Goal: Book appointment/travel/reservation

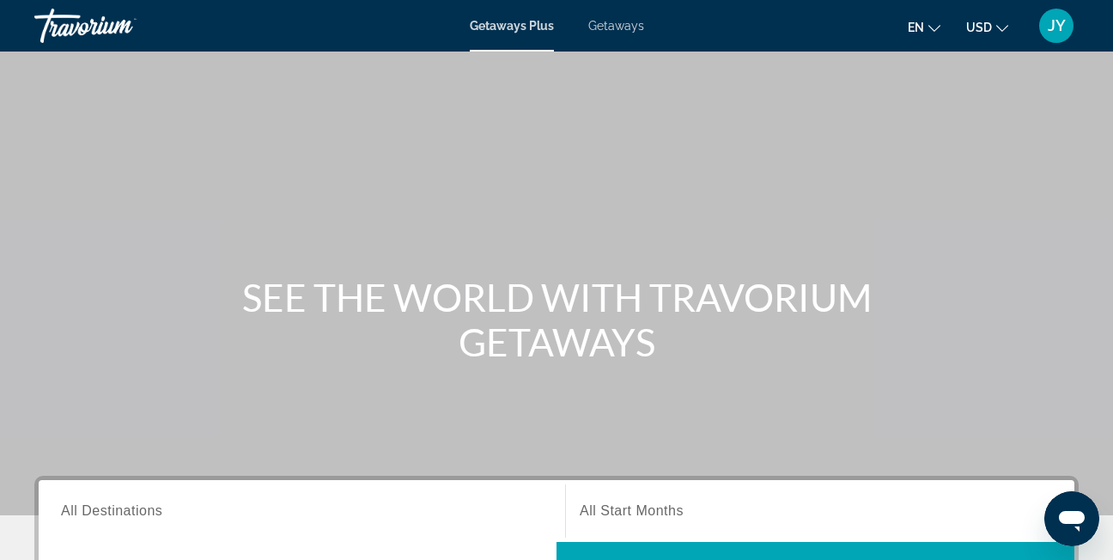
click at [625, 25] on span "Getaways" at bounding box center [616, 26] width 56 height 14
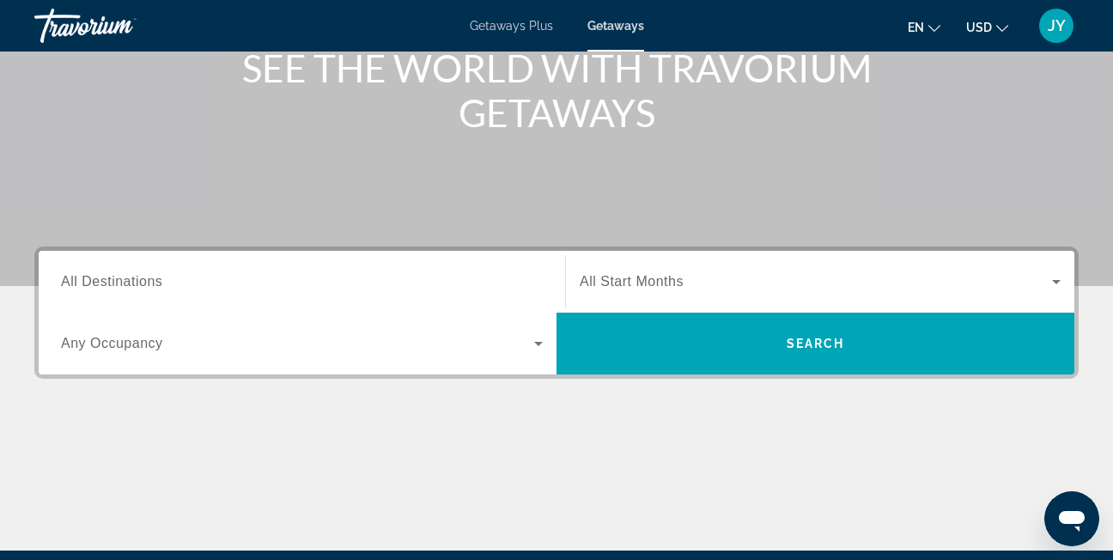
scroll to position [258, 0]
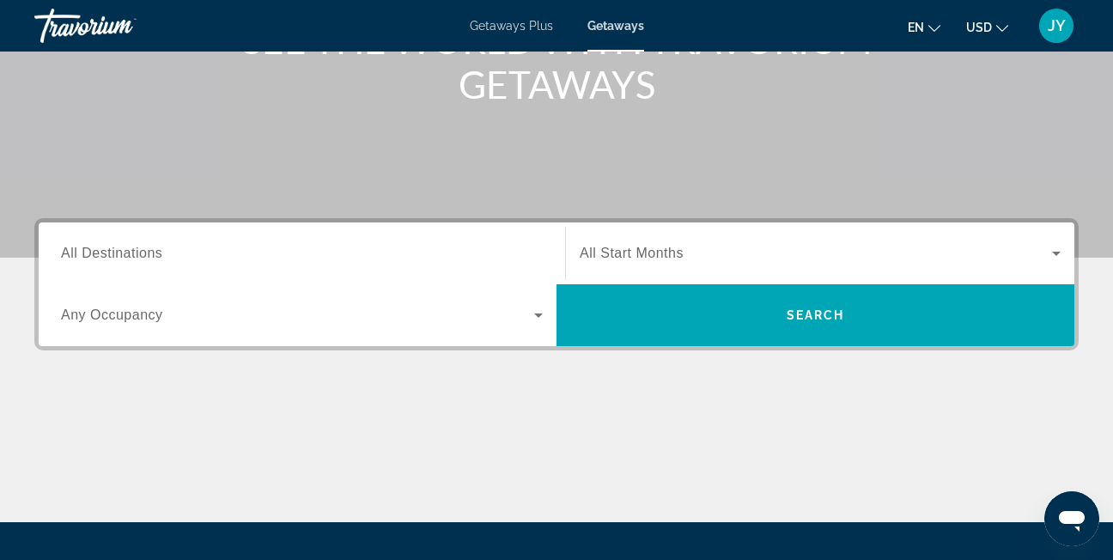
click at [265, 260] on input "Destination All Destinations" at bounding box center [302, 254] width 482 height 21
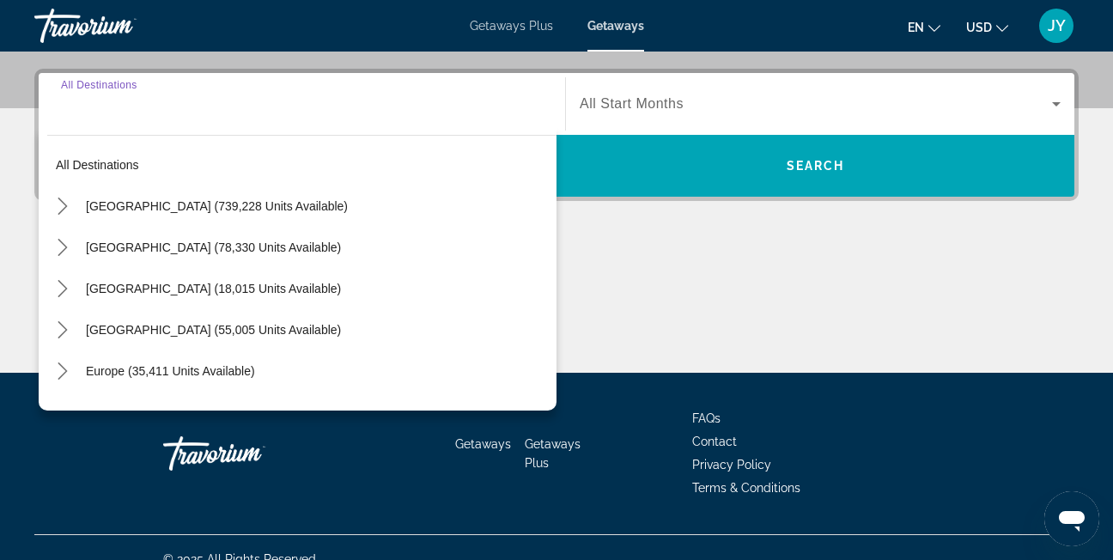
scroll to position [420, 0]
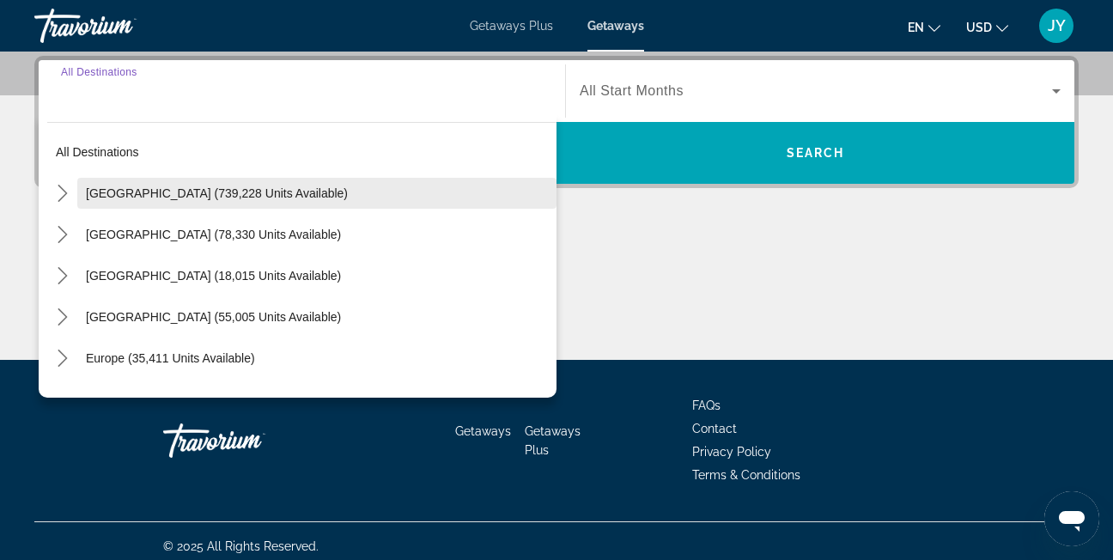
click at [240, 182] on span "Select destination: United States (739,228 units available)" at bounding box center [316, 193] width 479 height 41
type input "**********"
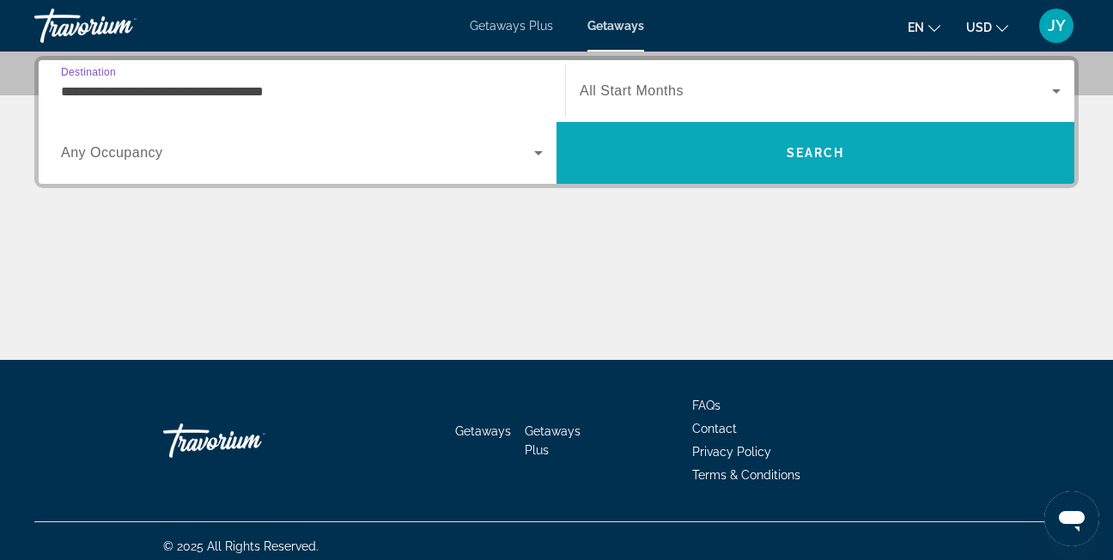
click at [765, 150] on span "Search" at bounding box center [815, 152] width 518 height 41
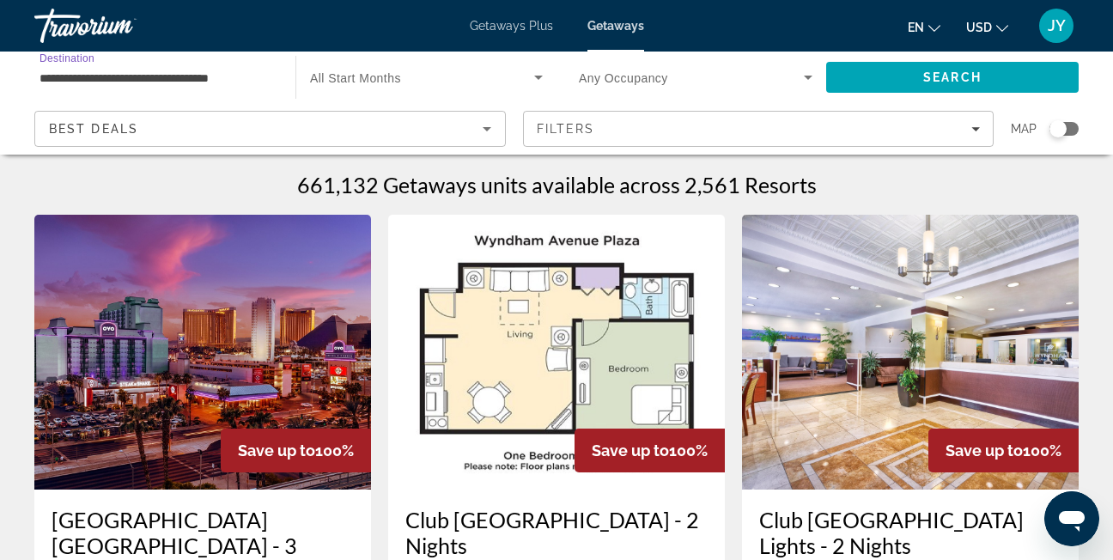
click at [246, 75] on input "**********" at bounding box center [155, 78] width 233 height 21
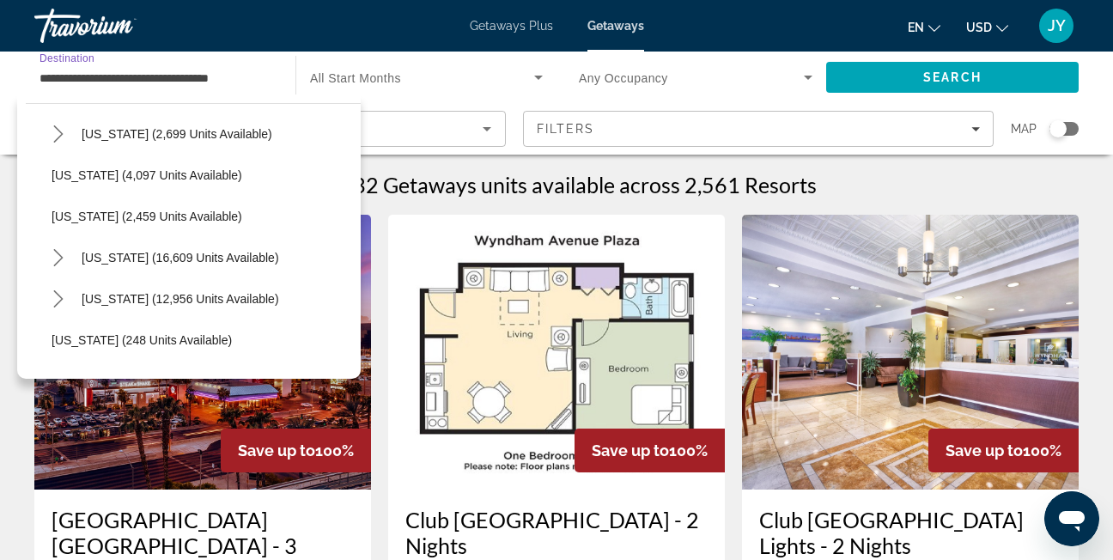
scroll to position [1030, 0]
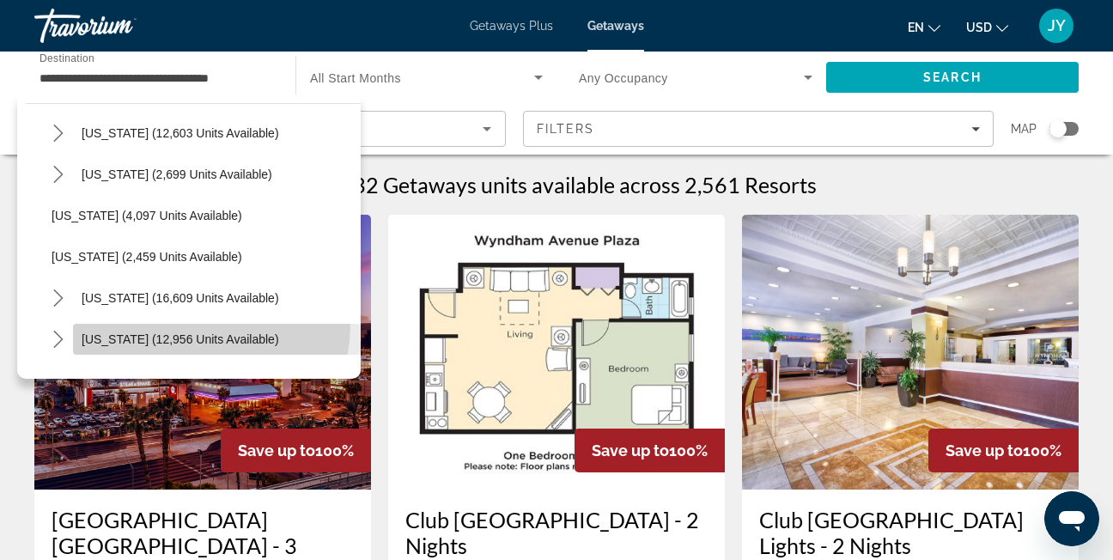
click at [203, 325] on span "Select destination: North Carolina (12,956 units available)" at bounding box center [217, 338] width 288 height 41
type input "**********"
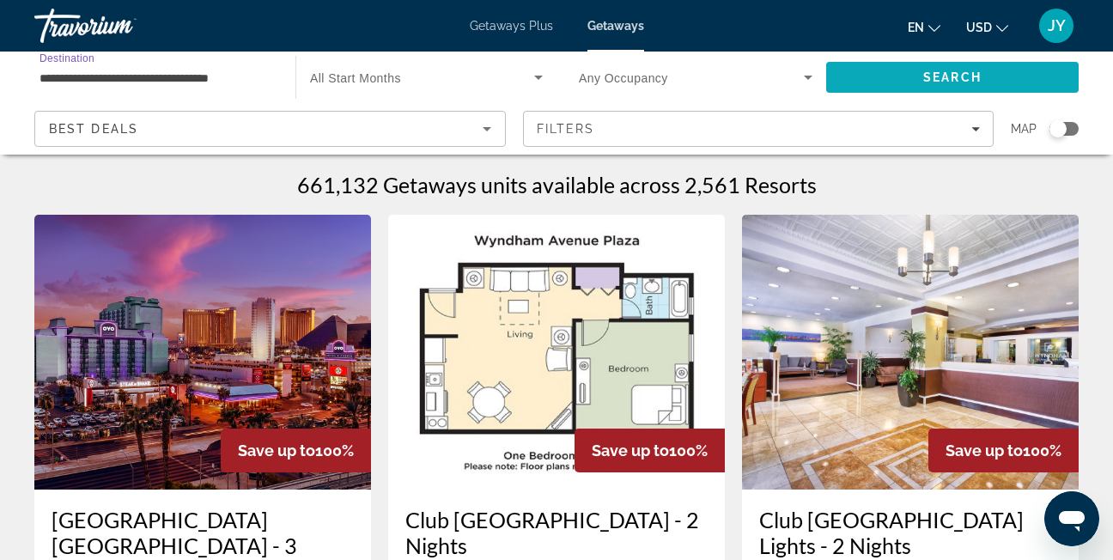
click at [938, 81] on span "Search" at bounding box center [952, 77] width 58 height 14
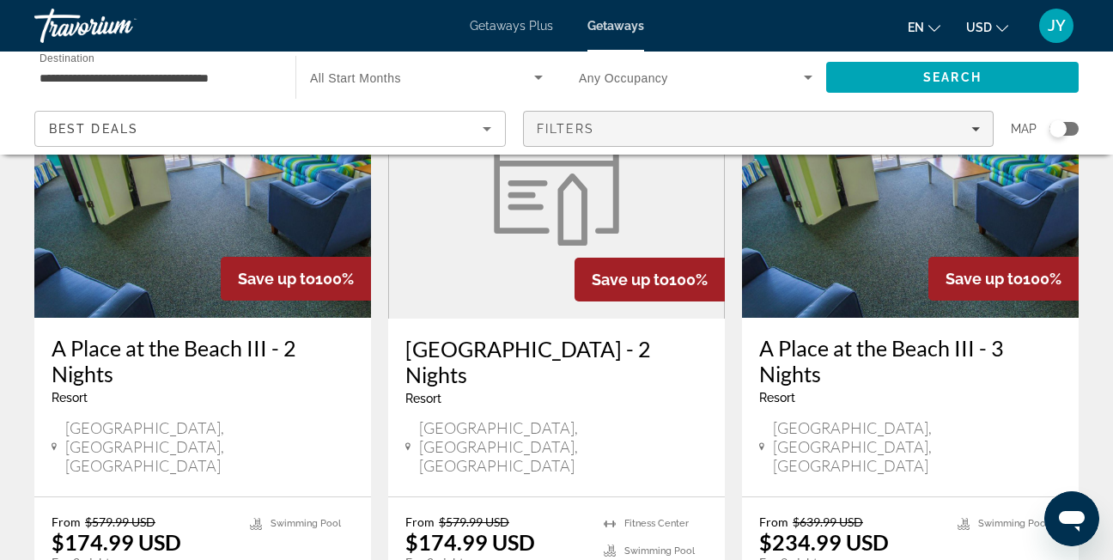
scroll to position [258, 0]
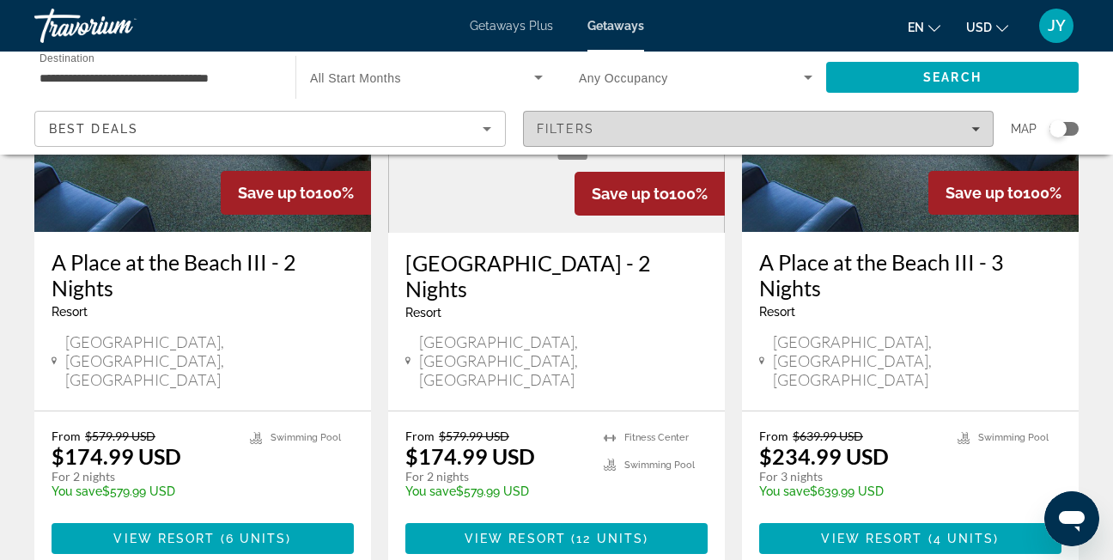
click at [681, 120] on span "Filters" at bounding box center [759, 128] width 470 height 41
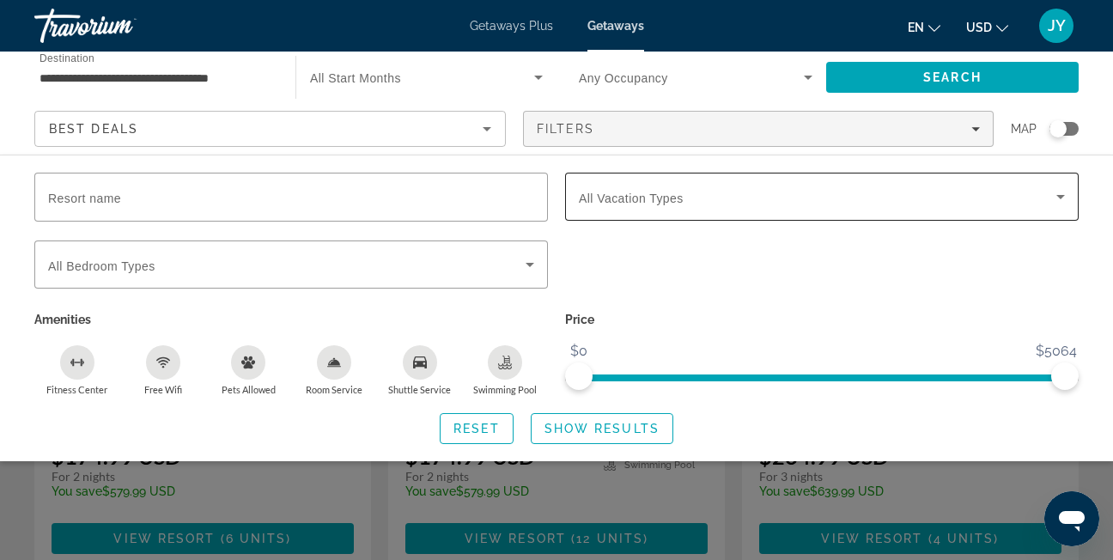
click at [706, 209] on div "Search widget" at bounding box center [822, 197] width 486 height 48
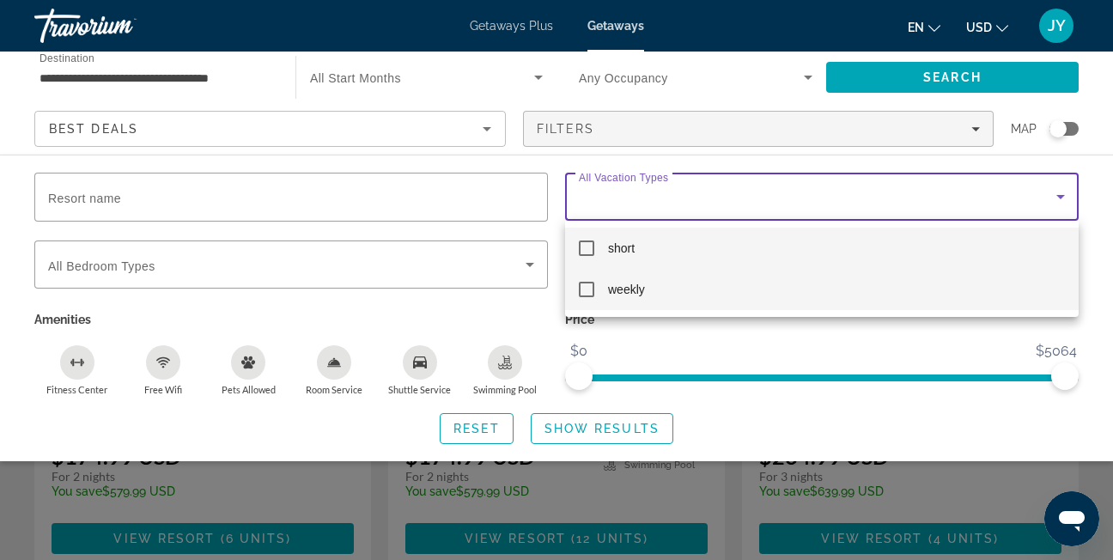
click at [701, 294] on mat-option "weekly" at bounding box center [821, 289] width 513 height 41
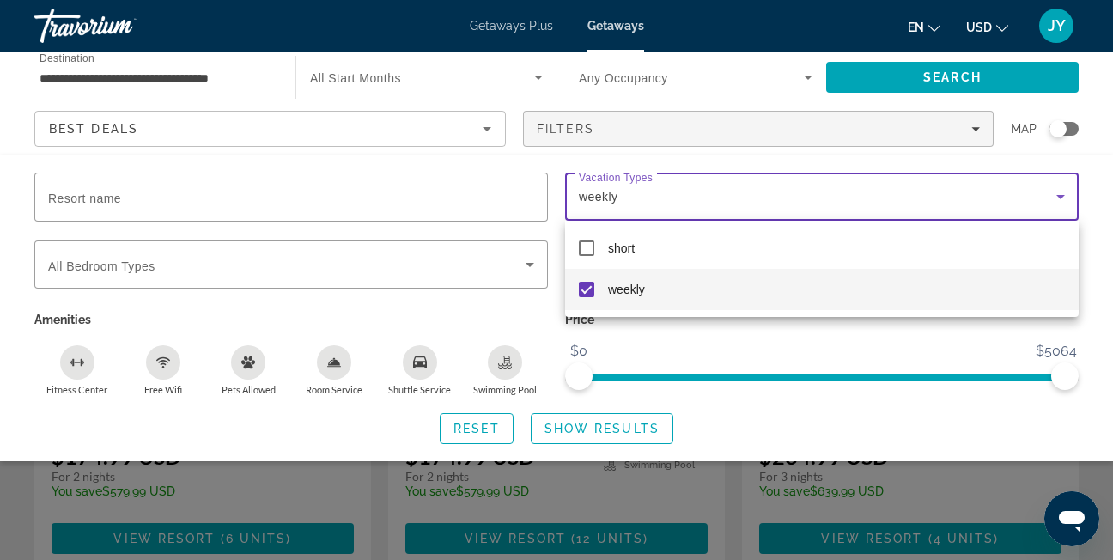
click at [585, 421] on div at bounding box center [556, 280] width 1113 height 560
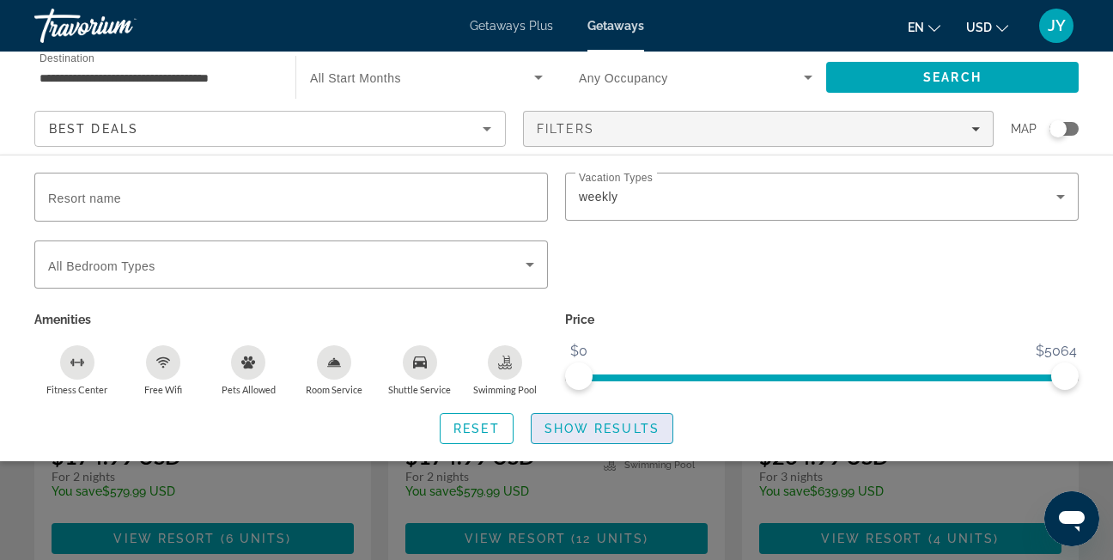
click at [604, 421] on span "Show Results" at bounding box center [601, 428] width 115 height 14
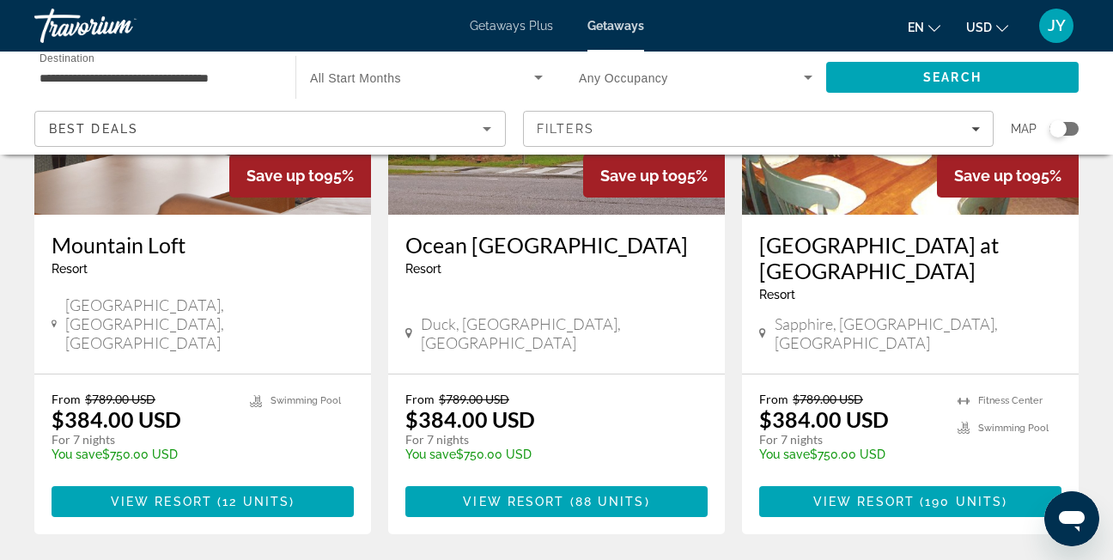
scroll to position [2232, 0]
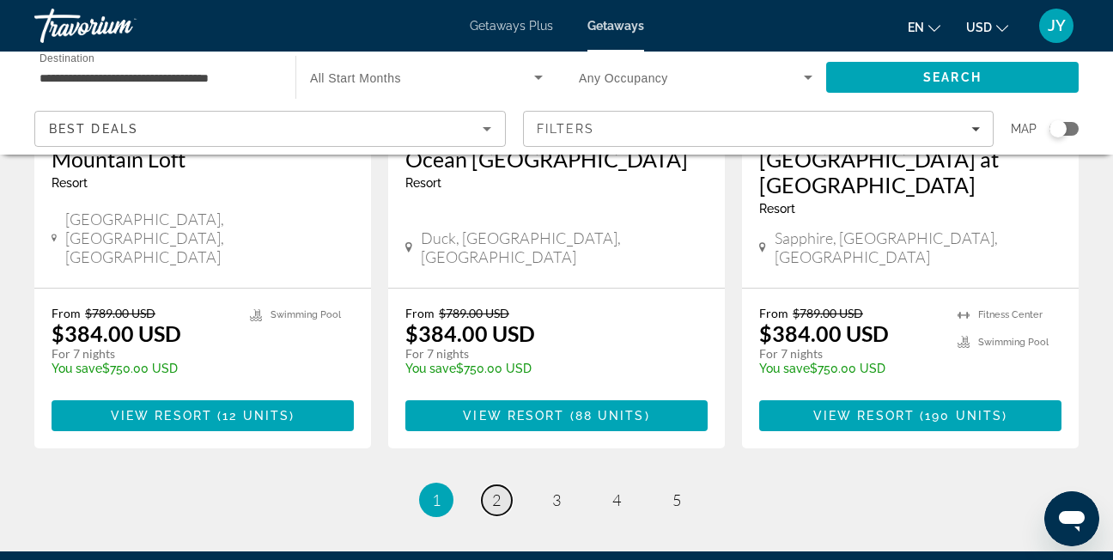
click at [488, 485] on link "page 2" at bounding box center [497, 500] width 30 height 30
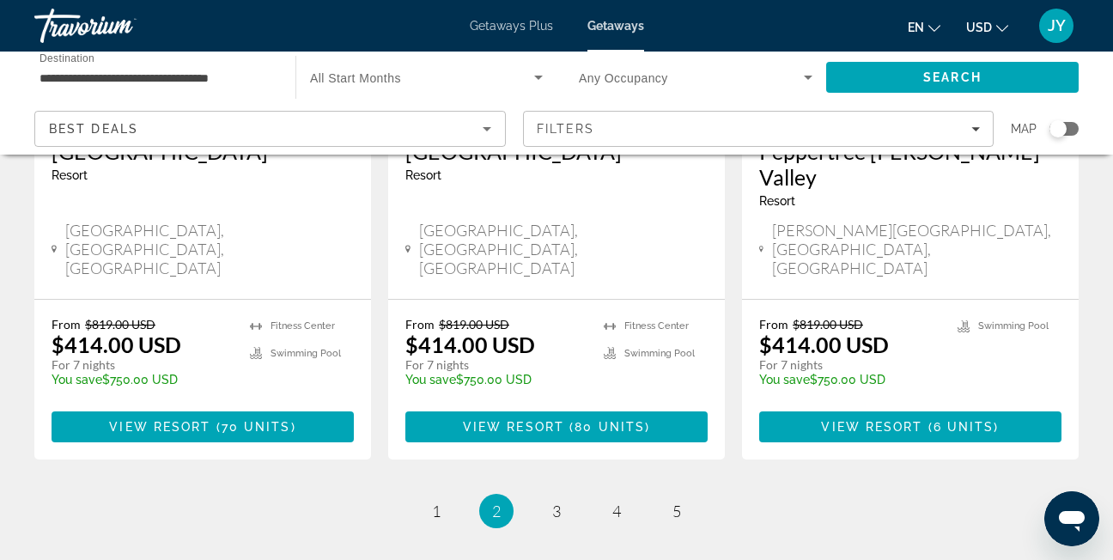
scroll to position [2318, 0]
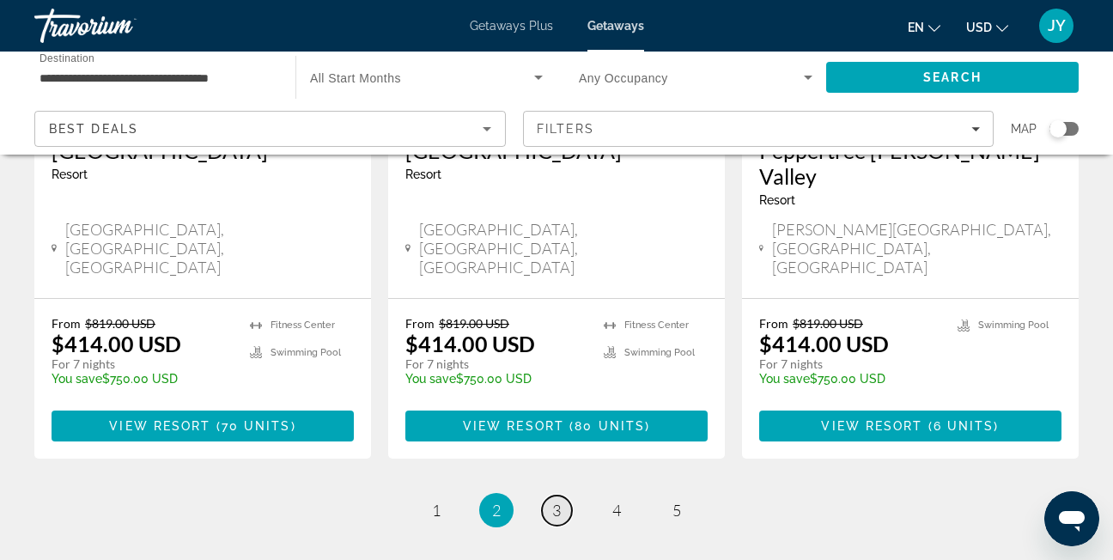
click at [555, 500] on span "3" at bounding box center [556, 509] width 9 height 19
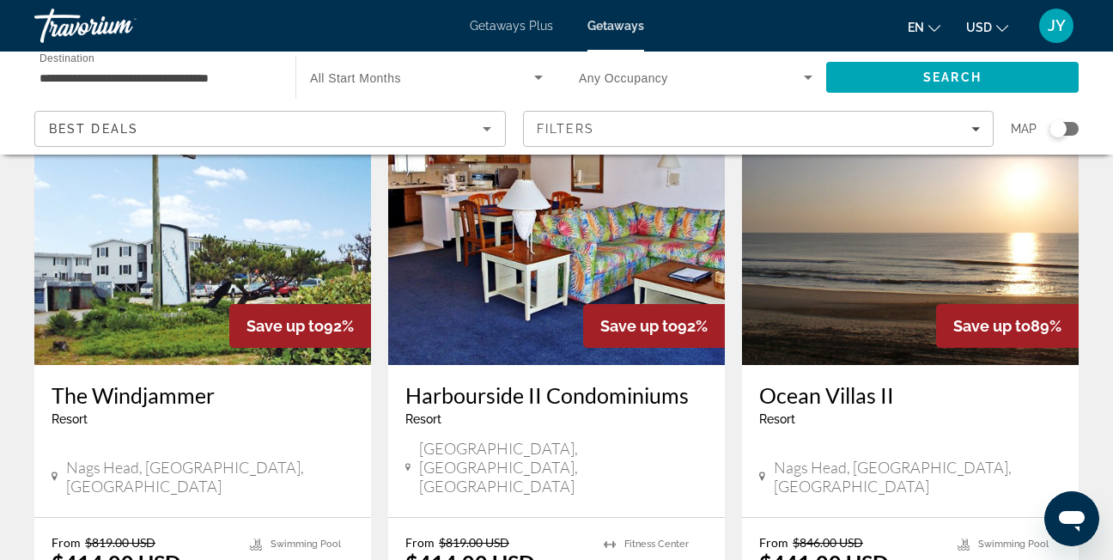
scroll to position [773, 0]
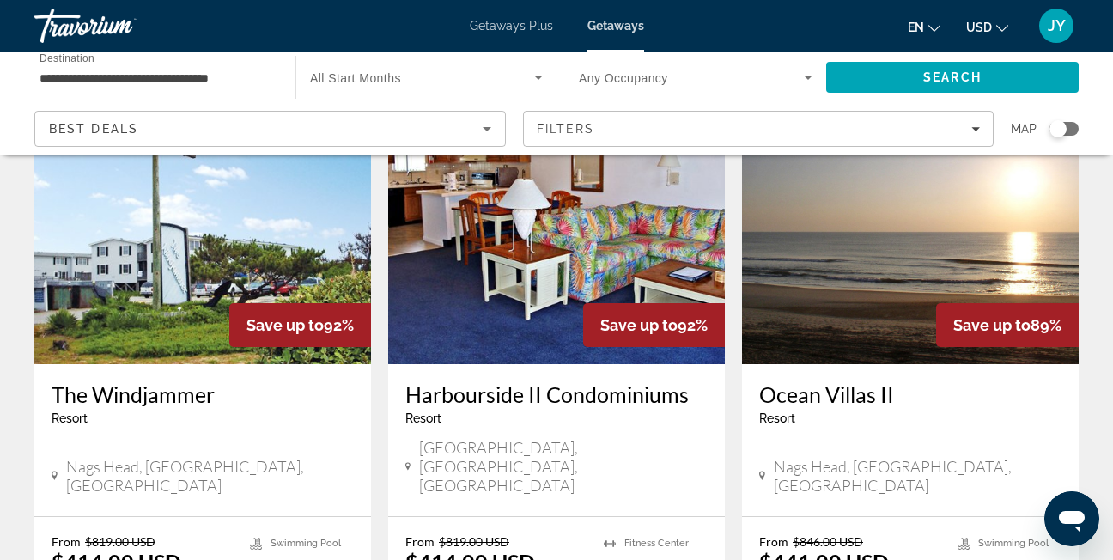
click at [828, 264] on img "Main content" at bounding box center [910, 226] width 337 height 275
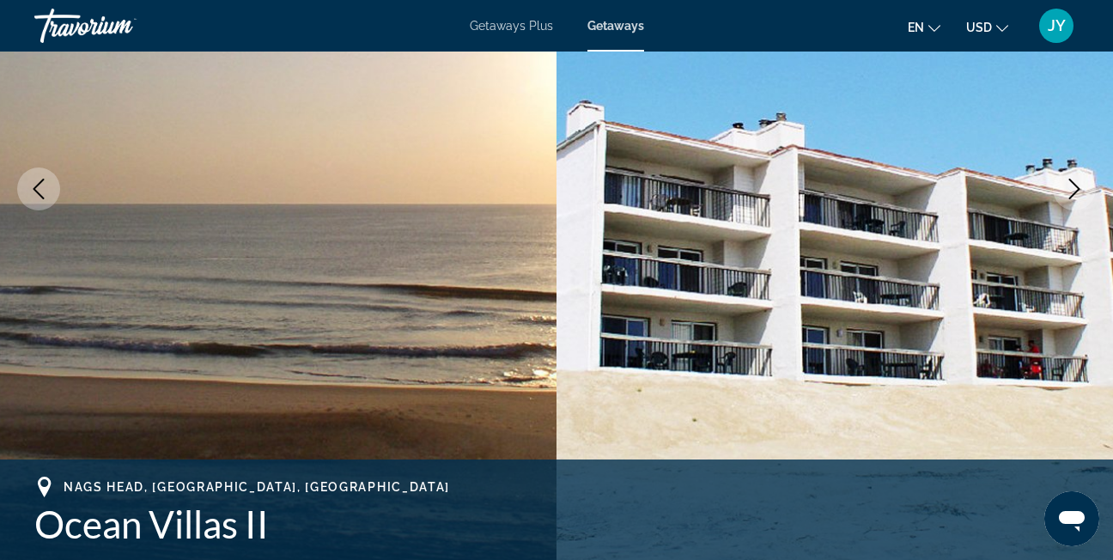
scroll to position [258, 0]
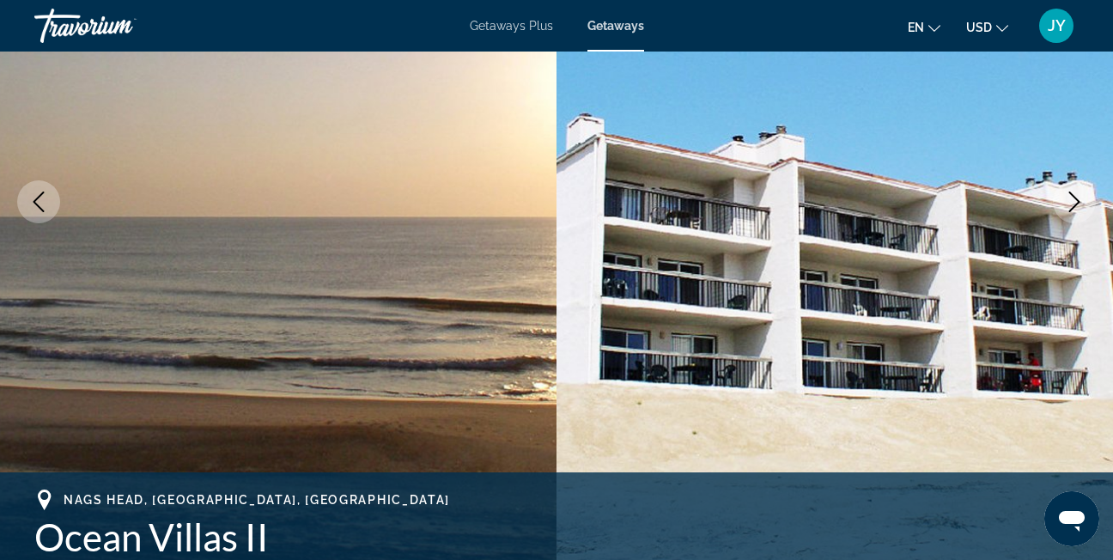
click at [1066, 203] on icon "Next image" at bounding box center [1074, 201] width 21 height 21
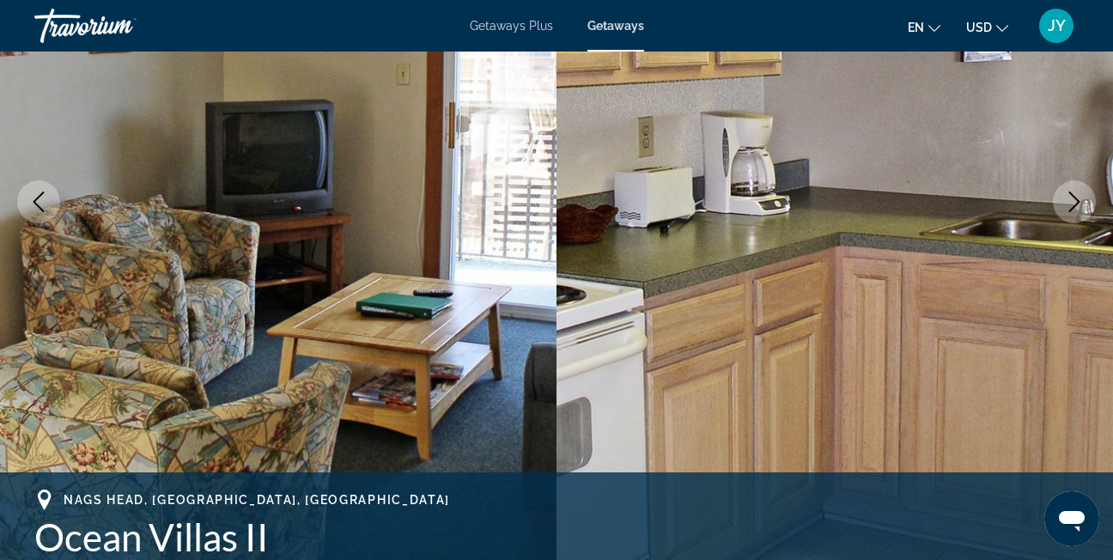
click at [1065, 203] on icon "Next image" at bounding box center [1074, 201] width 21 height 21
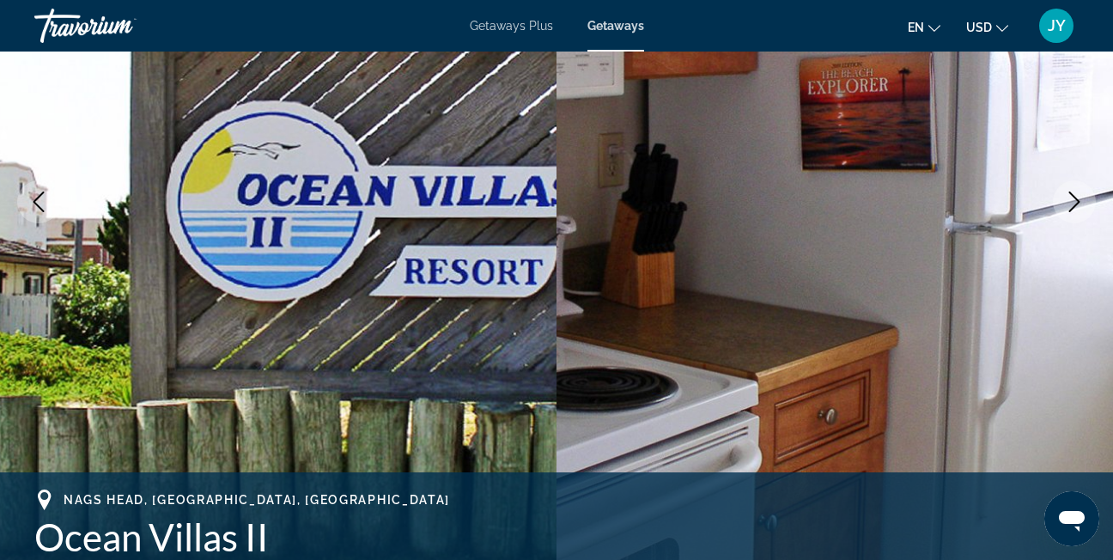
click at [1065, 203] on icon "Next image" at bounding box center [1074, 201] width 21 height 21
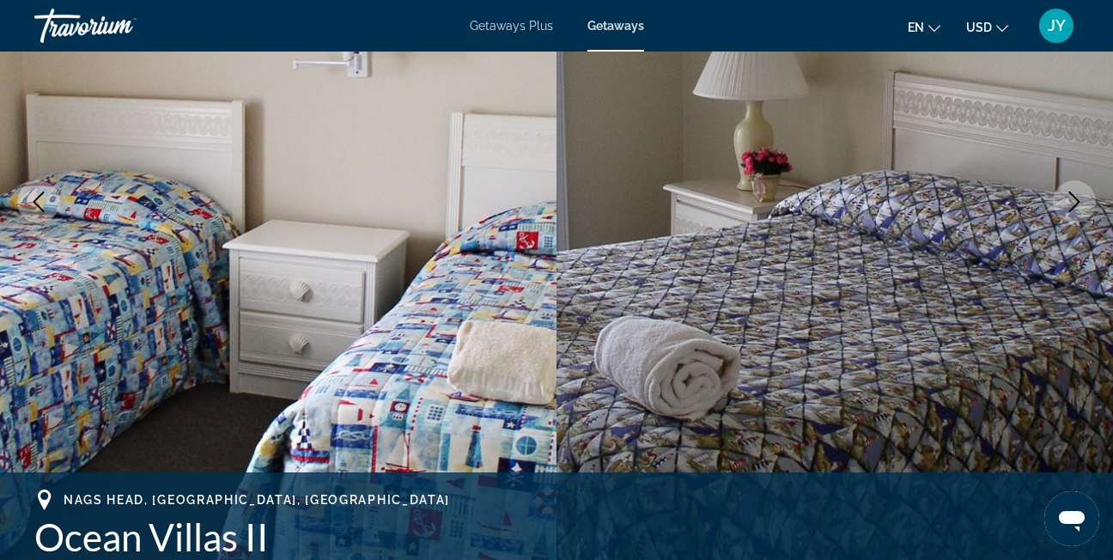
click at [1065, 202] on icon "Next image" at bounding box center [1074, 201] width 21 height 21
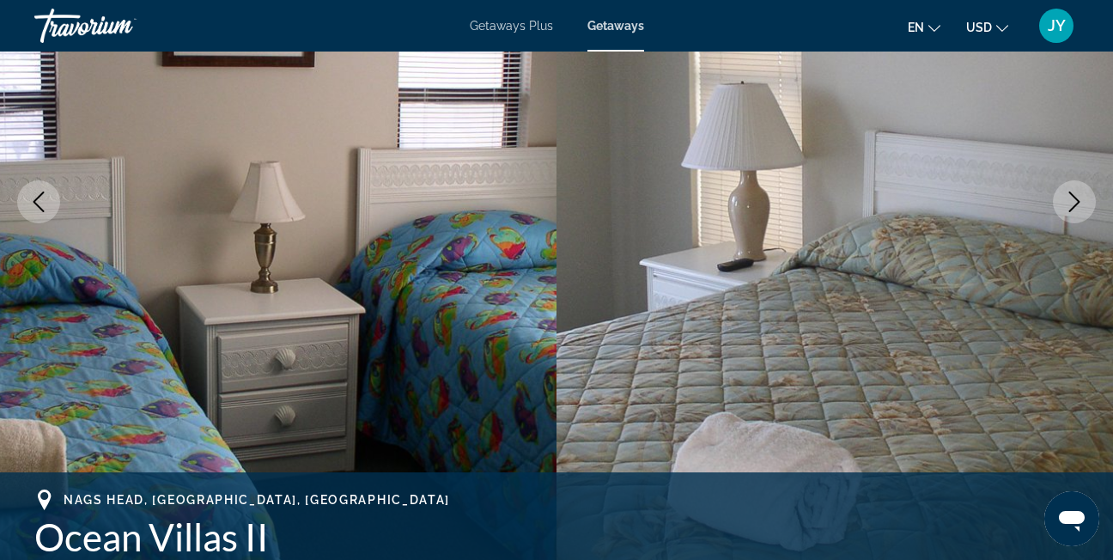
click at [1065, 202] on icon "Next image" at bounding box center [1074, 201] width 21 height 21
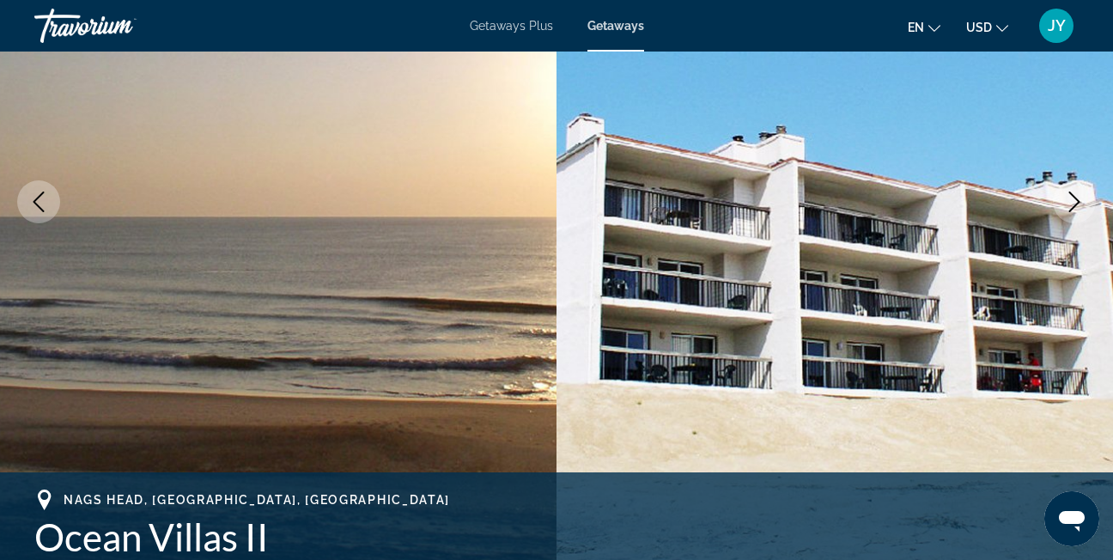
click at [1065, 202] on icon "Next image" at bounding box center [1074, 201] width 21 height 21
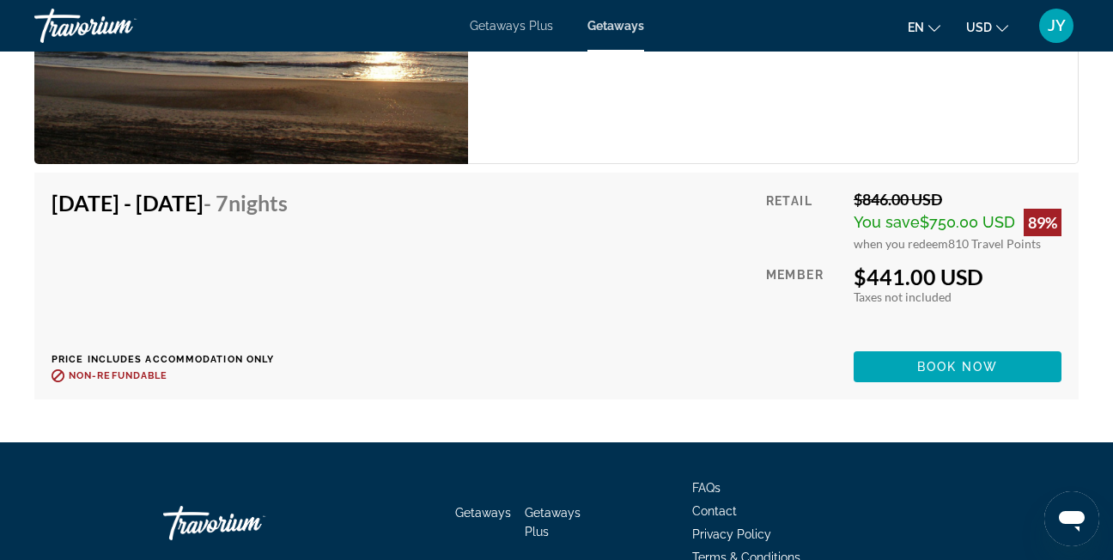
scroll to position [3434, 0]
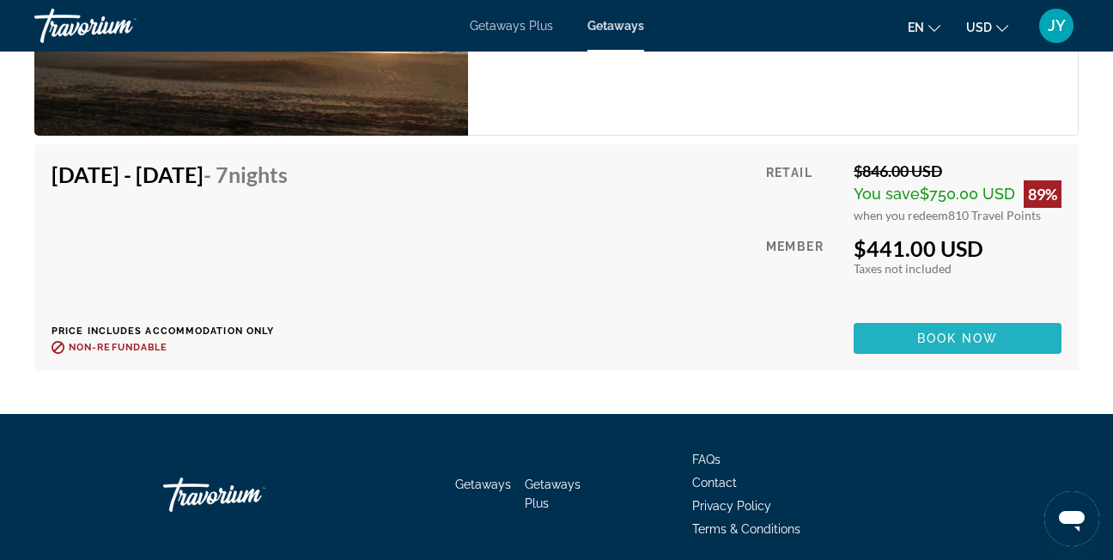
click at [907, 337] on span "Main content" at bounding box center [957, 338] width 208 height 41
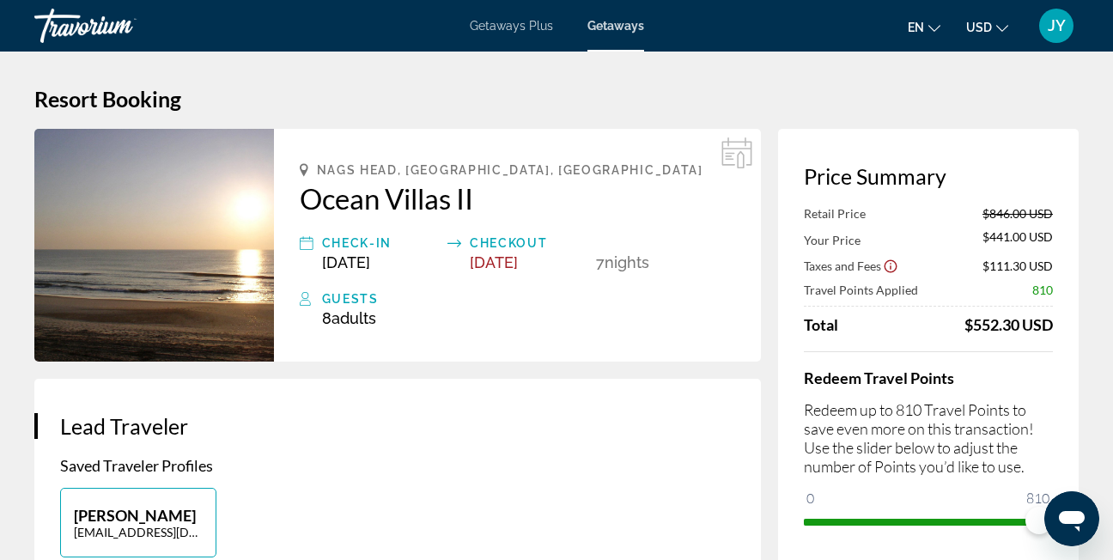
click at [603, 19] on span "Getaways" at bounding box center [615, 26] width 57 height 14
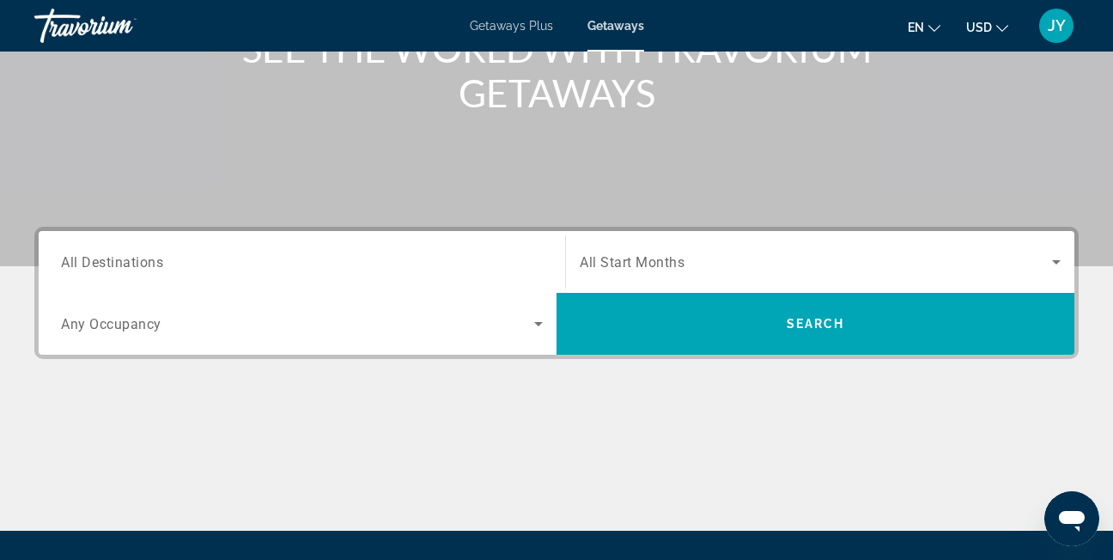
scroll to position [258, 0]
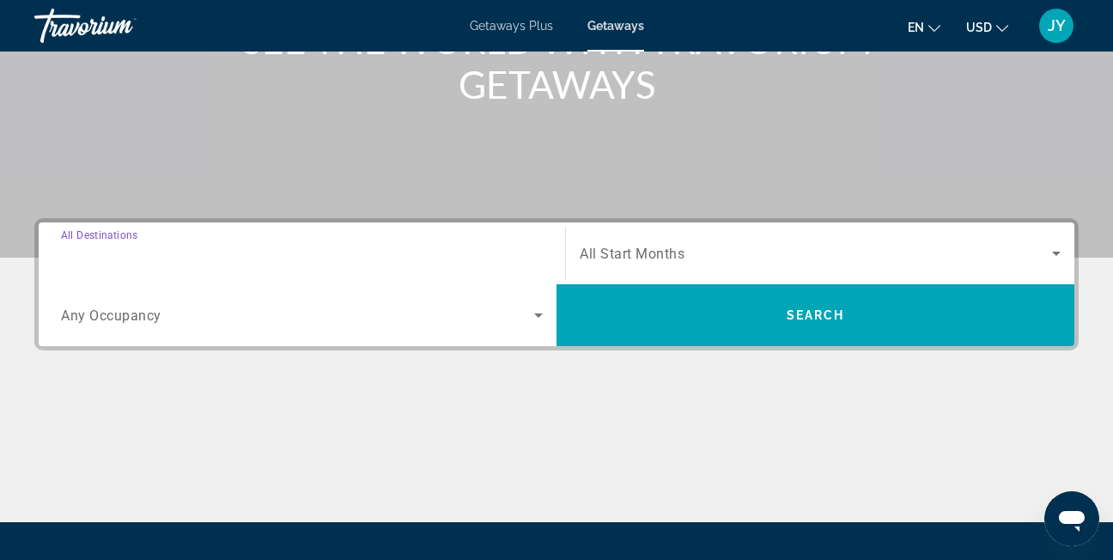
click at [431, 246] on input "Destination All Destinations" at bounding box center [302, 254] width 482 height 21
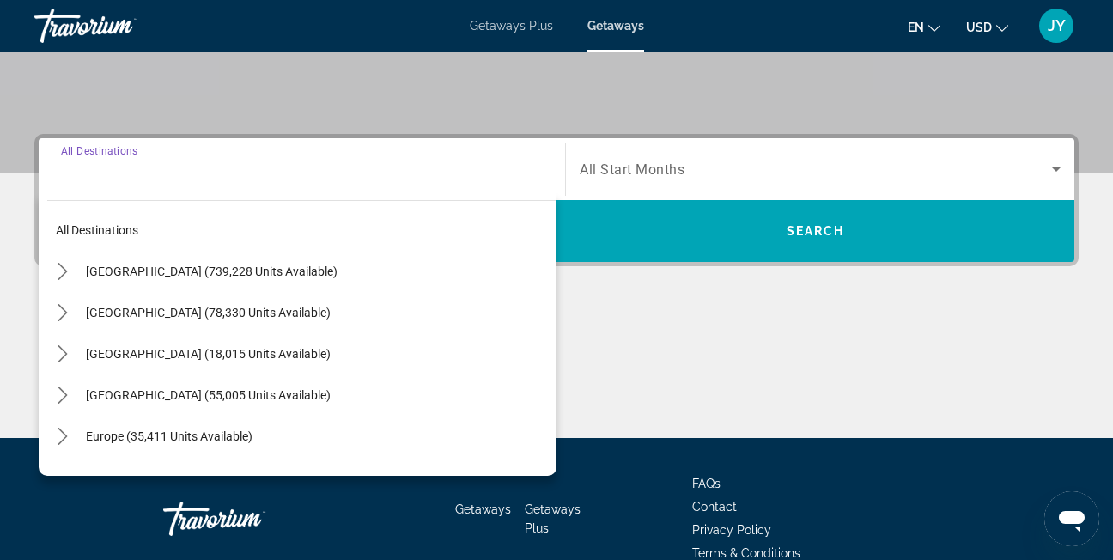
scroll to position [420, 0]
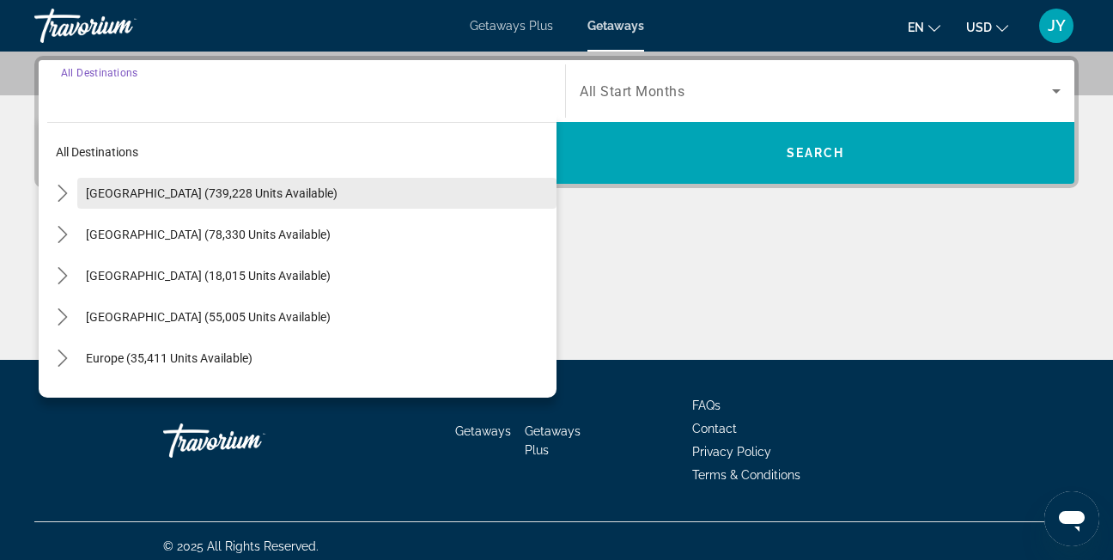
click at [342, 179] on span "Select destination: United States (739,228 units available)" at bounding box center [316, 193] width 479 height 41
type input "**********"
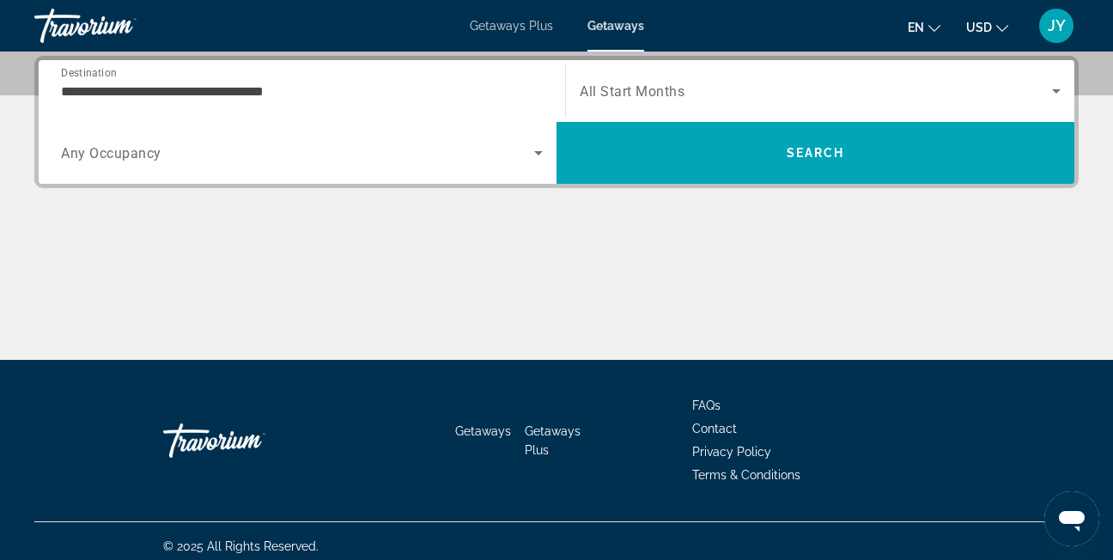
click at [608, 102] on div "Search widget" at bounding box center [819, 91] width 481 height 48
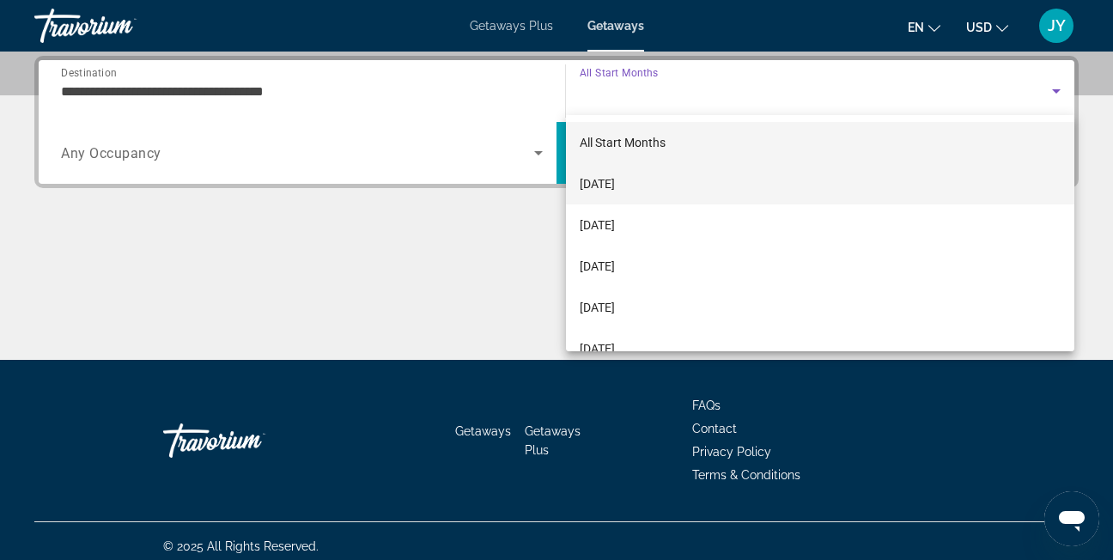
click at [615, 174] on span "[DATE]" at bounding box center [596, 183] width 35 height 21
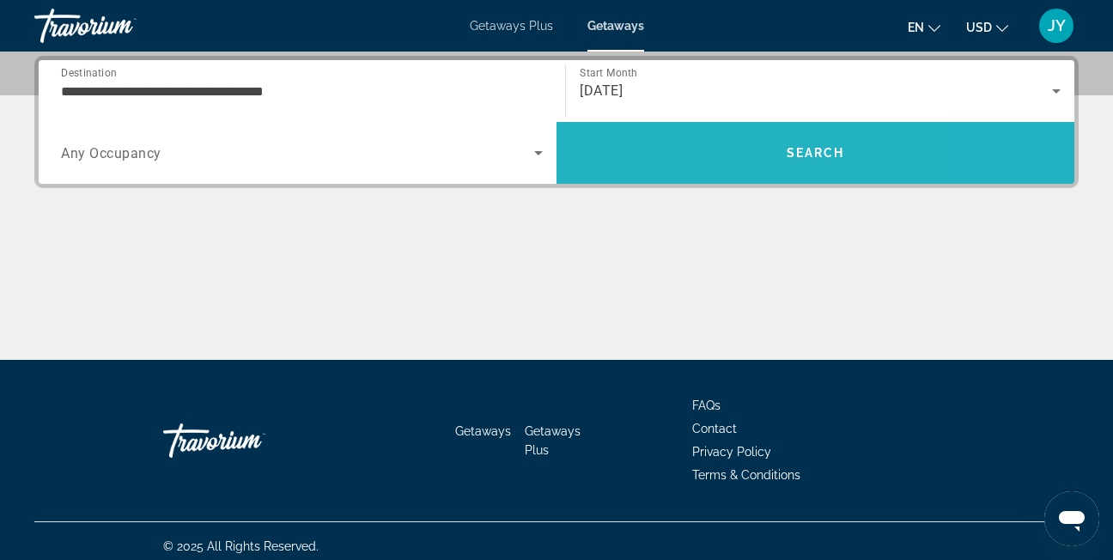
click at [682, 148] on span "Search" at bounding box center [815, 152] width 518 height 41
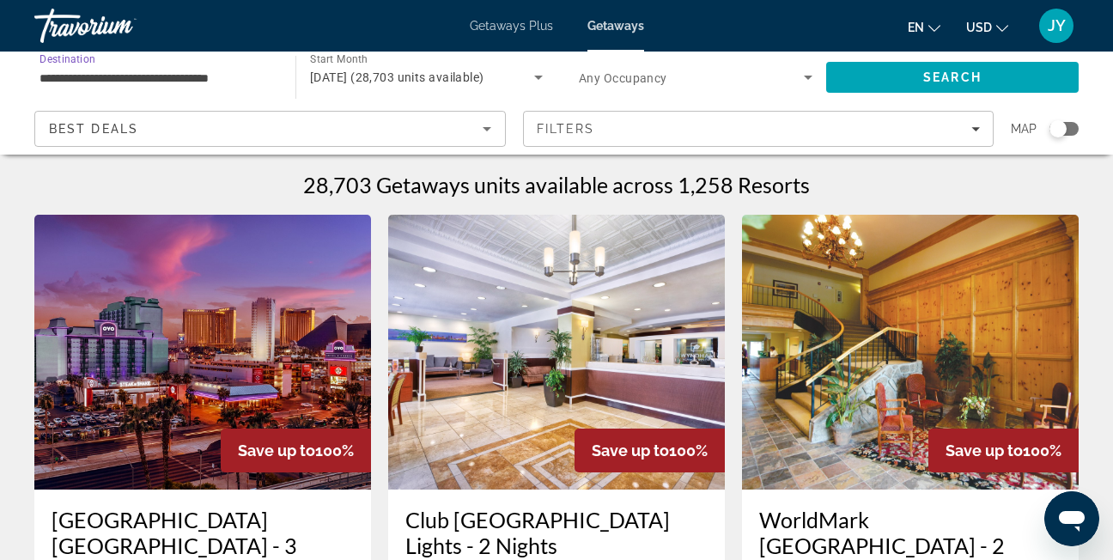
click at [243, 76] on input "**********" at bounding box center [155, 78] width 233 height 21
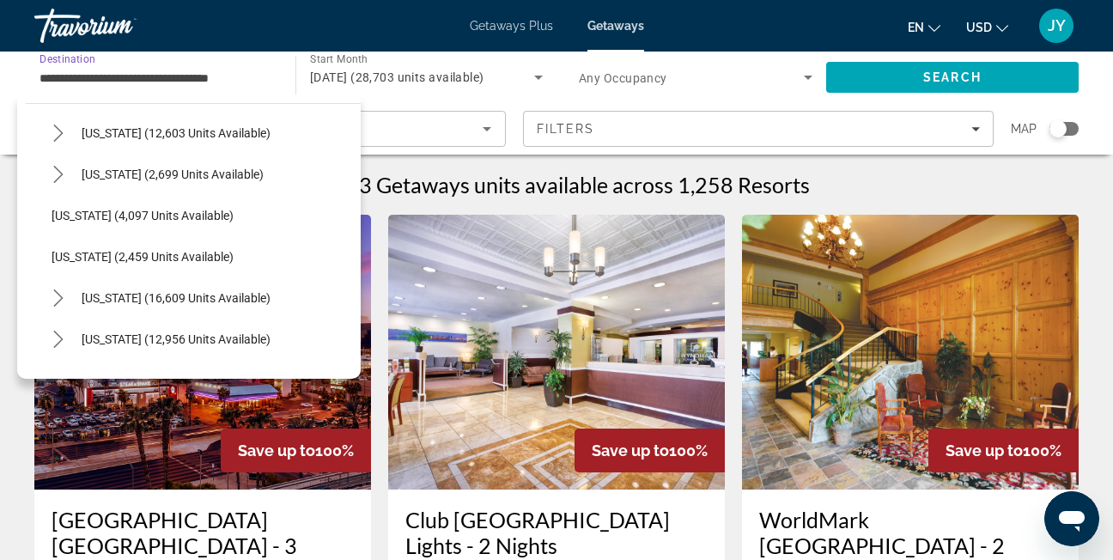
scroll to position [1116, 0]
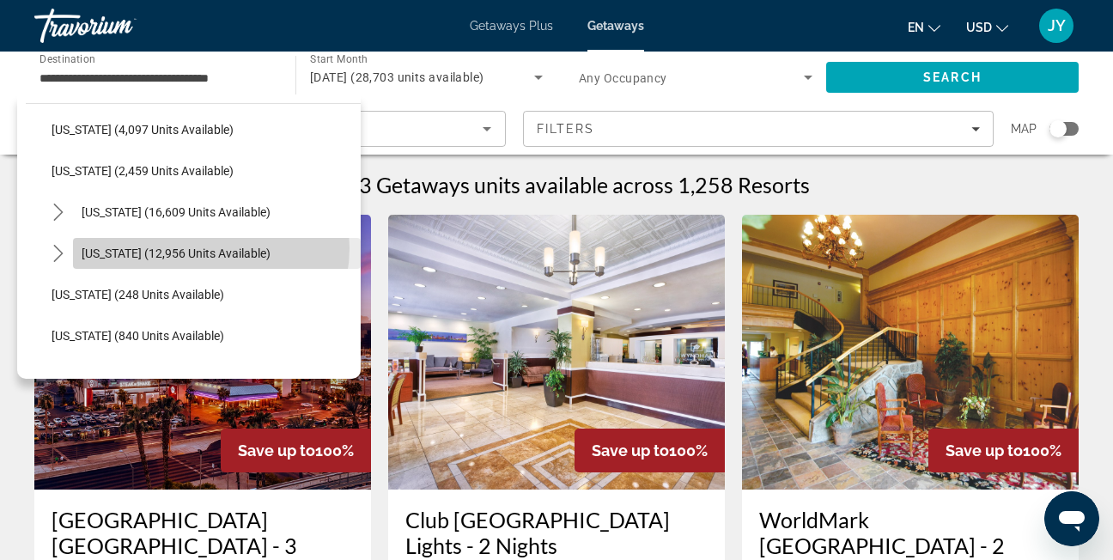
click at [209, 248] on span "[US_STATE] (12,956 units available)" at bounding box center [176, 253] width 189 height 14
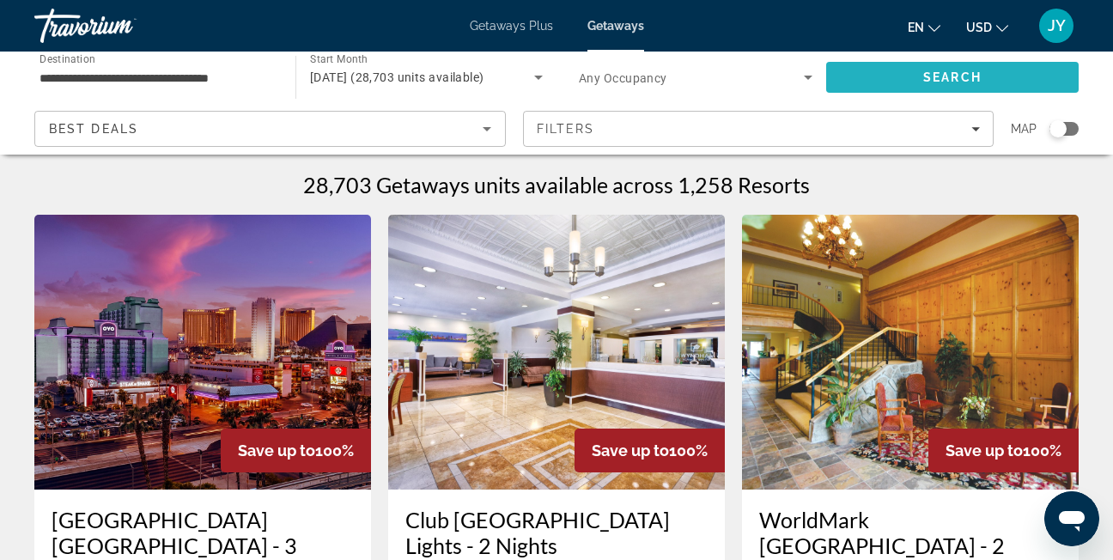
click at [954, 72] on span "Search" at bounding box center [952, 77] width 58 height 14
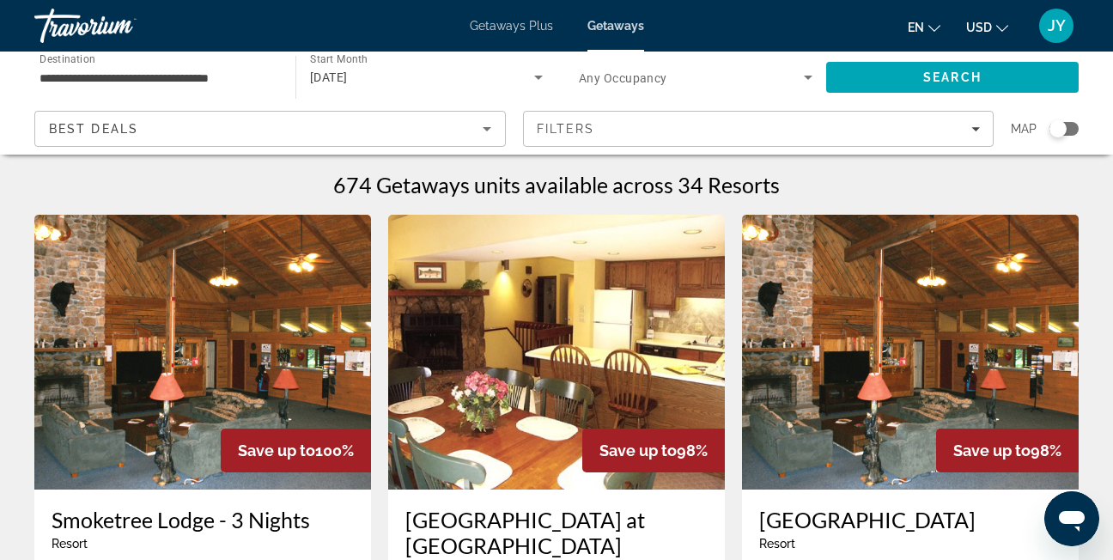
click at [249, 85] on input "**********" at bounding box center [155, 78] width 233 height 21
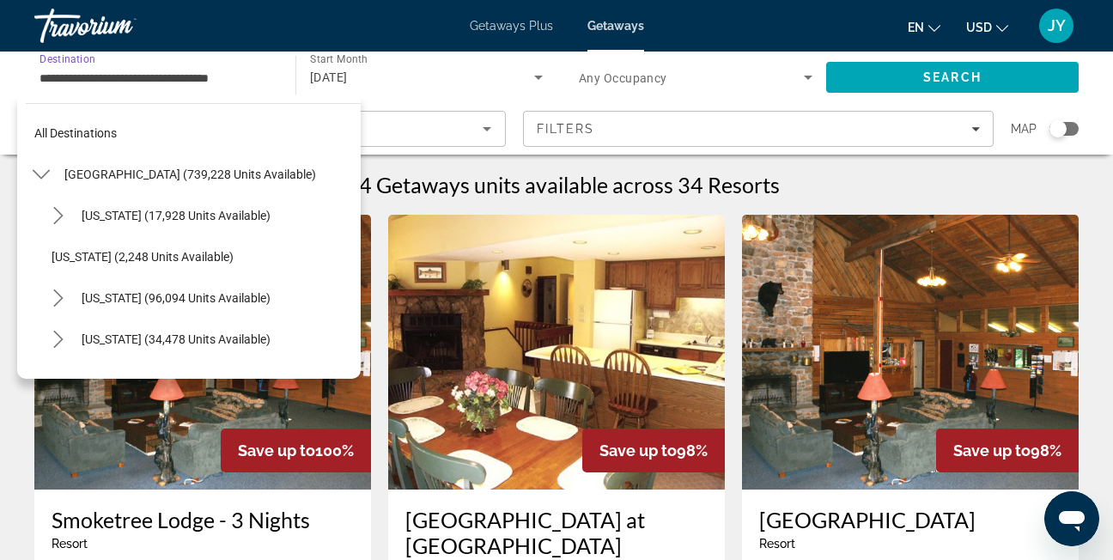
scroll to position [1132, 0]
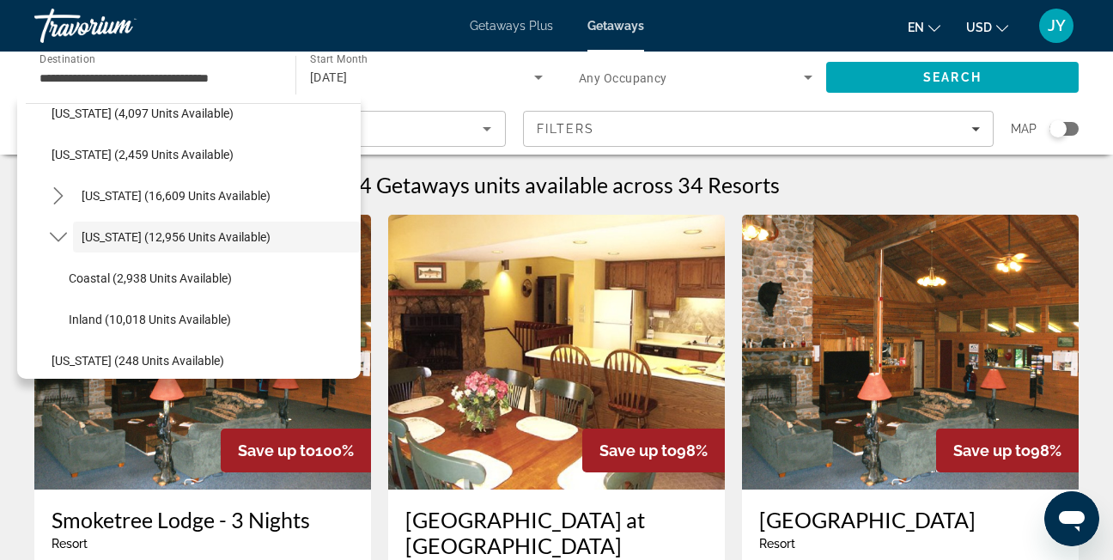
click at [277, 76] on div "**********" at bounding box center [156, 77] width 261 height 49
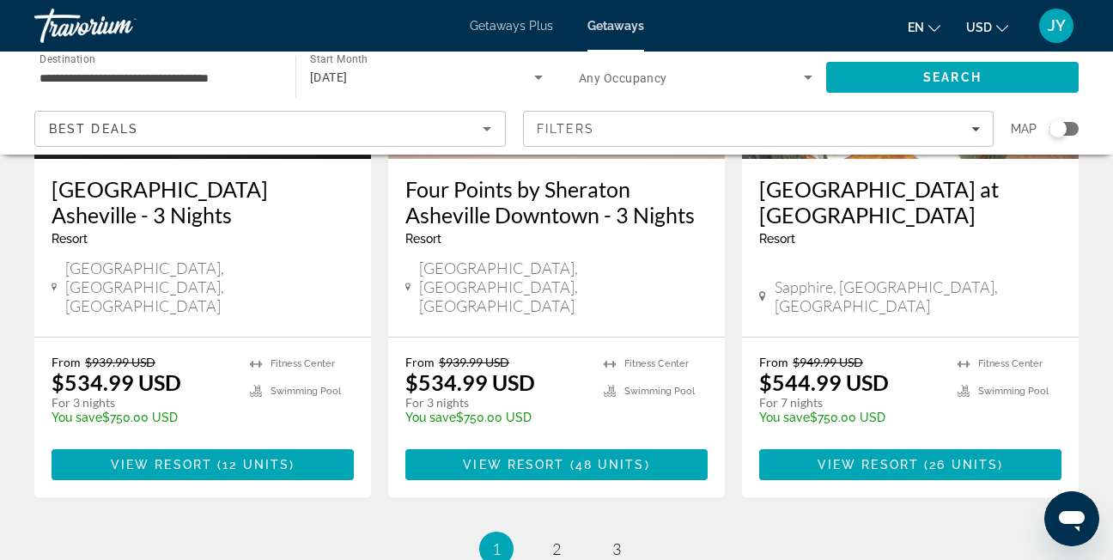
scroll to position [2318, 0]
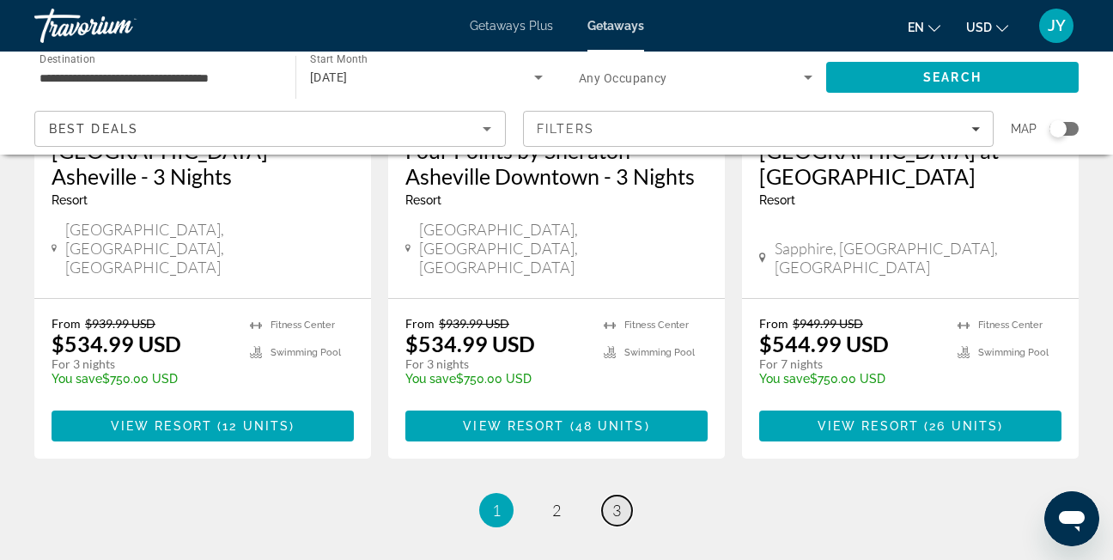
click at [615, 500] on span "3" at bounding box center [616, 509] width 9 height 19
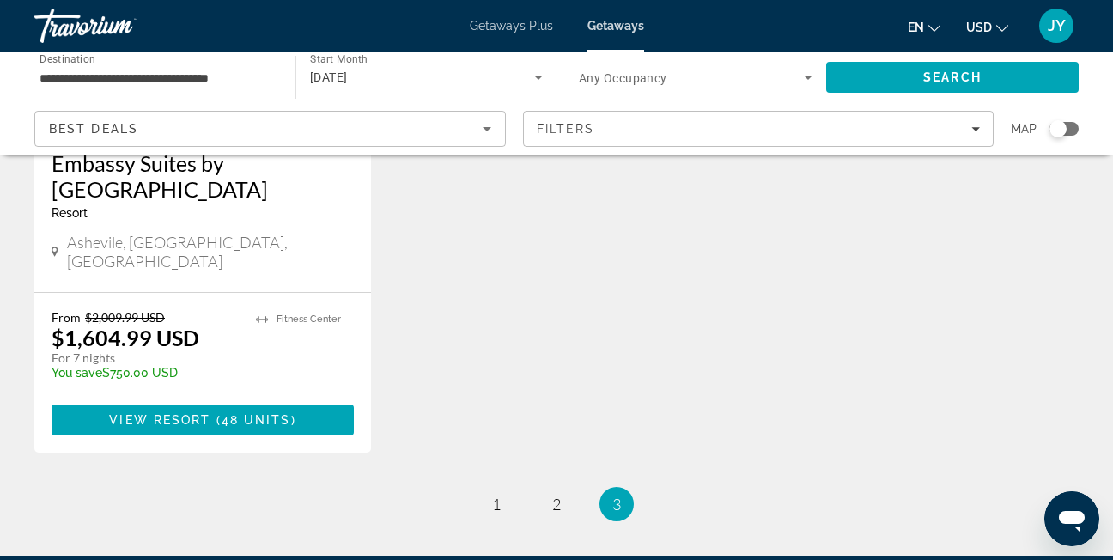
scroll to position [2318, 0]
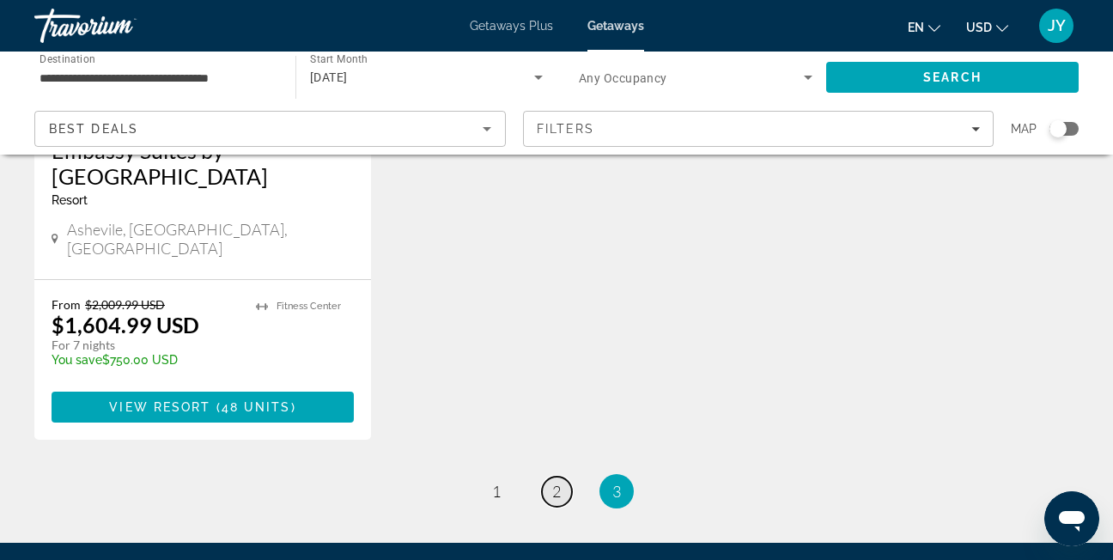
click at [550, 476] on link "page 2" at bounding box center [557, 491] width 30 height 30
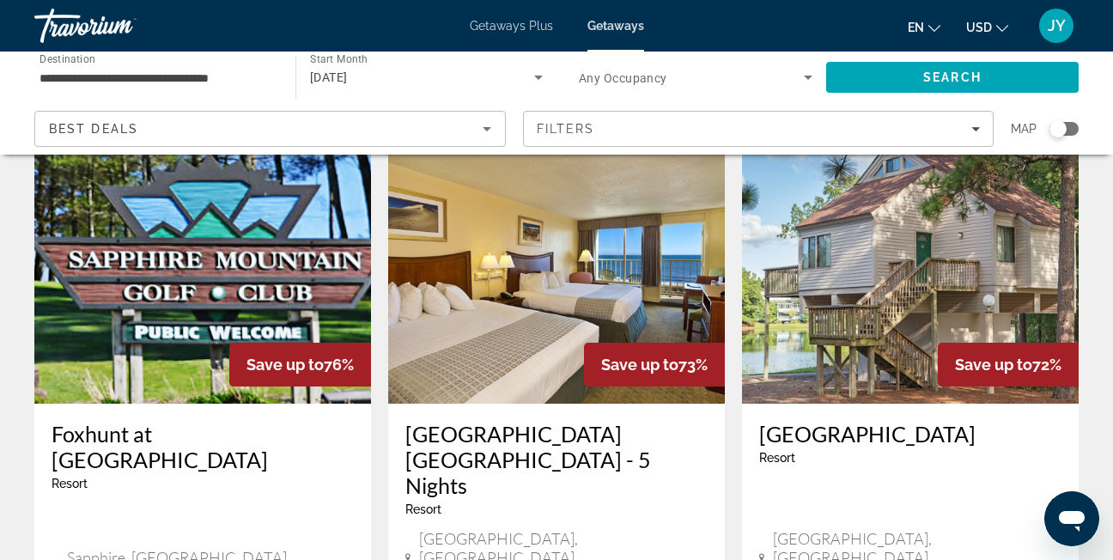
scroll to position [172, 0]
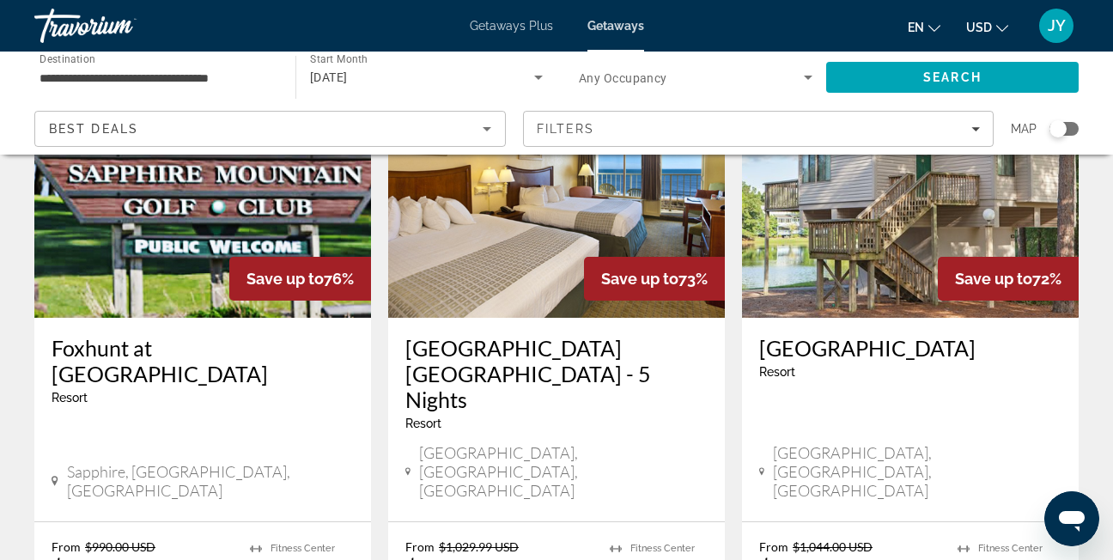
click at [209, 75] on input "**********" at bounding box center [155, 78] width 233 height 21
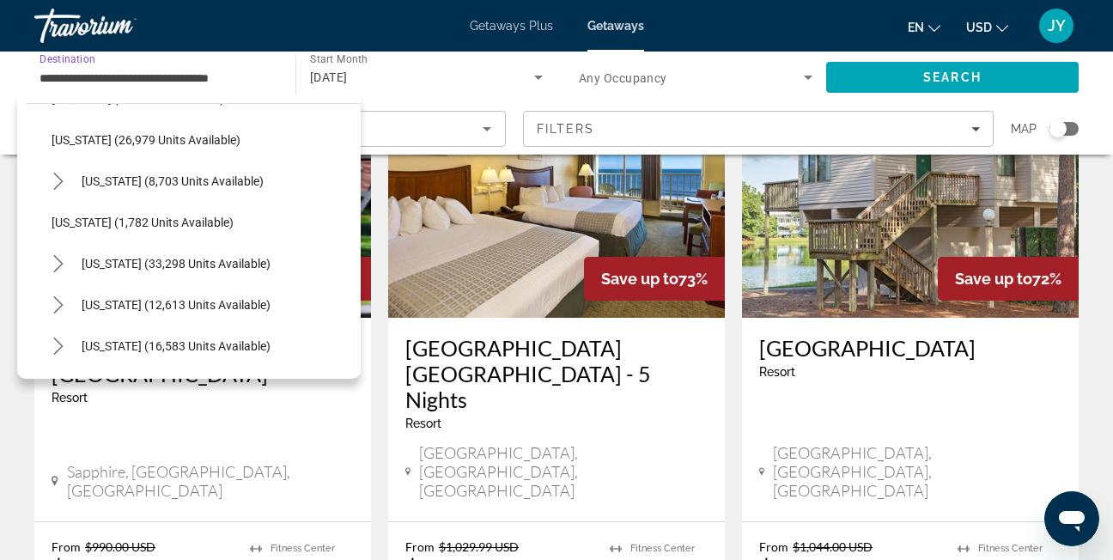
scroll to position [1476, 0]
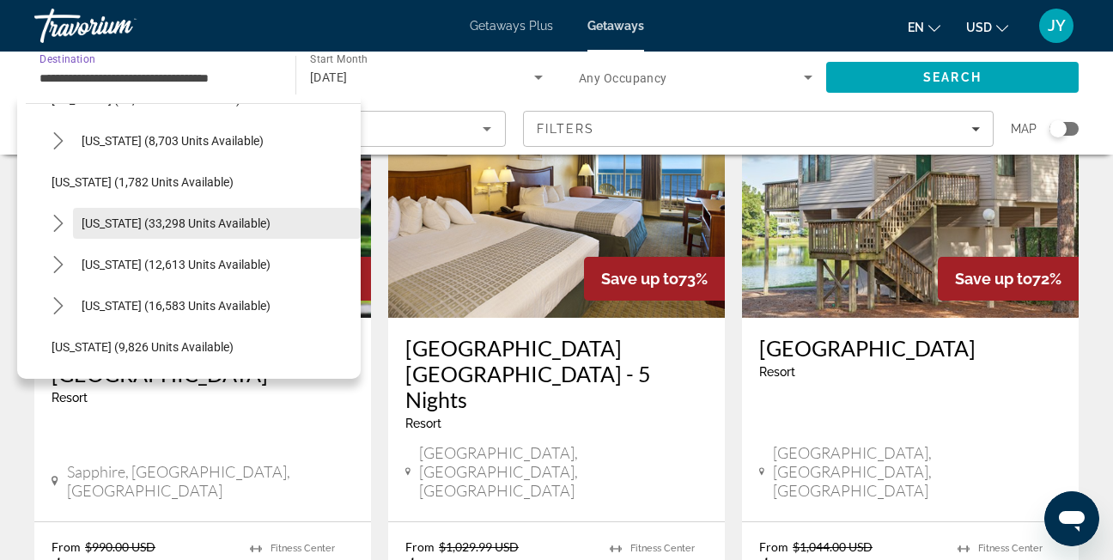
click at [189, 218] on span "[US_STATE] (33,298 units available)" at bounding box center [176, 223] width 189 height 14
type input "**********"
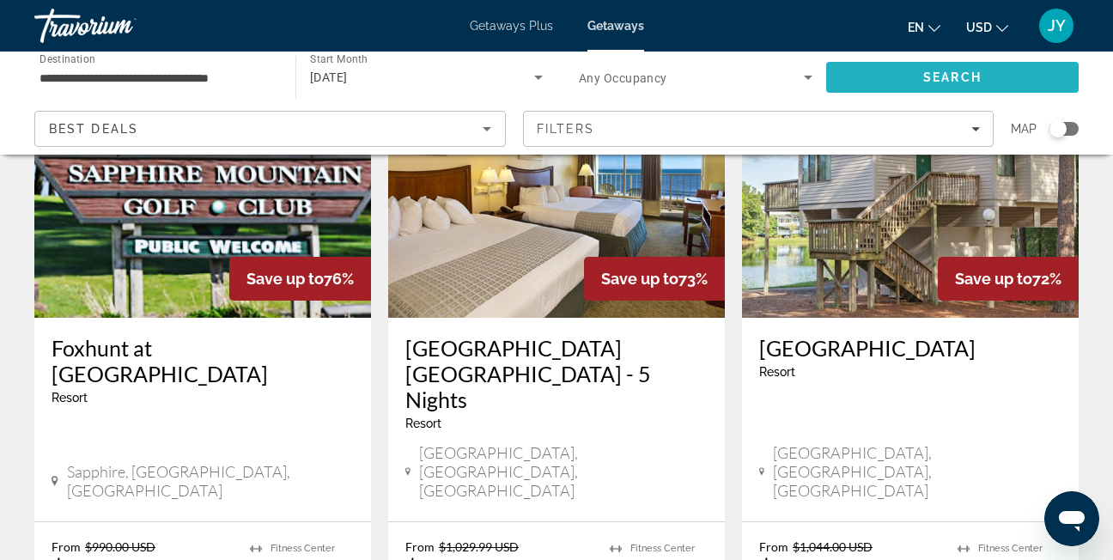
click at [986, 66] on span "Search" at bounding box center [952, 77] width 252 height 41
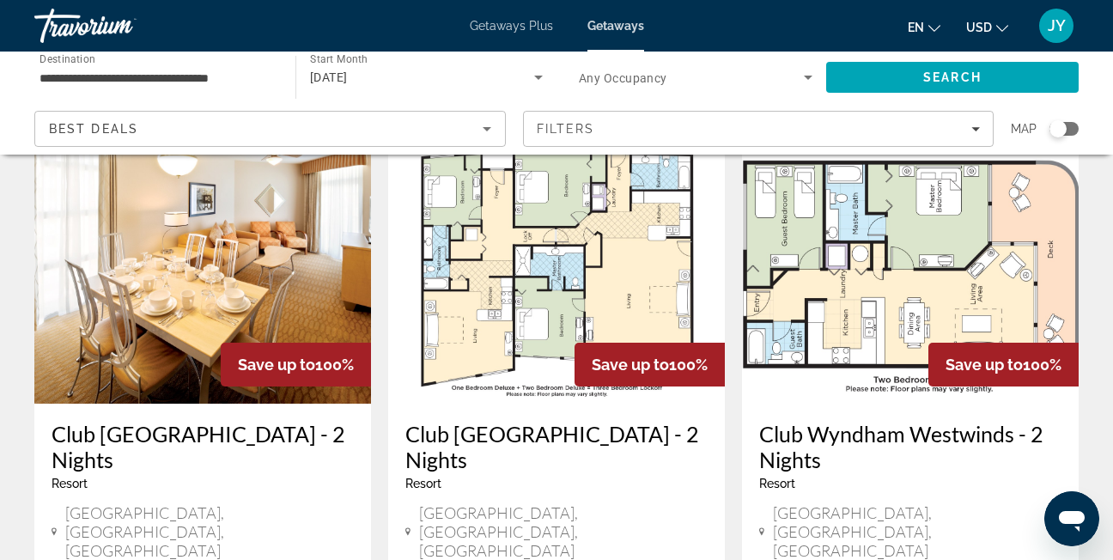
scroll to position [172, 0]
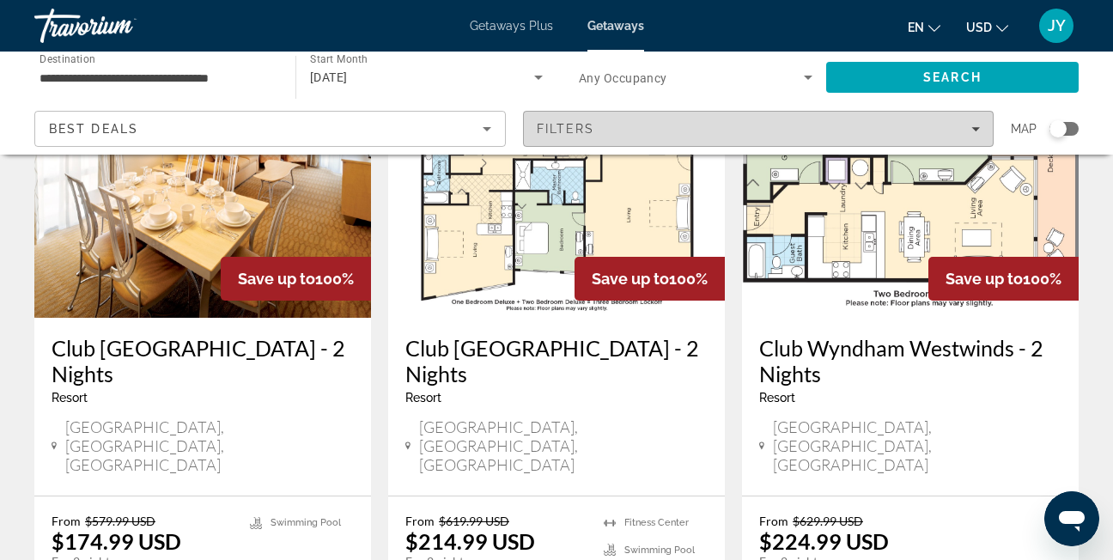
click at [841, 132] on div "Filters" at bounding box center [759, 129] width 444 height 14
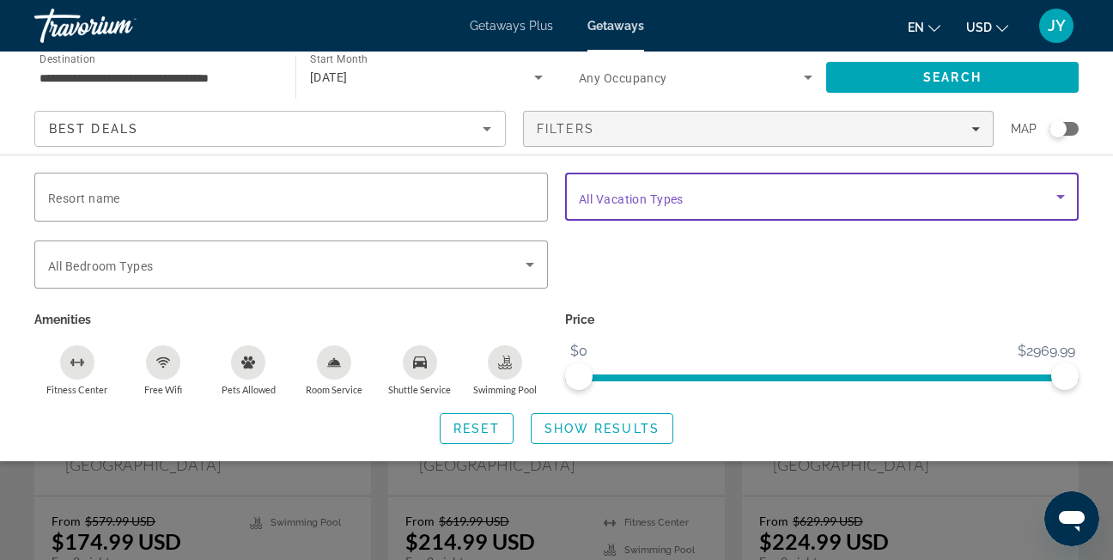
click at [764, 201] on span "Search widget" at bounding box center [817, 196] width 477 height 21
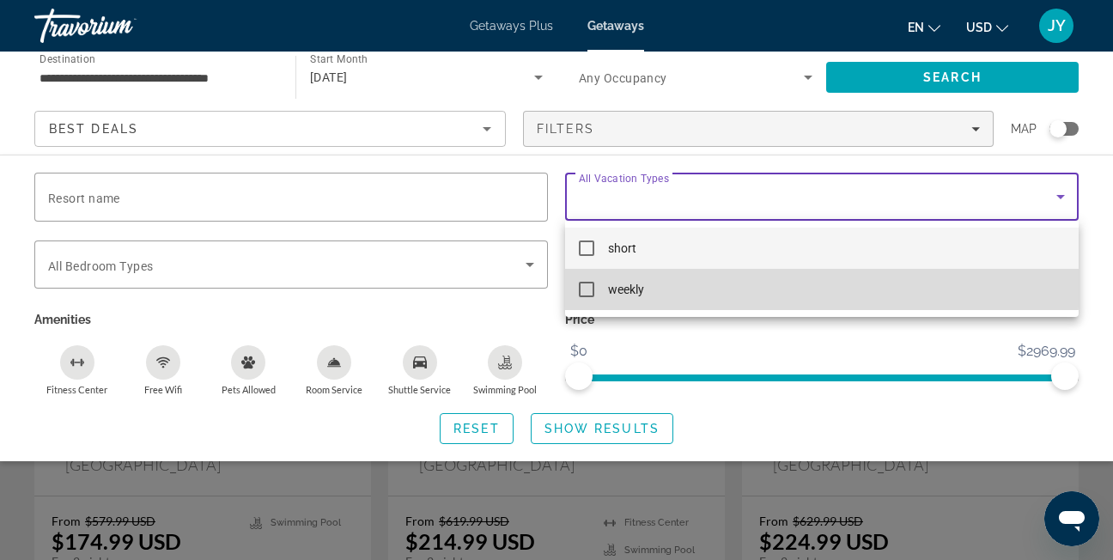
click at [700, 282] on mat-option "weekly" at bounding box center [821, 289] width 513 height 41
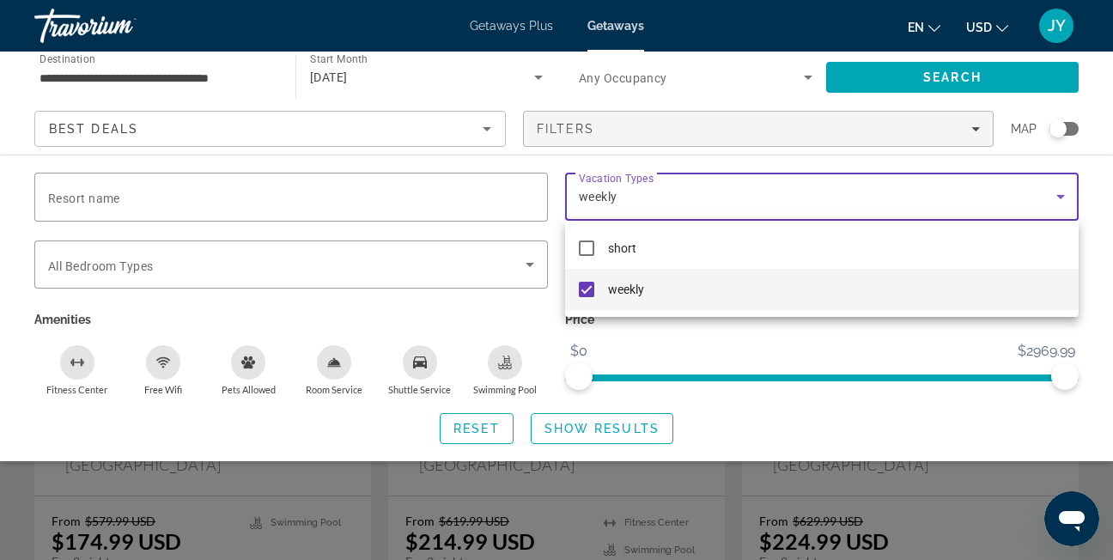
click at [582, 421] on div at bounding box center [556, 280] width 1113 height 560
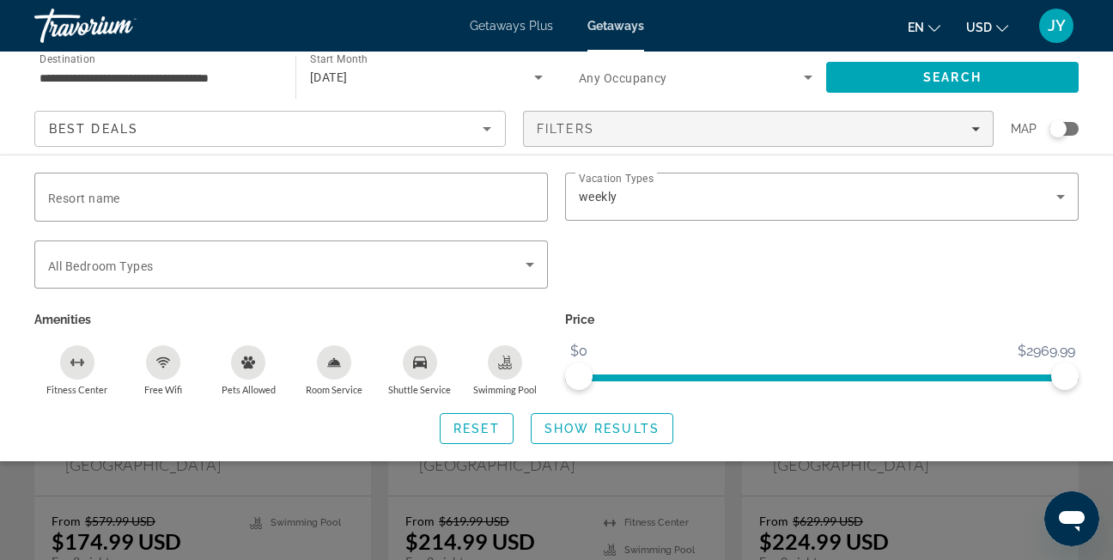
click at [582, 421] on span "Show Results" at bounding box center [601, 428] width 115 height 14
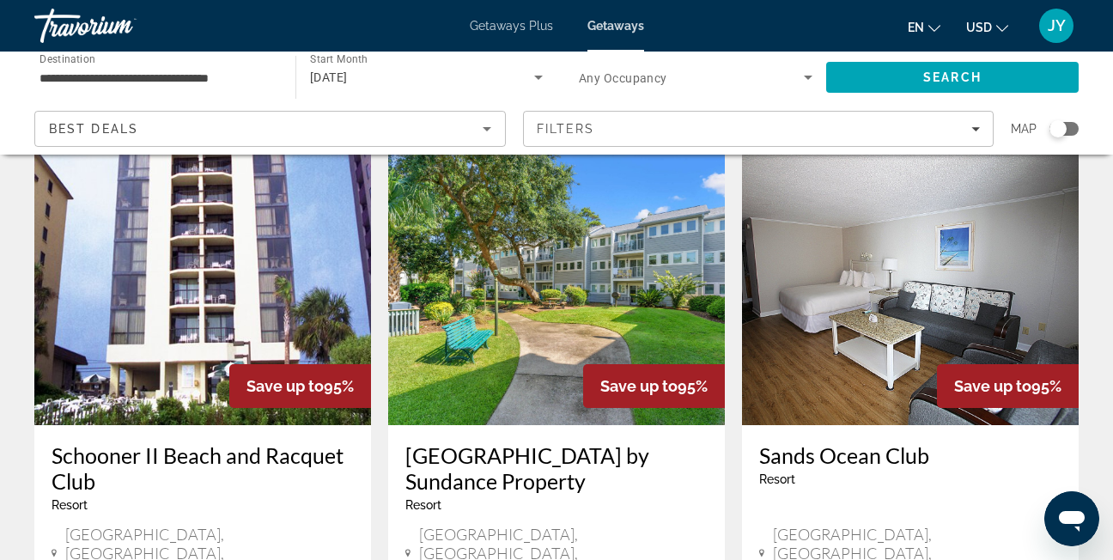
scroll to position [773, 0]
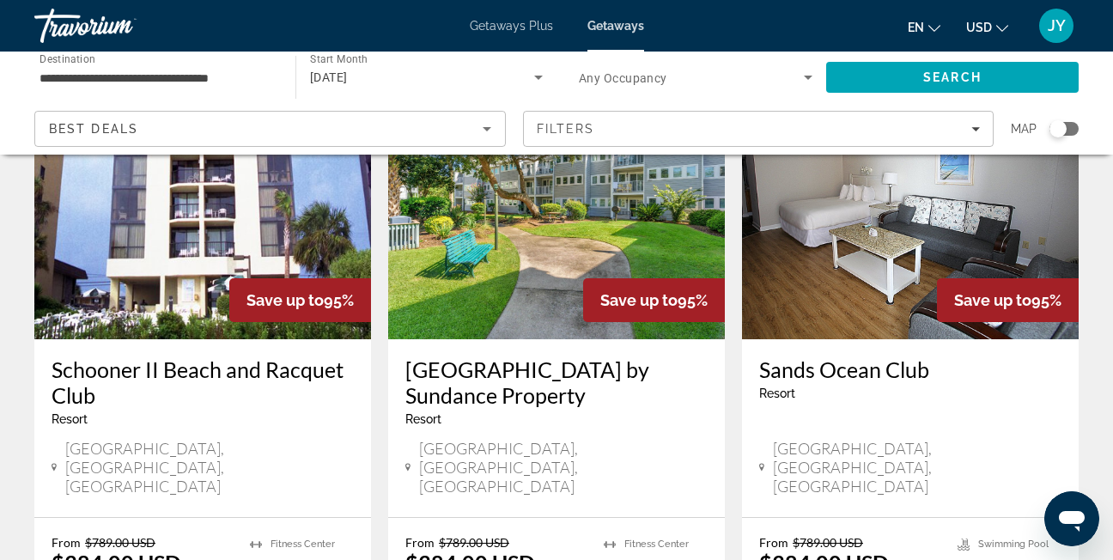
click at [468, 127] on div "Best Deals" at bounding box center [266, 128] width 434 height 21
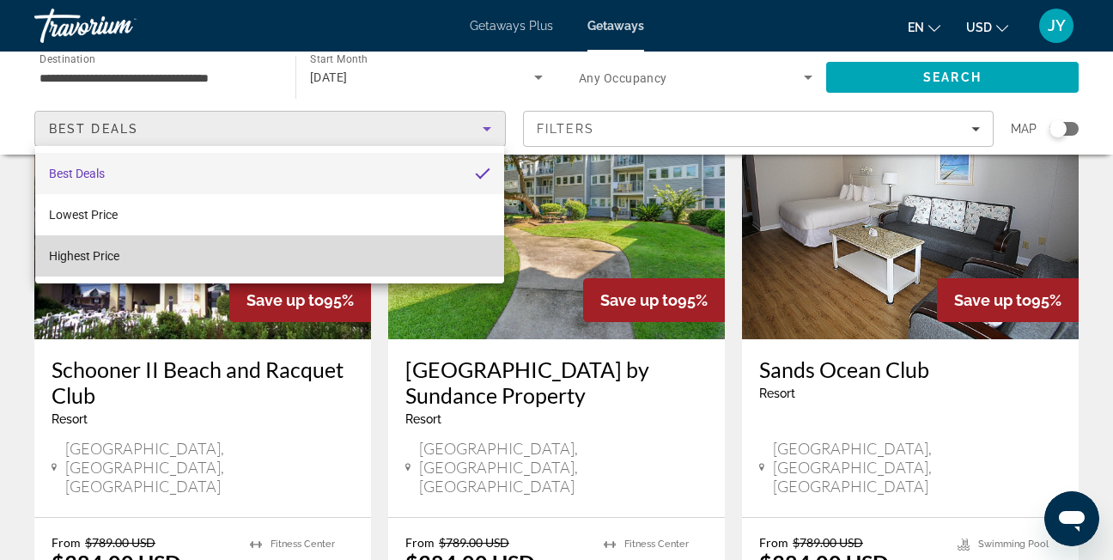
click at [379, 270] on mat-option "Highest Price" at bounding box center [269, 255] width 469 height 41
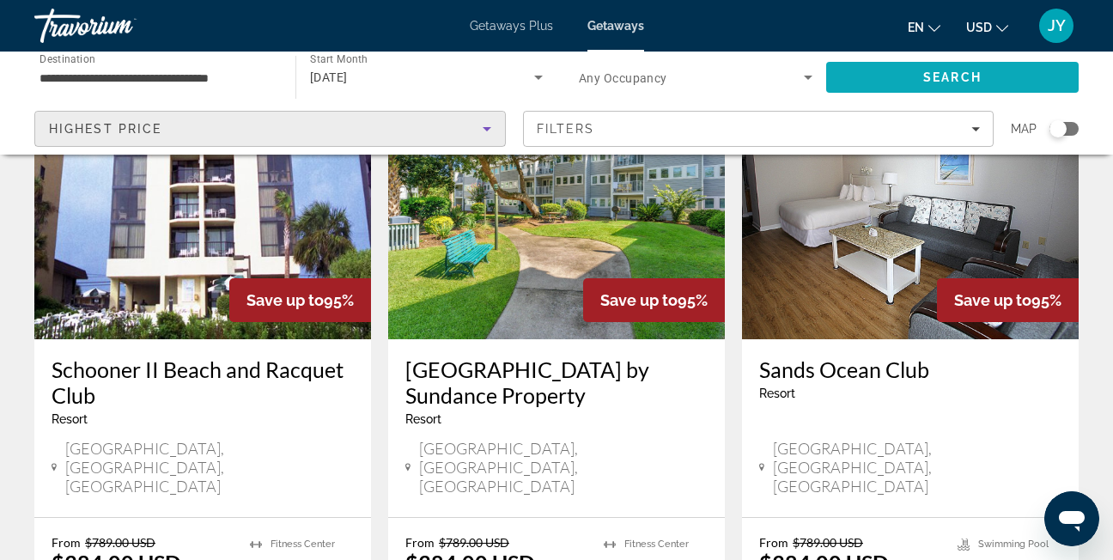
click at [911, 72] on span "Search" at bounding box center [952, 77] width 252 height 41
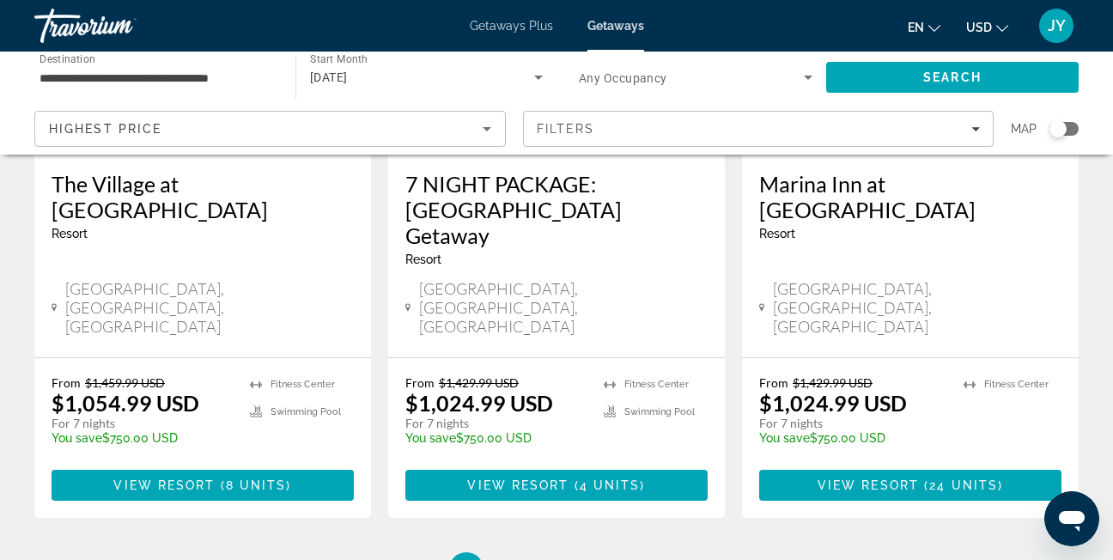
scroll to position [2373, 0]
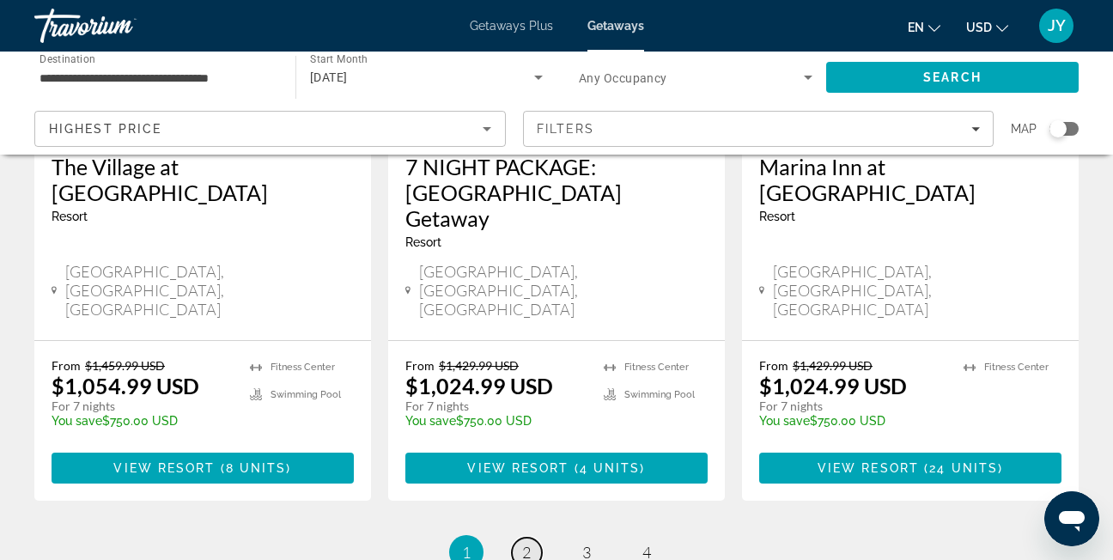
click at [535, 537] on link "page 2" at bounding box center [527, 552] width 30 height 30
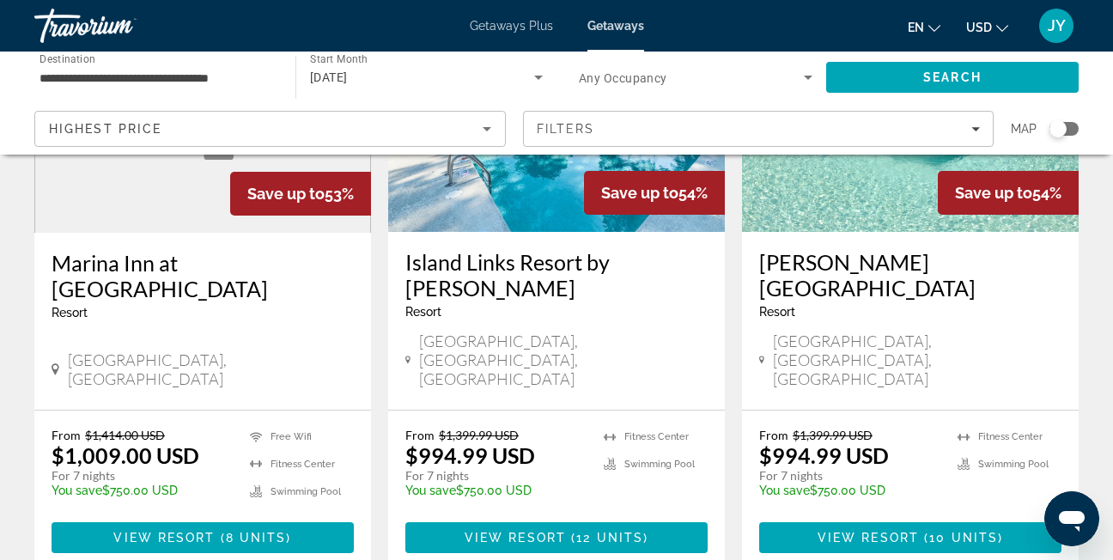
scroll to position [258, 0]
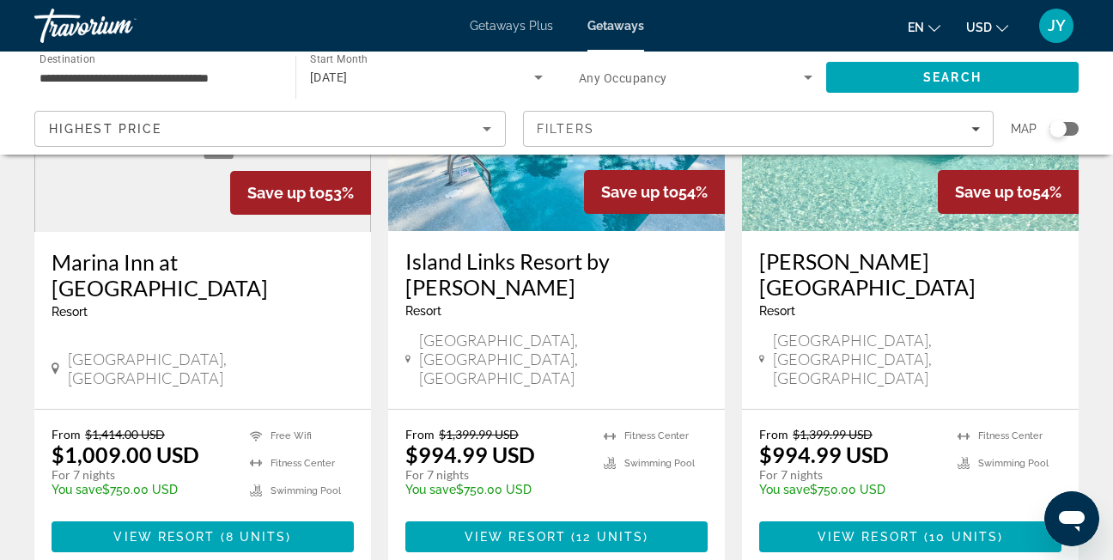
click at [216, 135] on div "Highest Price" at bounding box center [266, 128] width 434 height 21
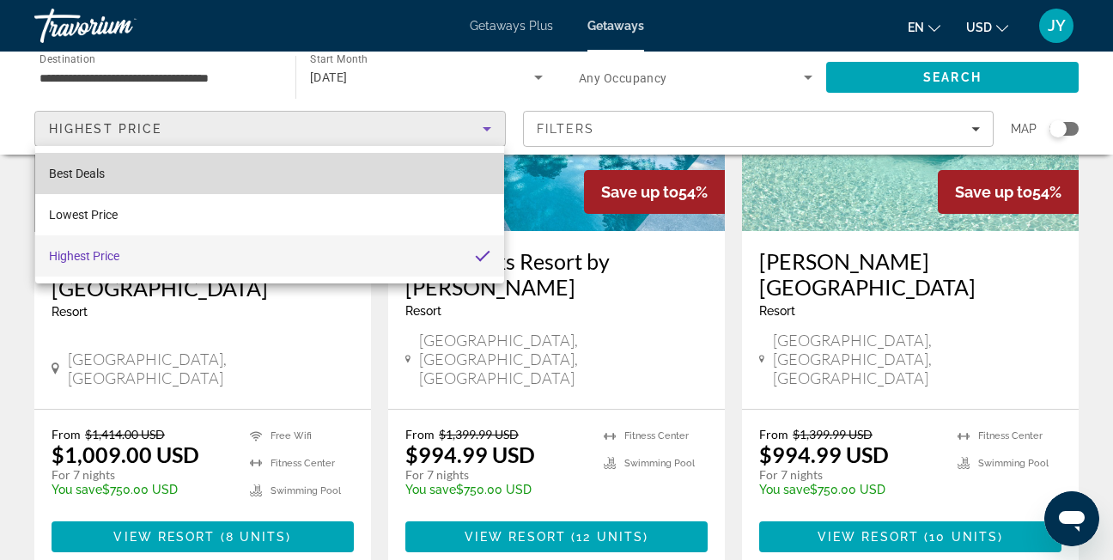
click at [174, 173] on mat-option "Best Deals" at bounding box center [269, 173] width 469 height 41
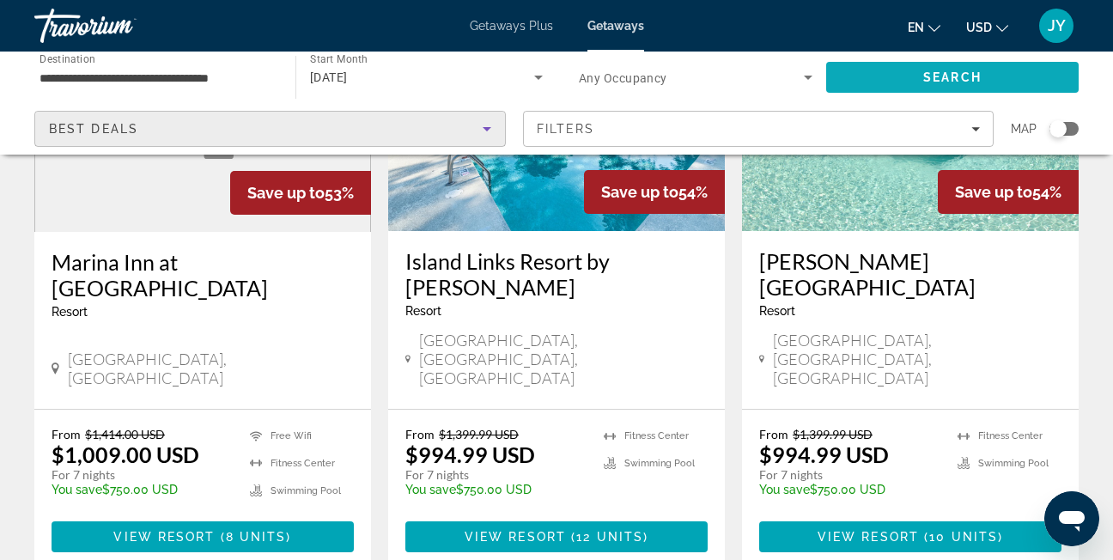
click at [983, 64] on span "Search" at bounding box center [952, 77] width 252 height 41
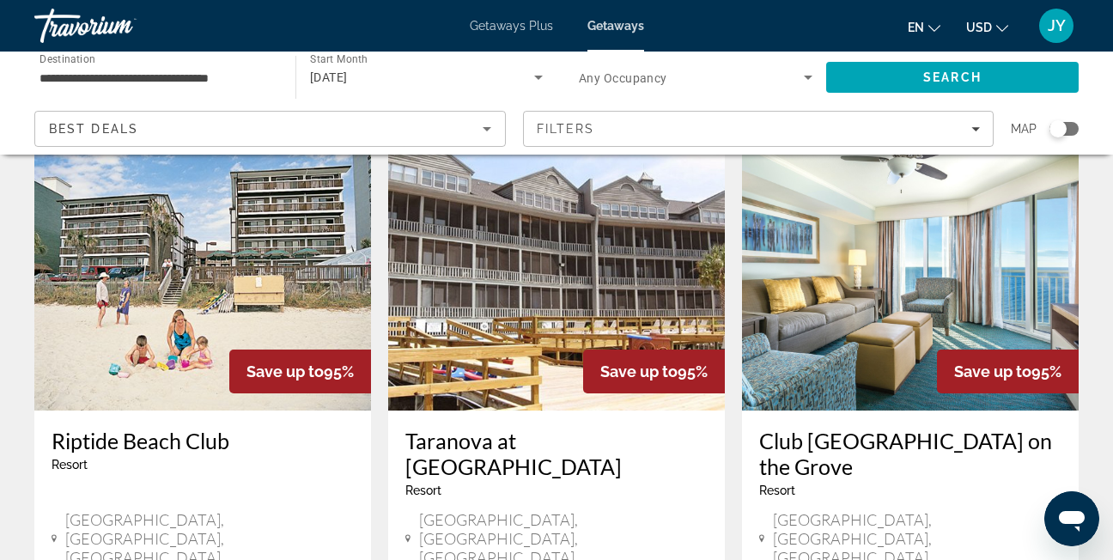
scroll to position [1373, 0]
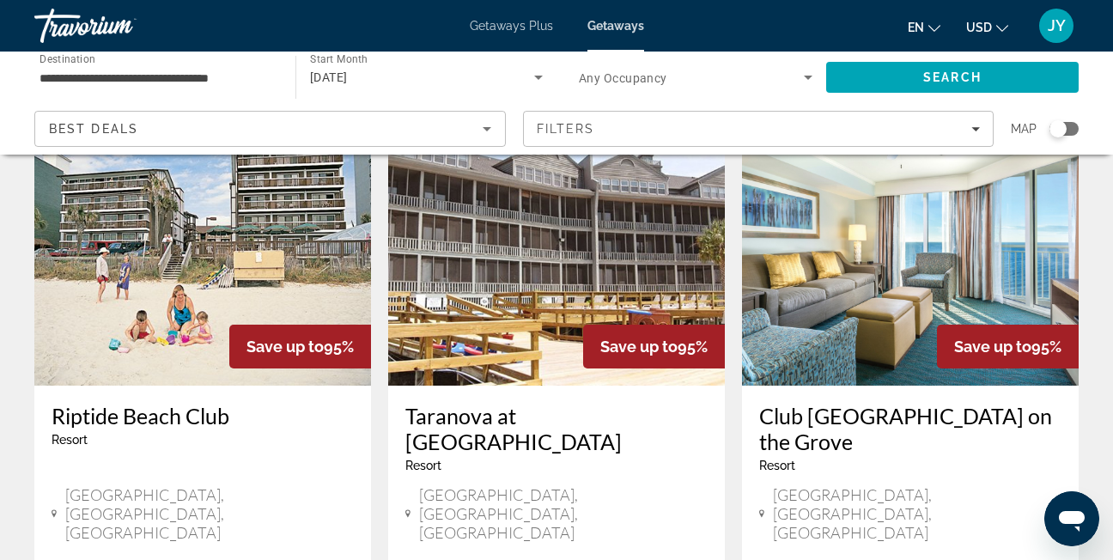
click at [924, 253] on img "Main content" at bounding box center [910, 248] width 337 height 275
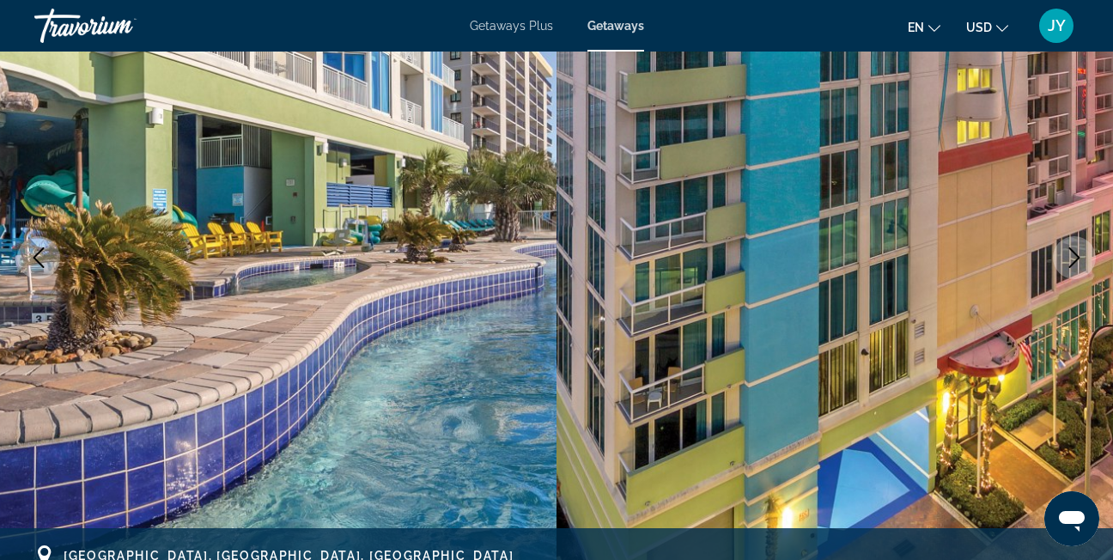
scroll to position [172, 0]
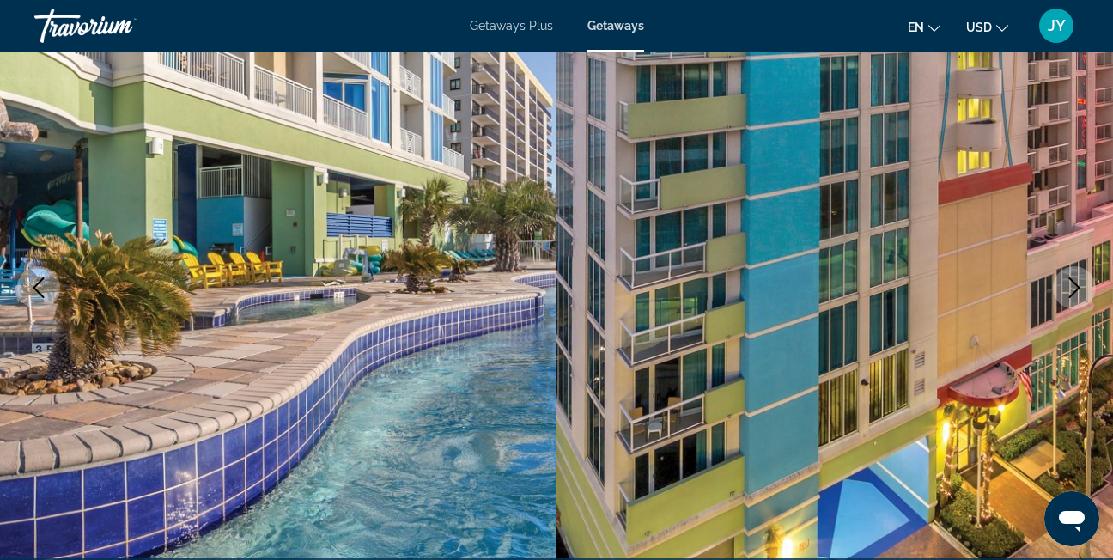
click at [1076, 274] on button "Next image" at bounding box center [1073, 287] width 43 height 43
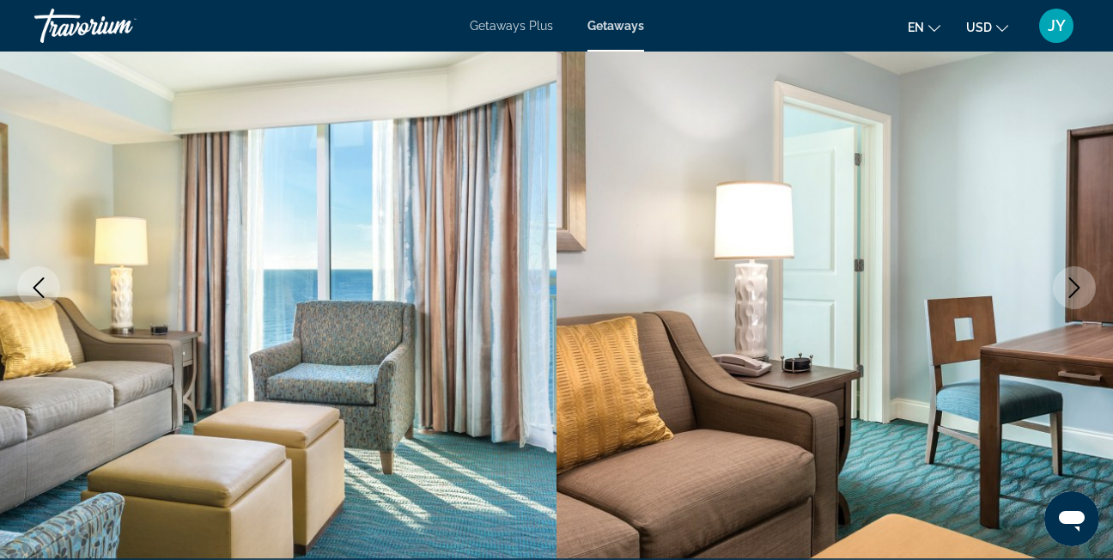
click at [1076, 274] on button "Next image" at bounding box center [1073, 287] width 43 height 43
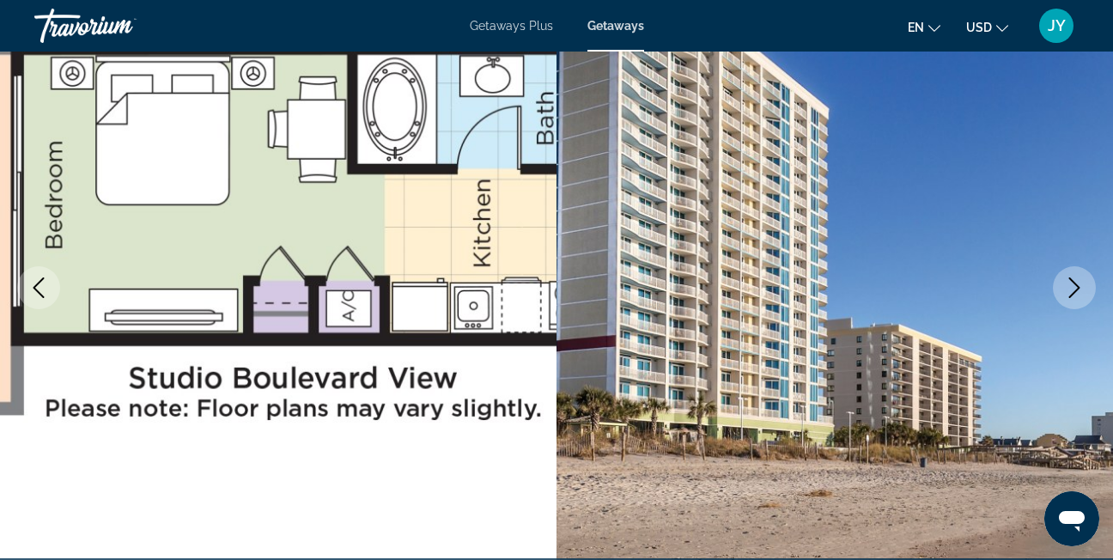
click at [1076, 274] on button "Next image" at bounding box center [1073, 287] width 43 height 43
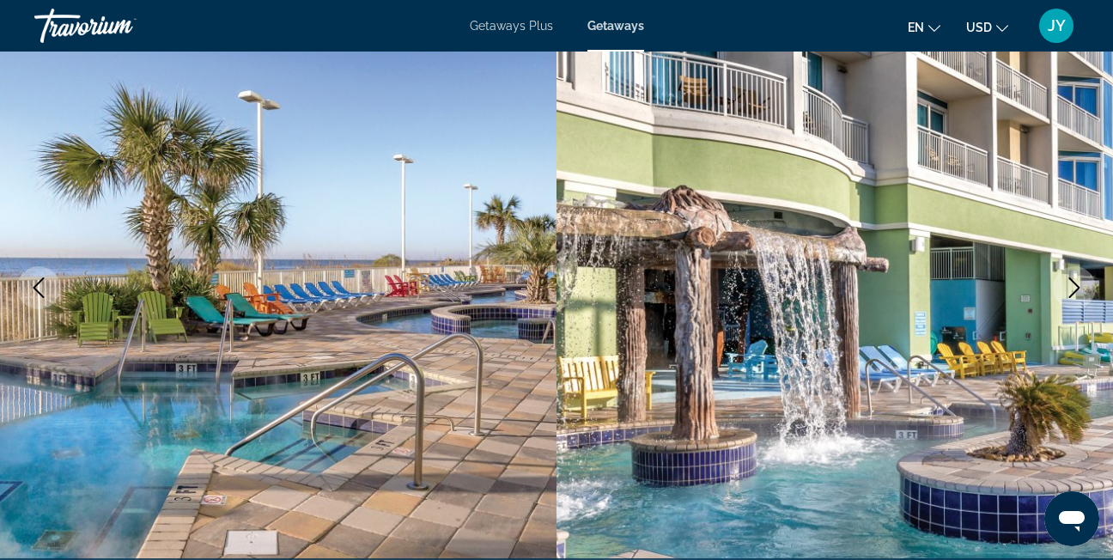
click at [1076, 274] on button "Next image" at bounding box center [1073, 287] width 43 height 43
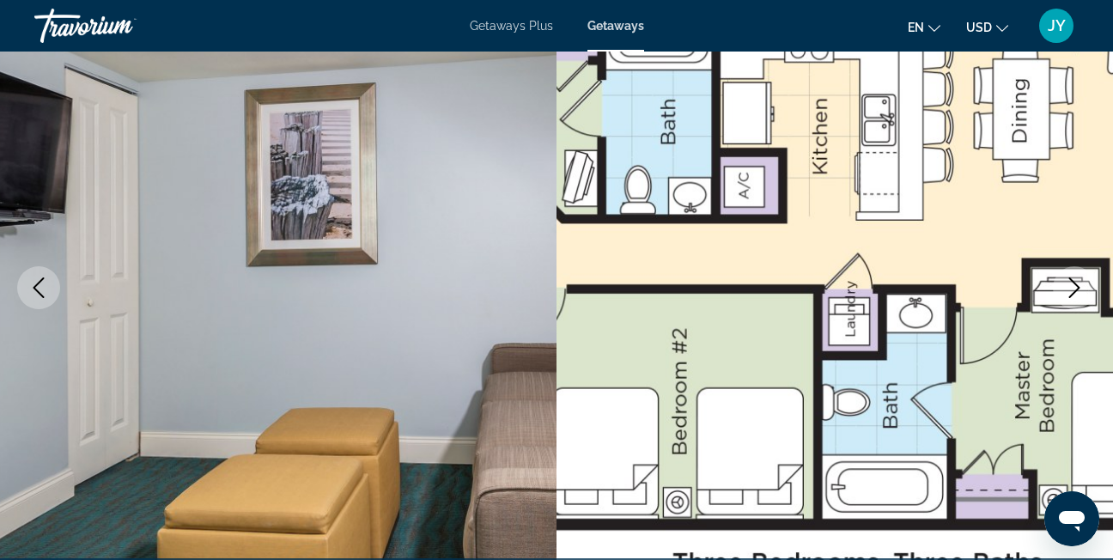
click at [1076, 274] on button "Next image" at bounding box center [1073, 287] width 43 height 43
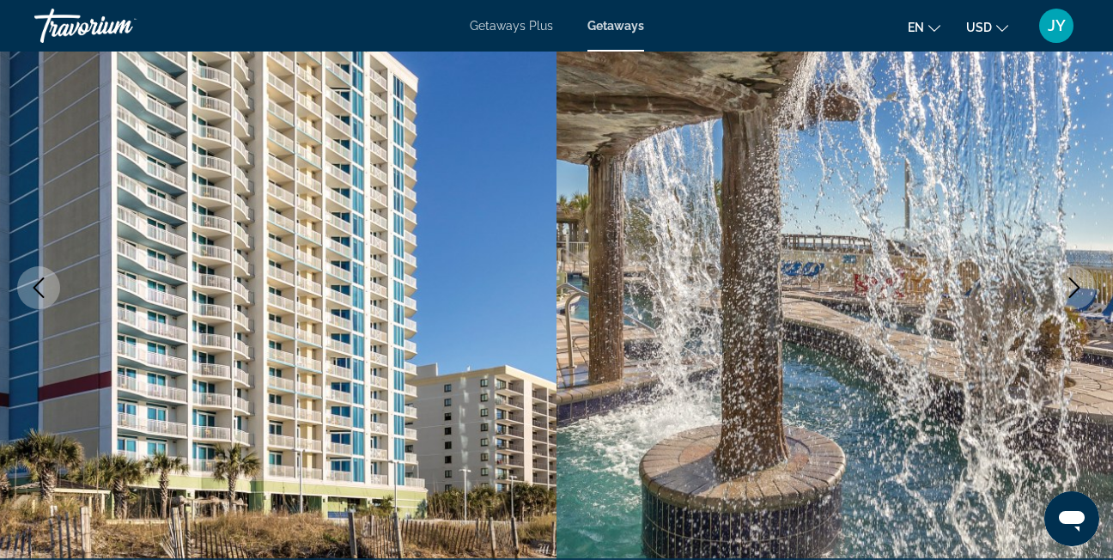
click at [1076, 274] on button "Next image" at bounding box center [1073, 287] width 43 height 43
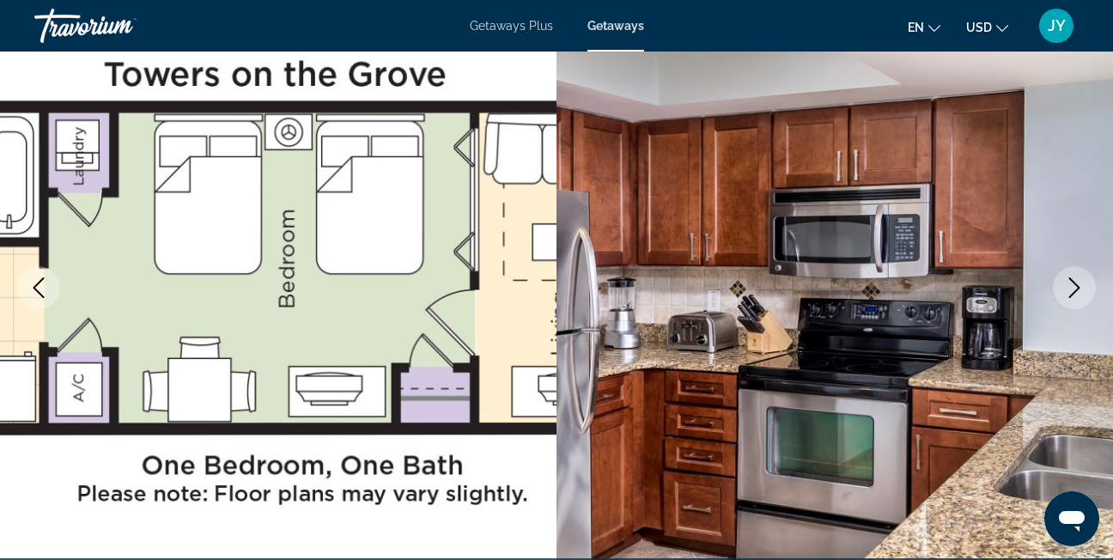
click at [1076, 274] on button "Next image" at bounding box center [1073, 287] width 43 height 43
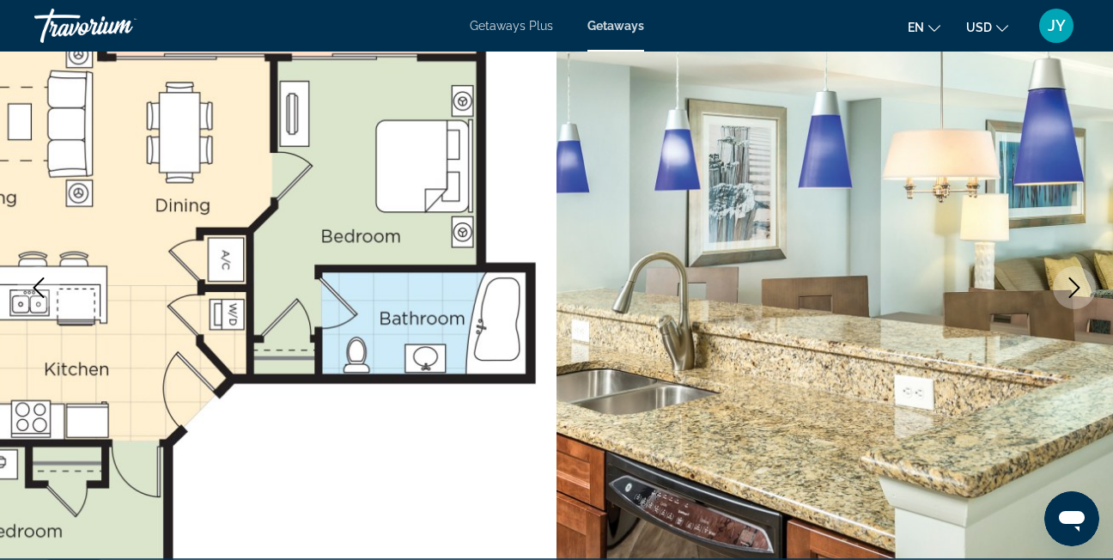
click at [1076, 274] on button "Next image" at bounding box center [1073, 287] width 43 height 43
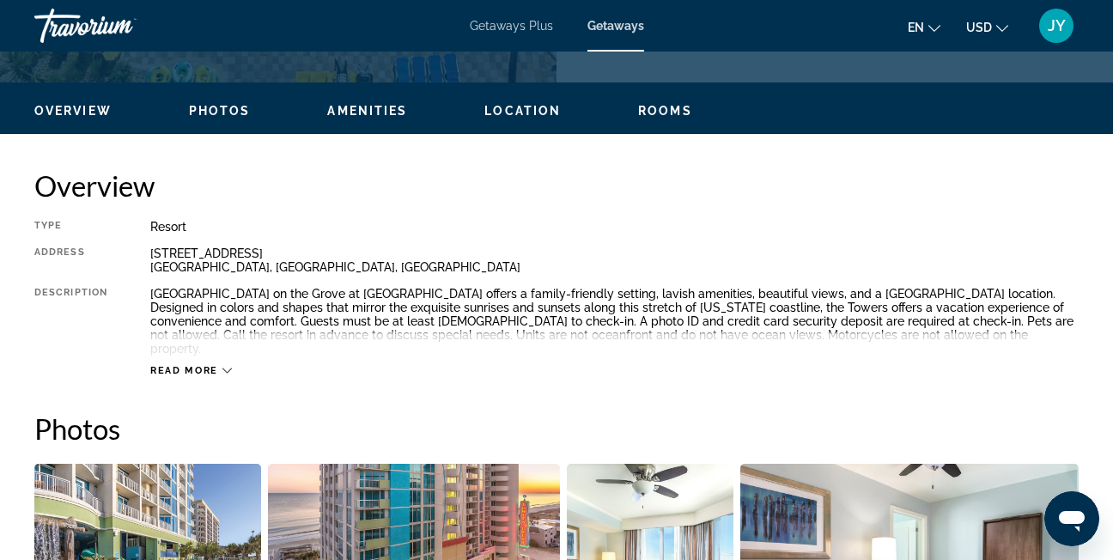
scroll to position [858, 0]
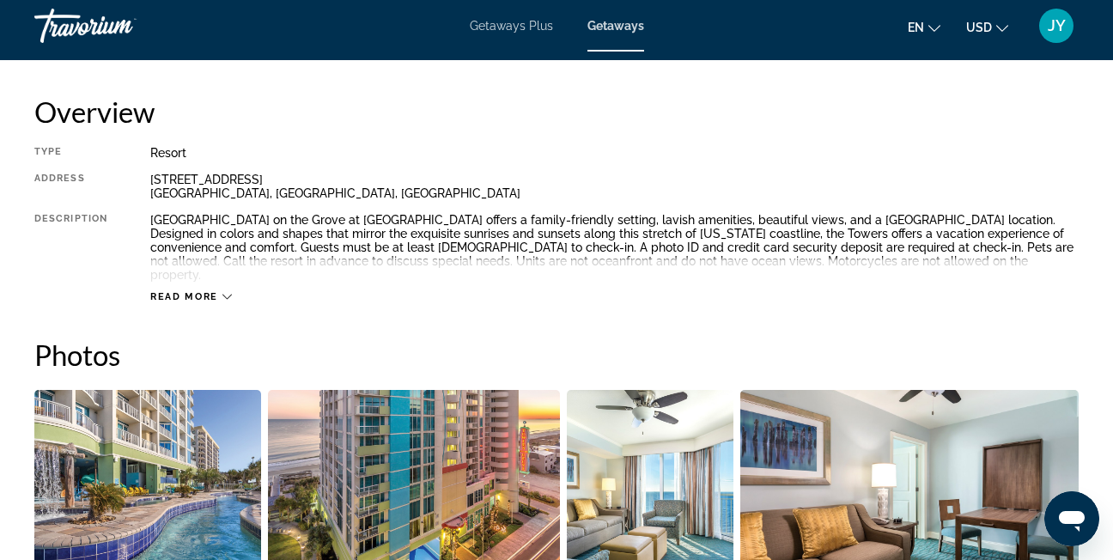
click at [217, 297] on span "Read more" at bounding box center [184, 296] width 68 height 11
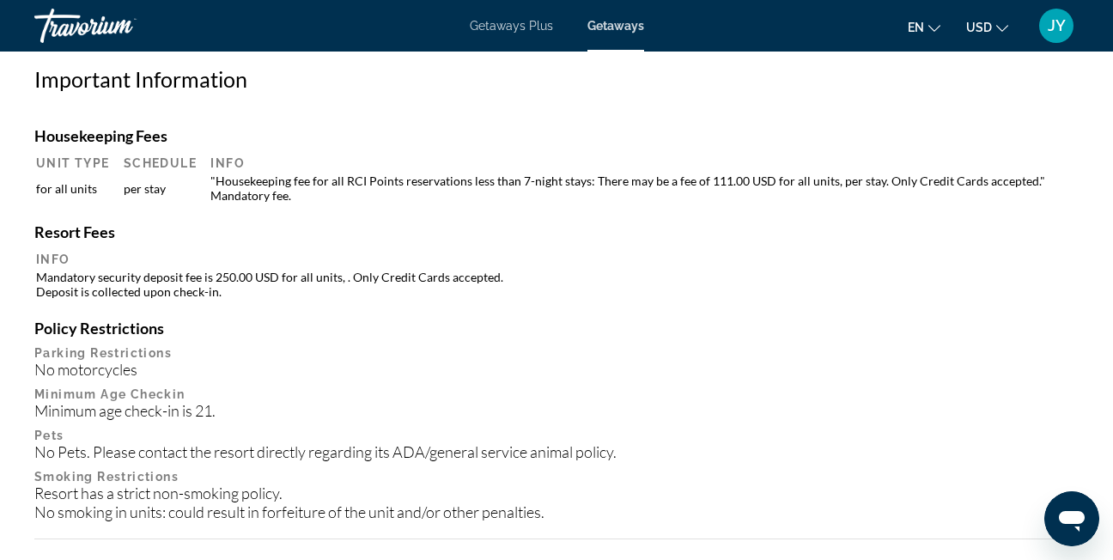
scroll to position [1974, 0]
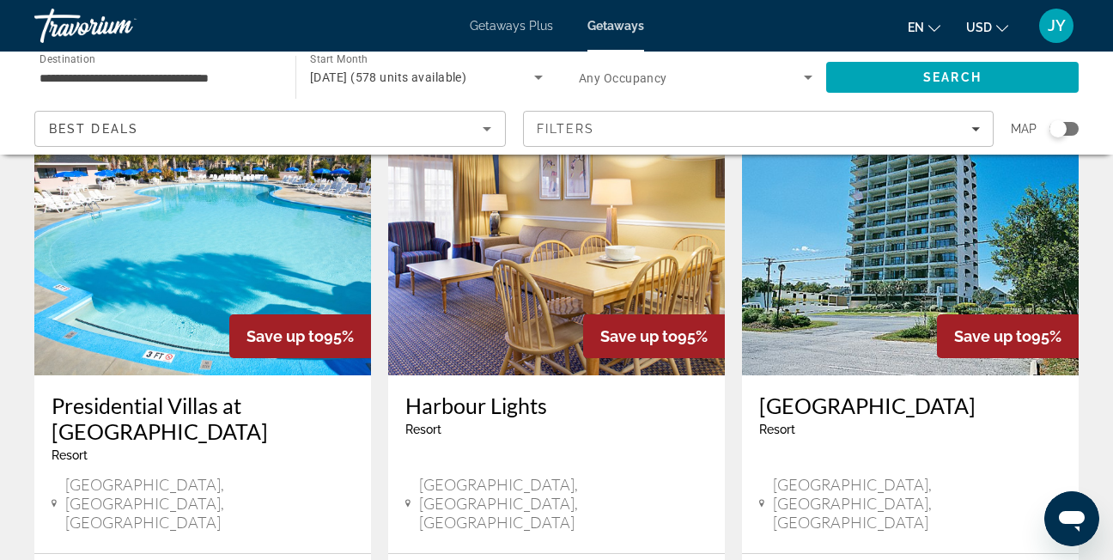
scroll to position [2060, 0]
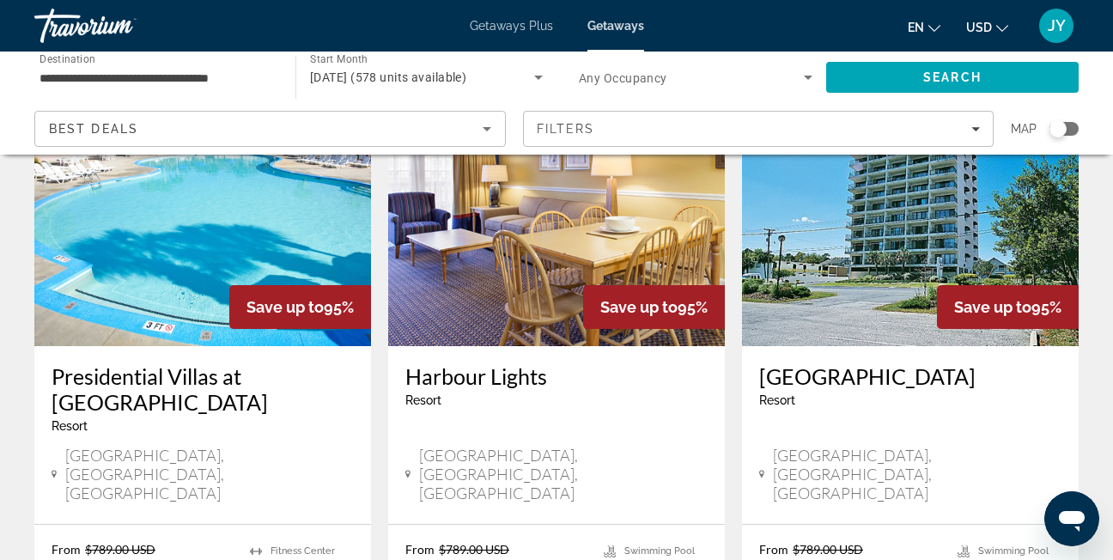
click at [205, 202] on img "Main content" at bounding box center [202, 208] width 337 height 275
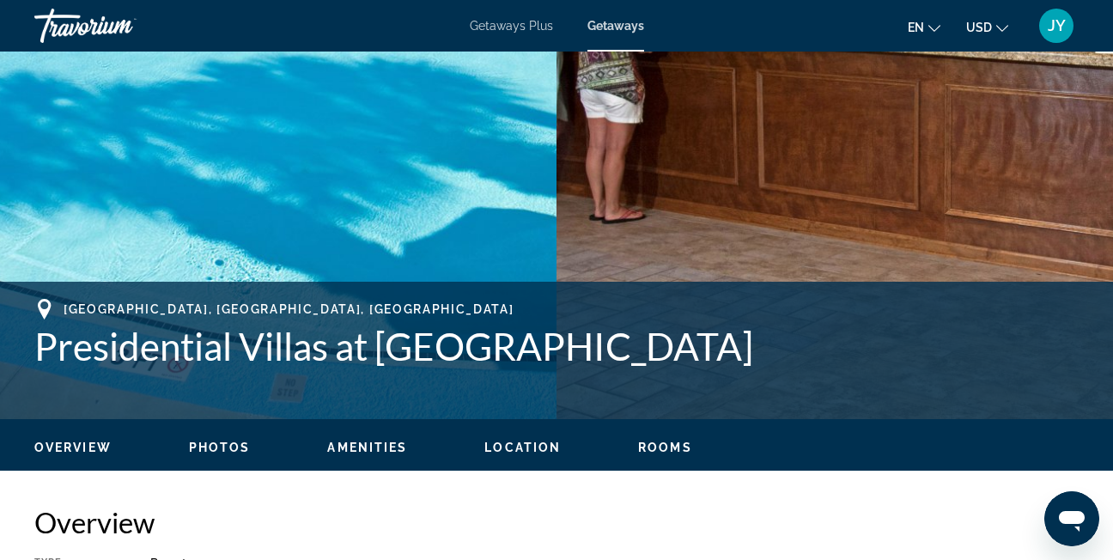
scroll to position [429, 0]
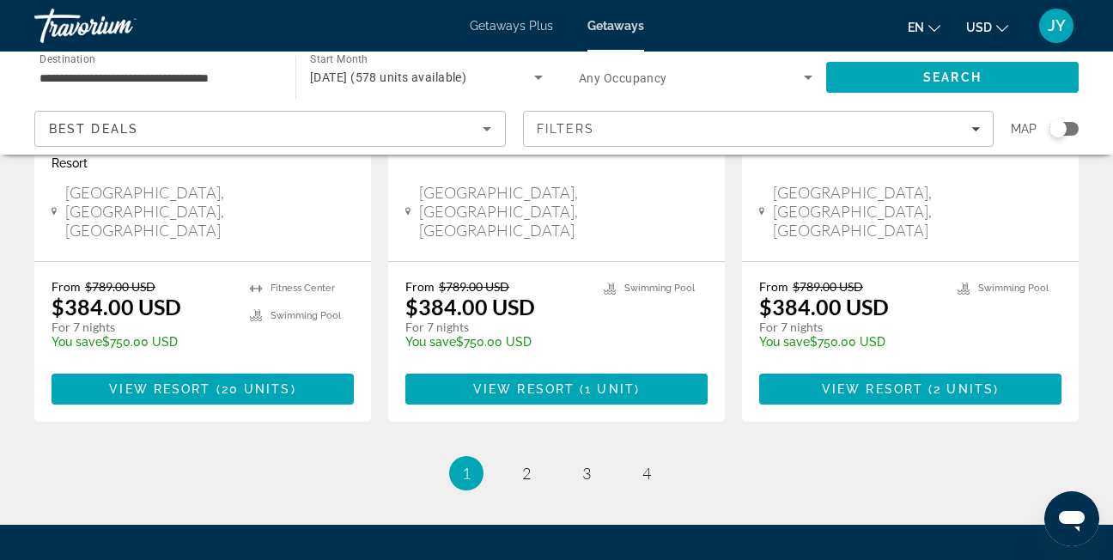
scroll to position [2347, 0]
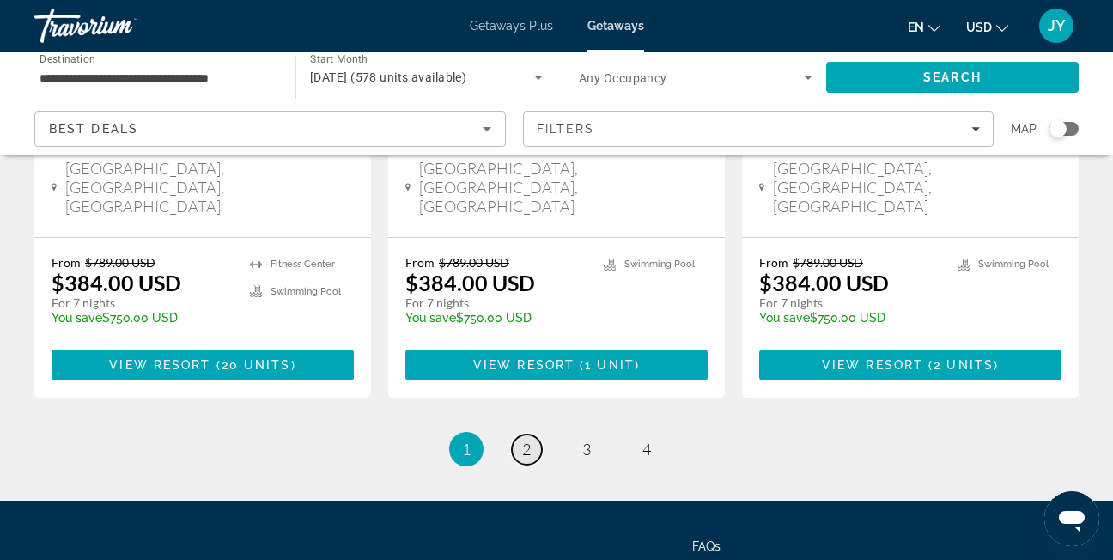
click at [531, 434] on link "page 2" at bounding box center [527, 449] width 30 height 30
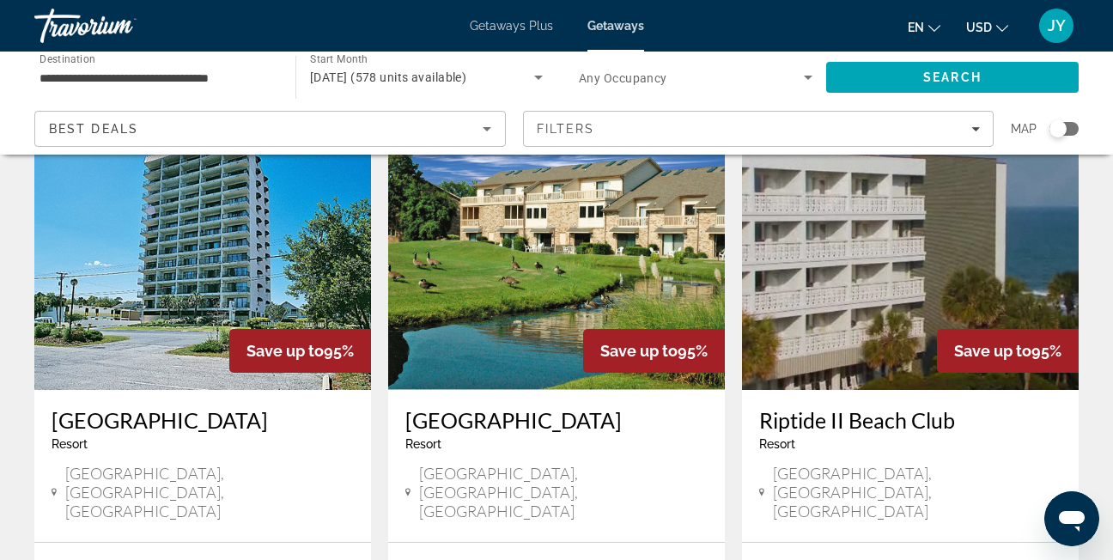
scroll to position [86, 0]
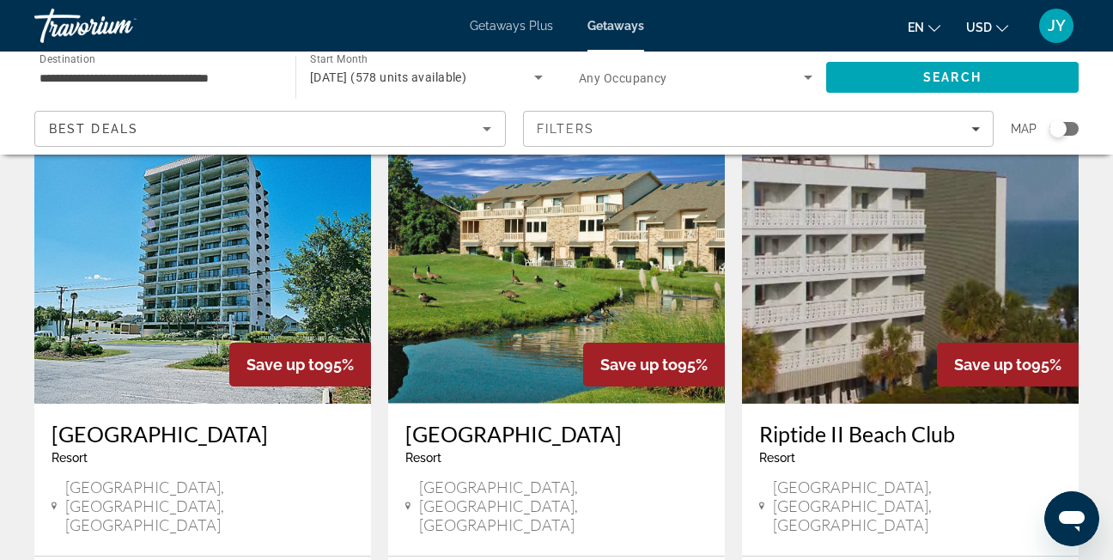
click at [240, 306] on img "Main content" at bounding box center [202, 266] width 337 height 275
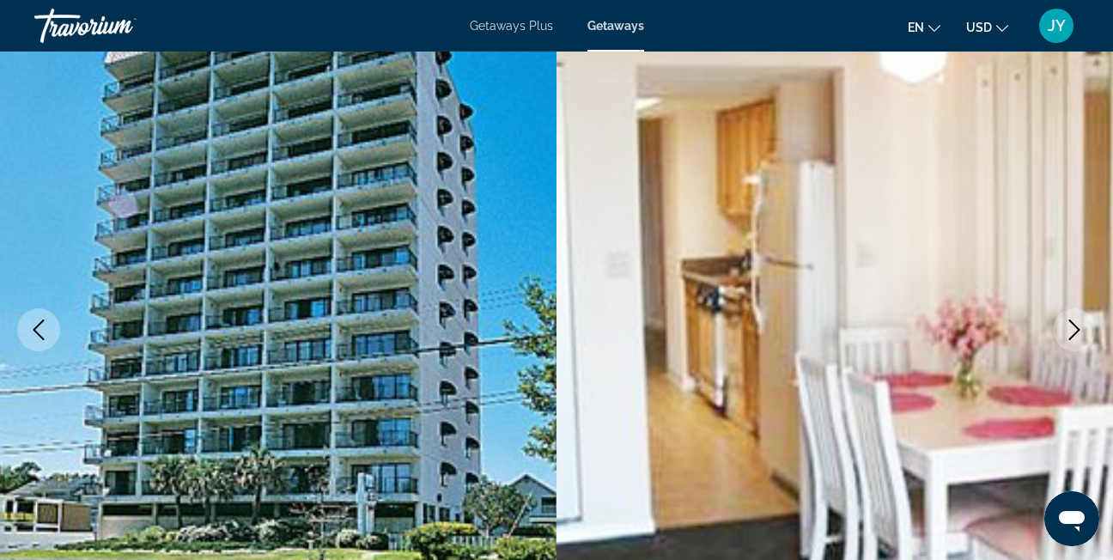
scroll to position [172, 0]
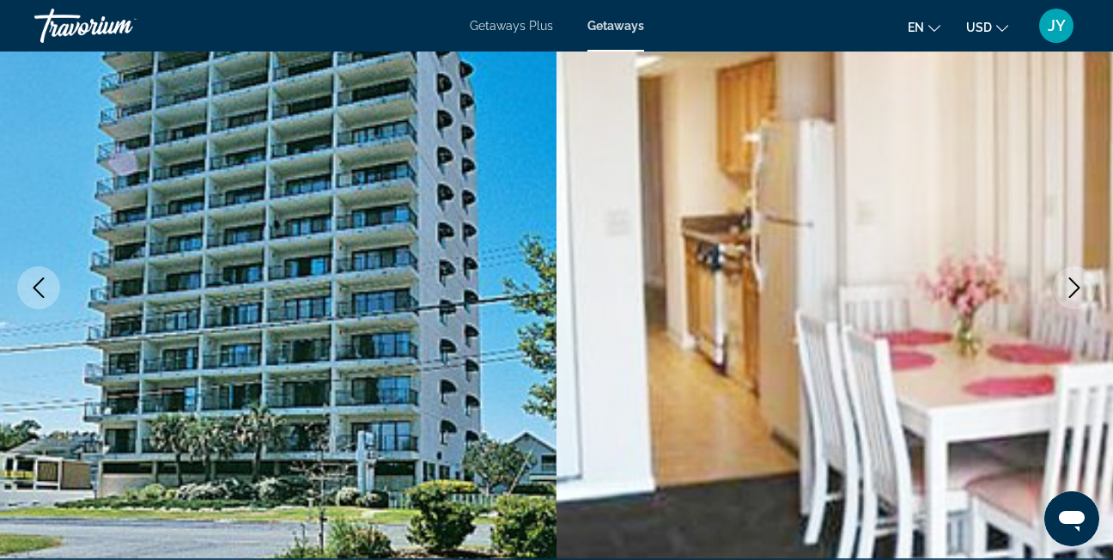
click at [1074, 290] on icon "Next image" at bounding box center [1074, 287] width 21 height 21
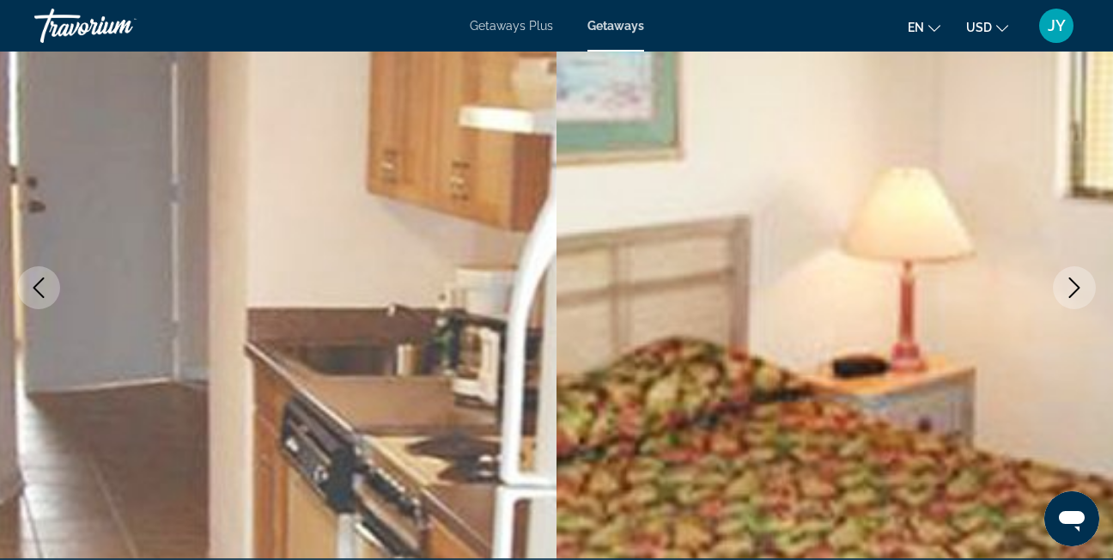
click at [1074, 290] on icon "Next image" at bounding box center [1074, 287] width 21 height 21
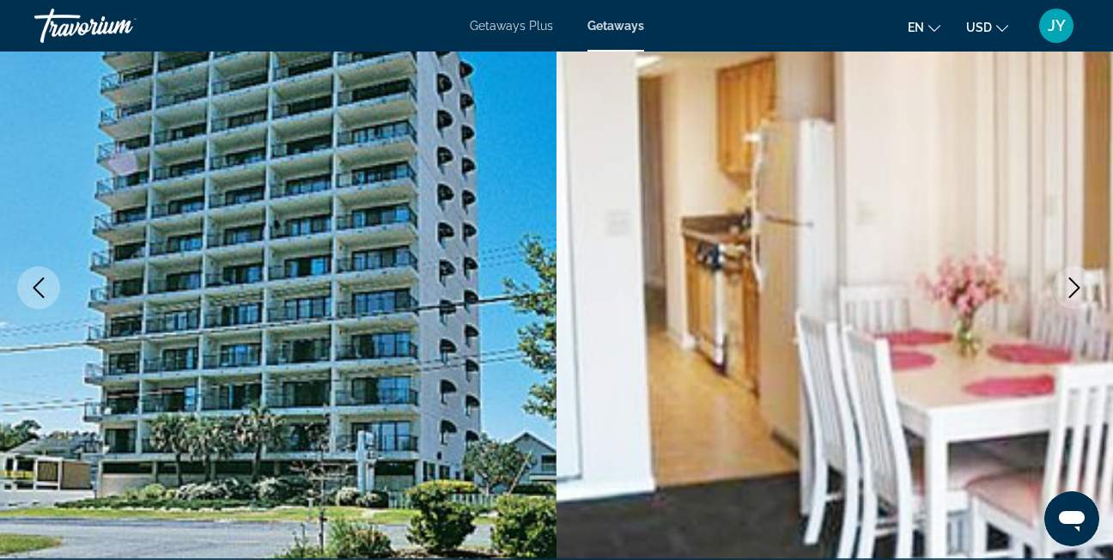
click at [1074, 290] on icon "Next image" at bounding box center [1074, 287] width 21 height 21
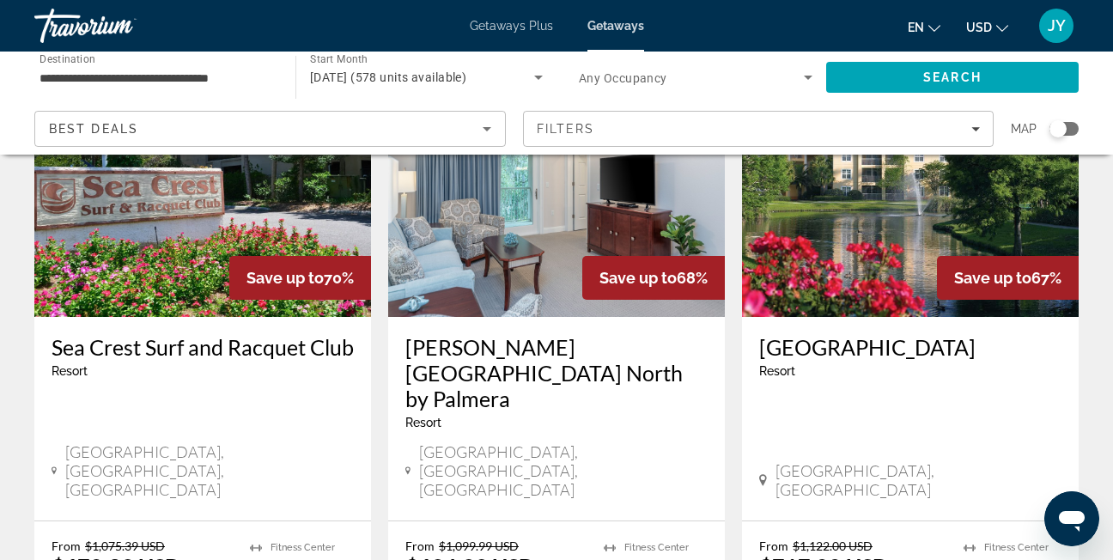
scroll to position [2146, 0]
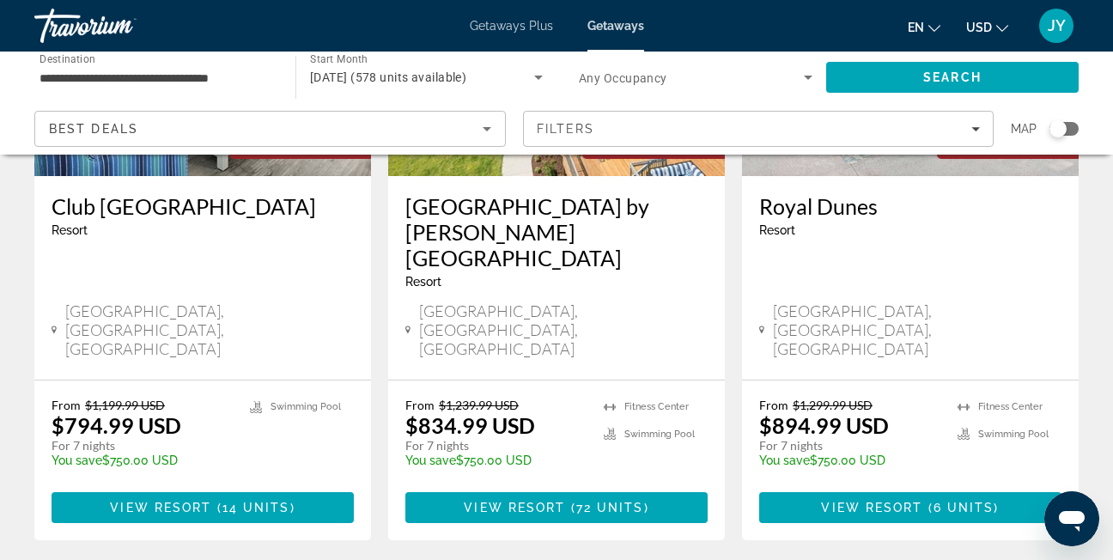
scroll to position [343, 0]
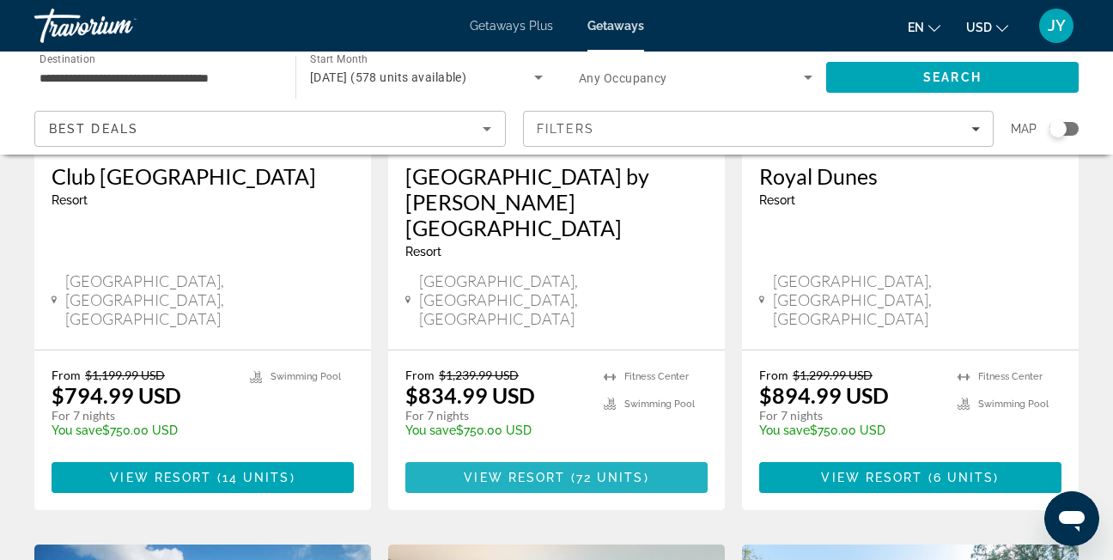
click at [559, 470] on span "View Resort" at bounding box center [514, 477] width 101 height 14
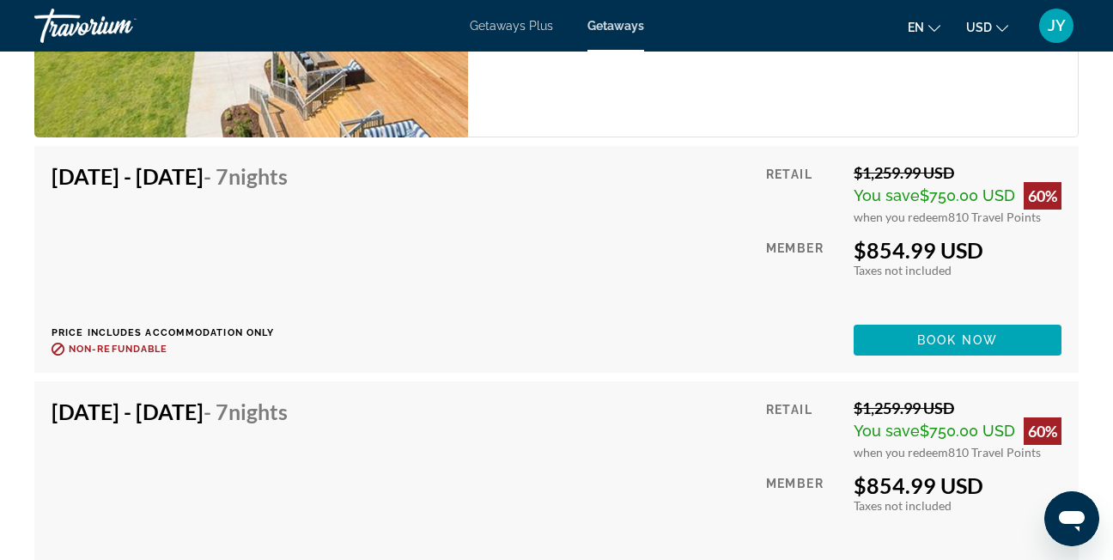
scroll to position [3348, 0]
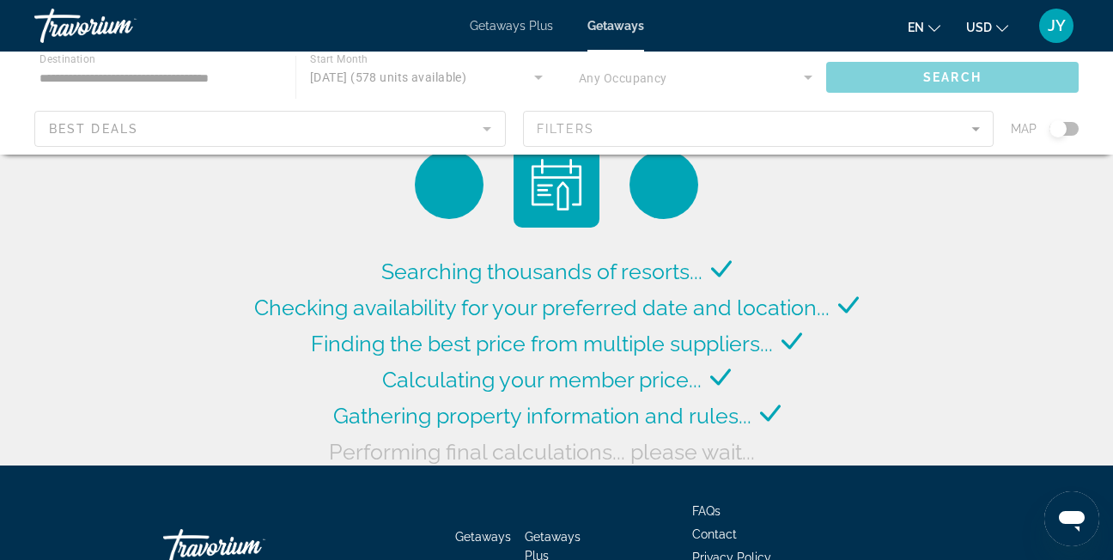
click at [167, 77] on div "Main content" at bounding box center [556, 103] width 1113 height 103
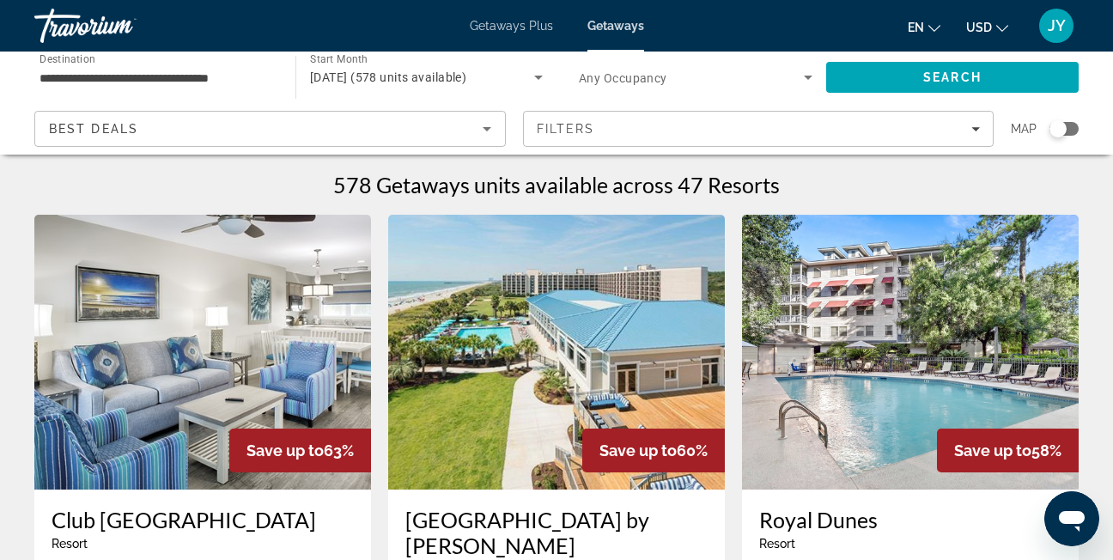
click at [167, 77] on input "**********" at bounding box center [155, 78] width 233 height 21
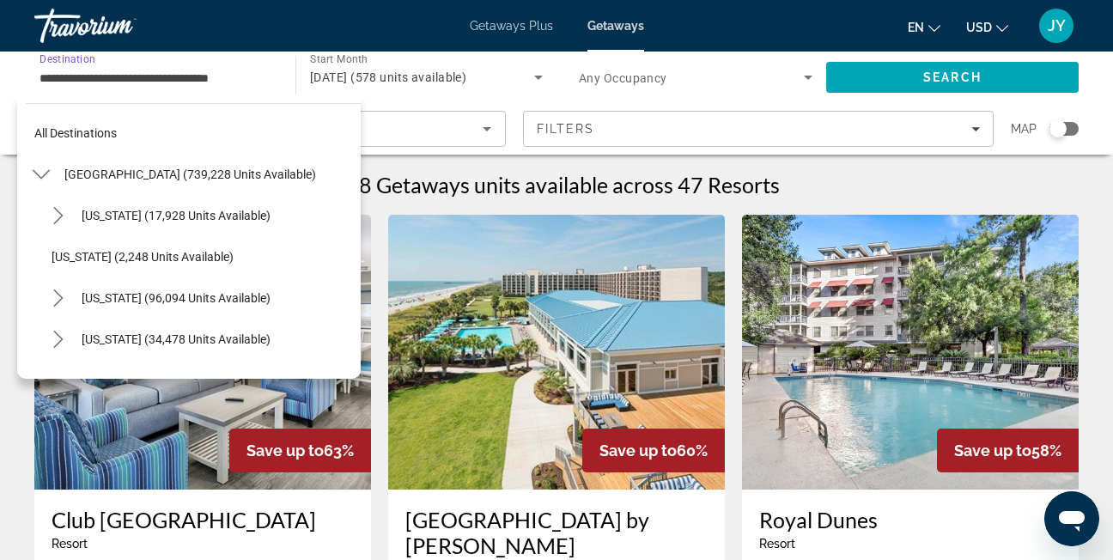
scroll to position [1380, 0]
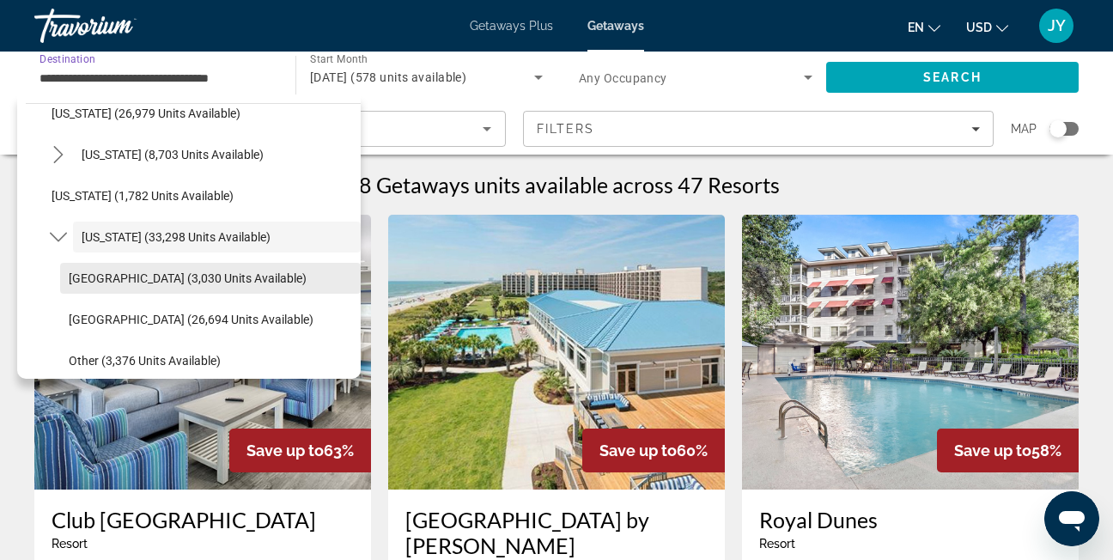
click at [165, 272] on span "[GEOGRAPHIC_DATA] (3,030 units available)" at bounding box center [188, 278] width 238 height 14
type input "**********"
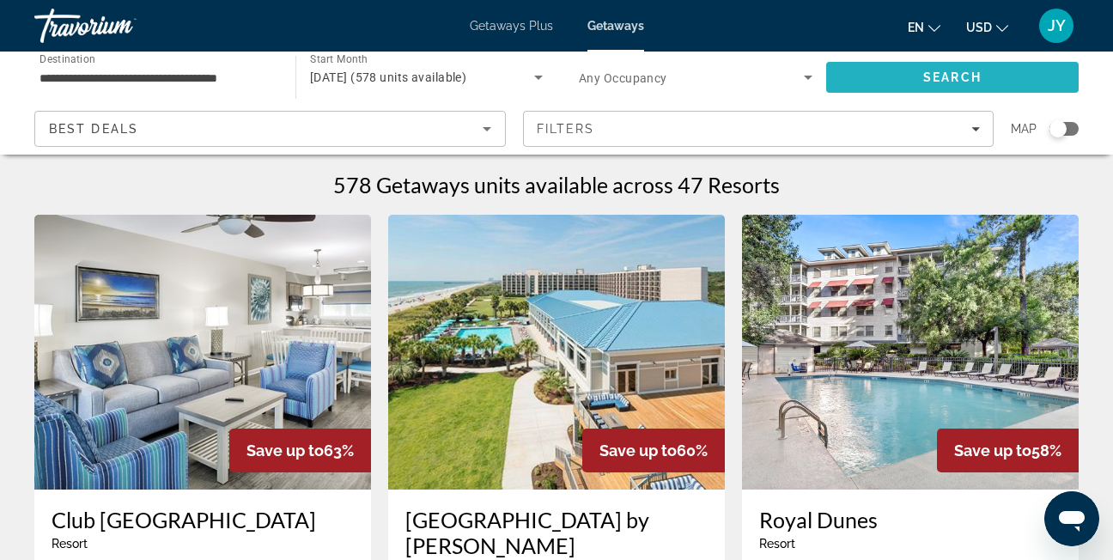
click at [913, 80] on span "Search" at bounding box center [952, 77] width 252 height 41
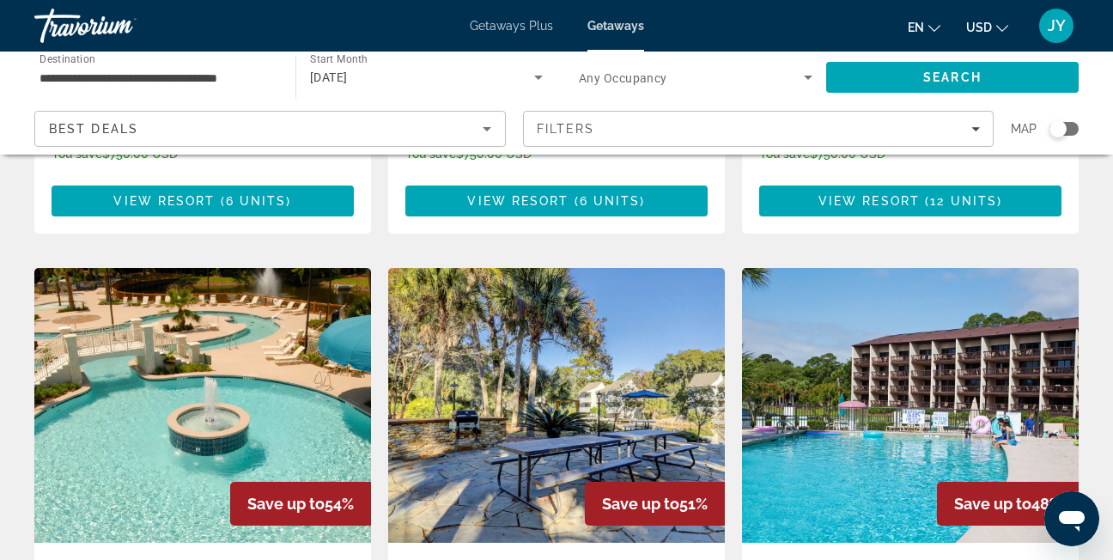
scroll to position [1974, 0]
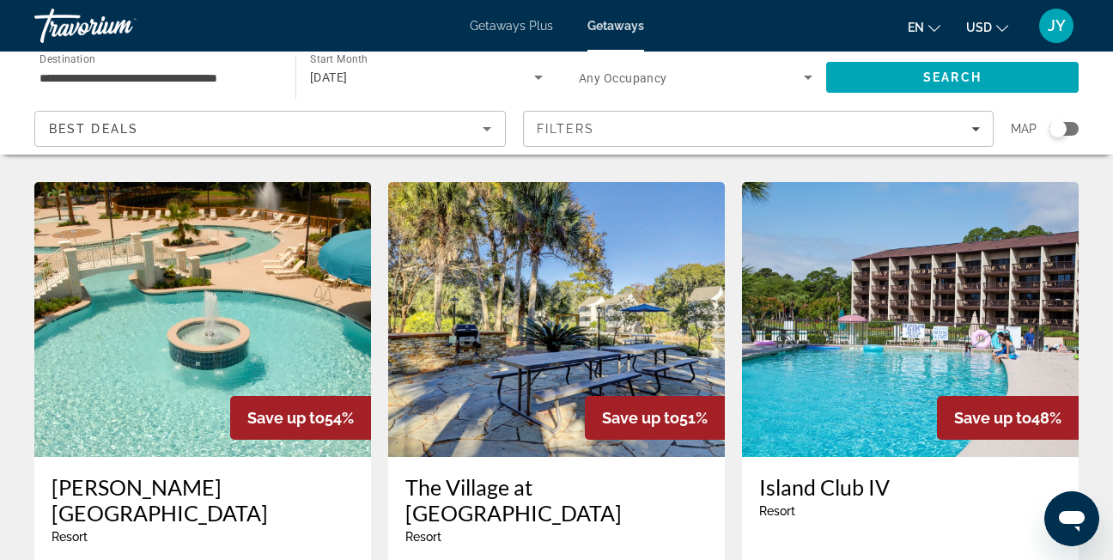
click at [517, 20] on span "Getaways Plus" at bounding box center [511, 26] width 83 height 14
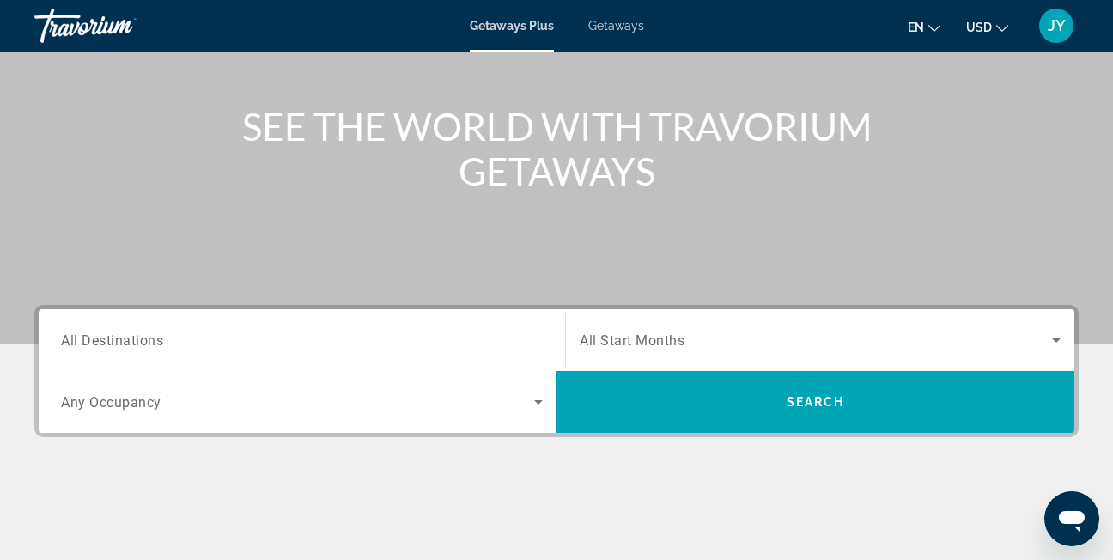
scroll to position [172, 0]
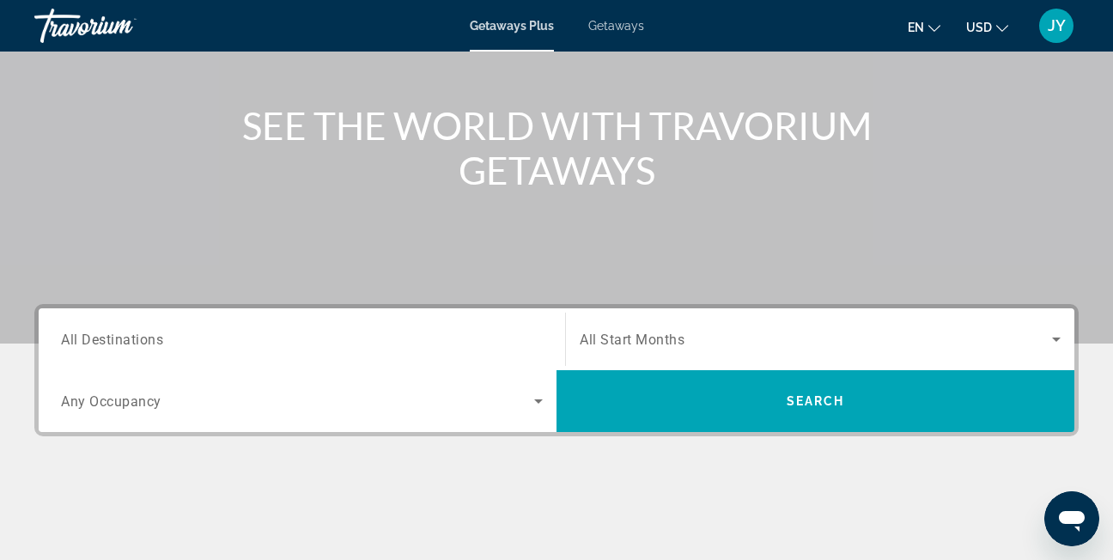
click at [281, 328] on div "Search widget" at bounding box center [302, 339] width 482 height 49
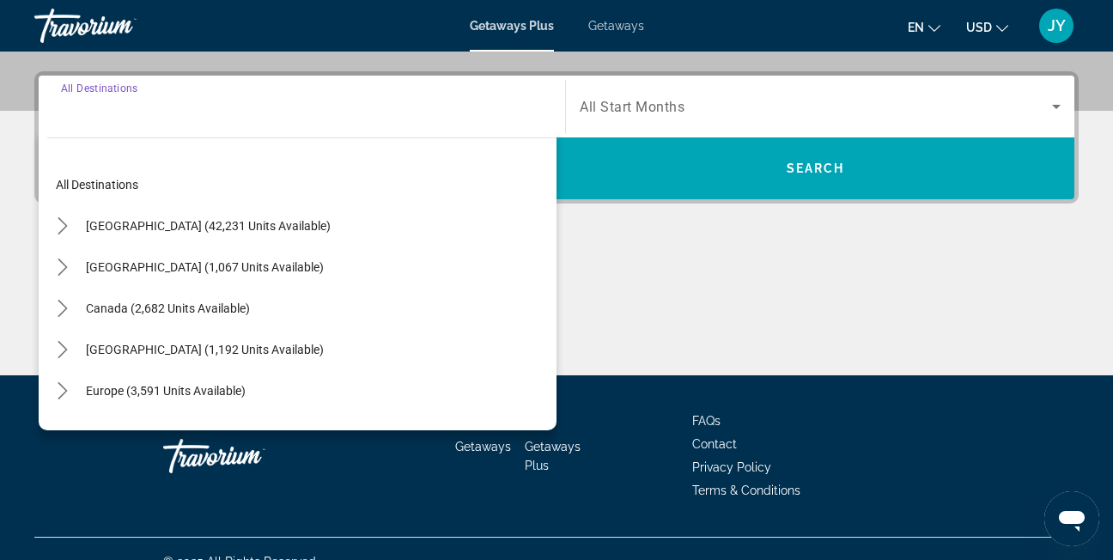
scroll to position [420, 0]
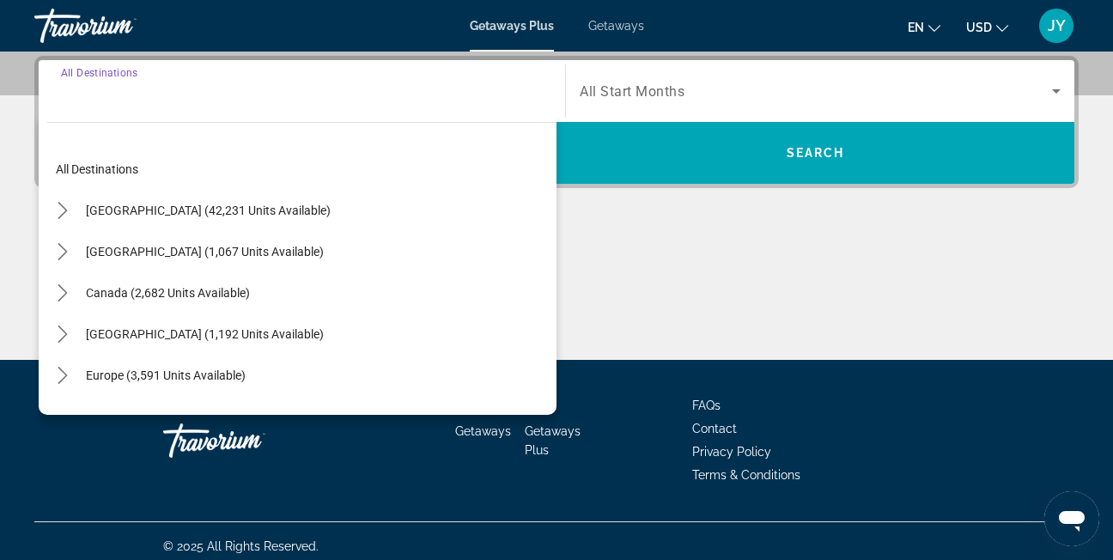
click at [249, 215] on span "[GEOGRAPHIC_DATA] (42,231 units available)" at bounding box center [208, 210] width 245 height 14
type input "**********"
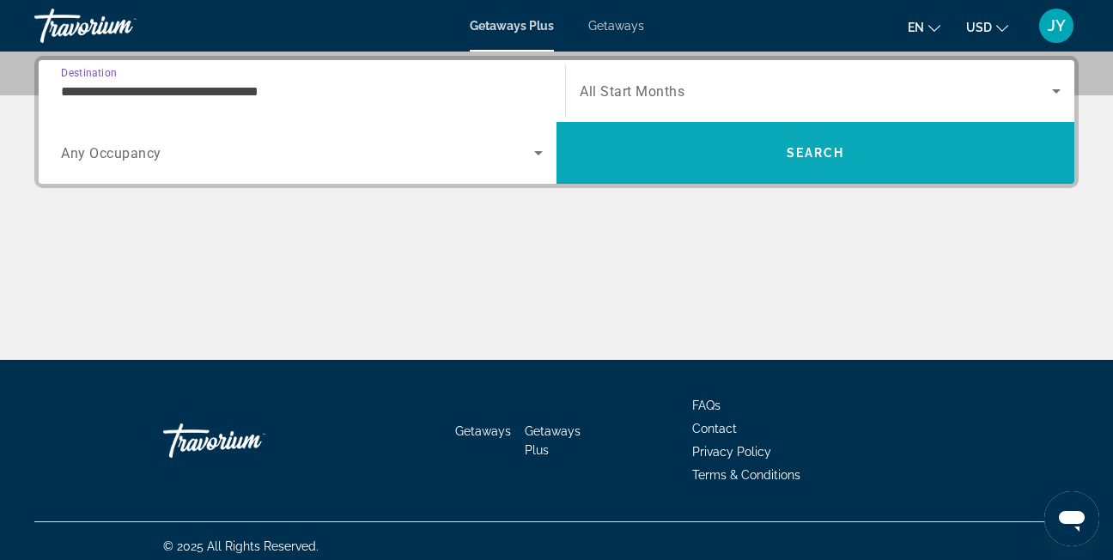
click at [665, 161] on span "Search" at bounding box center [815, 152] width 518 height 41
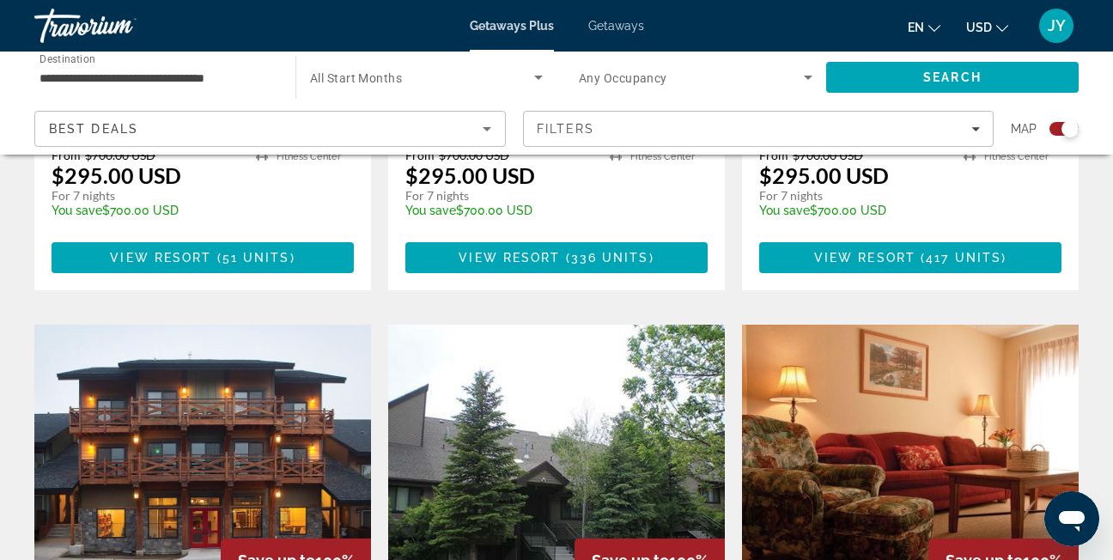
scroll to position [1631, 0]
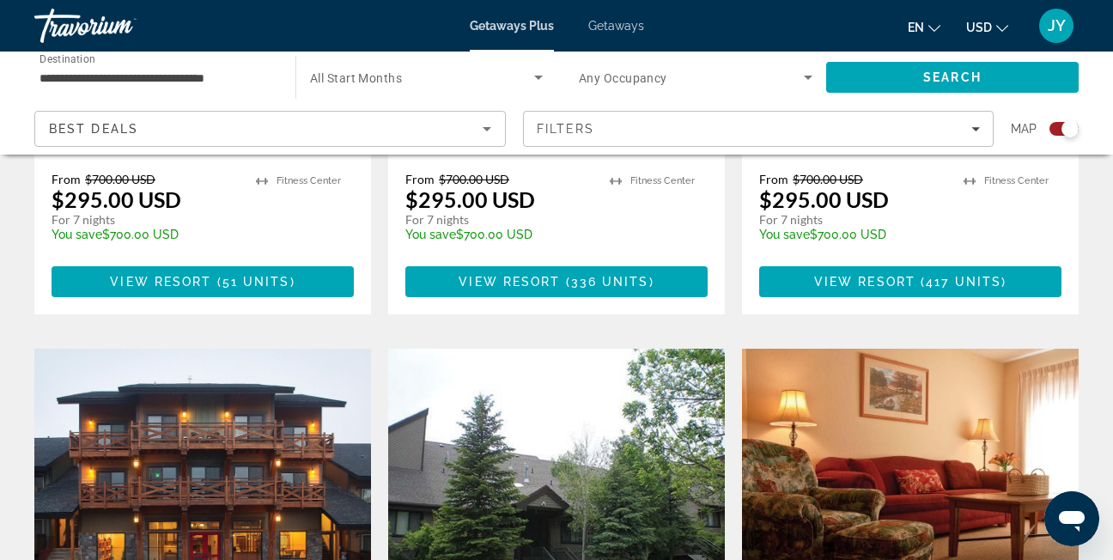
click at [161, 72] on input "**********" at bounding box center [155, 78] width 233 height 21
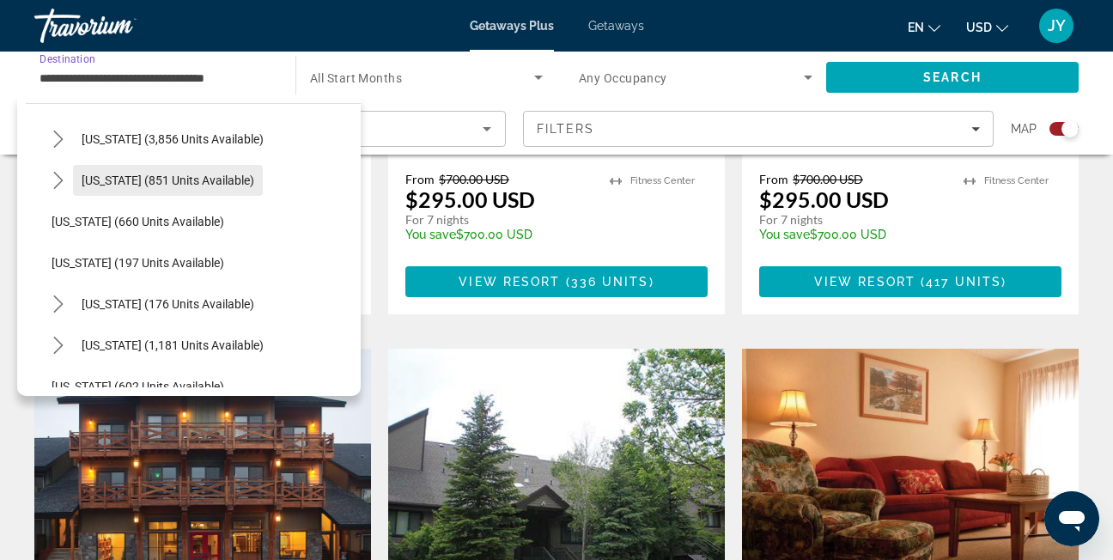
scroll to position [1030, 0]
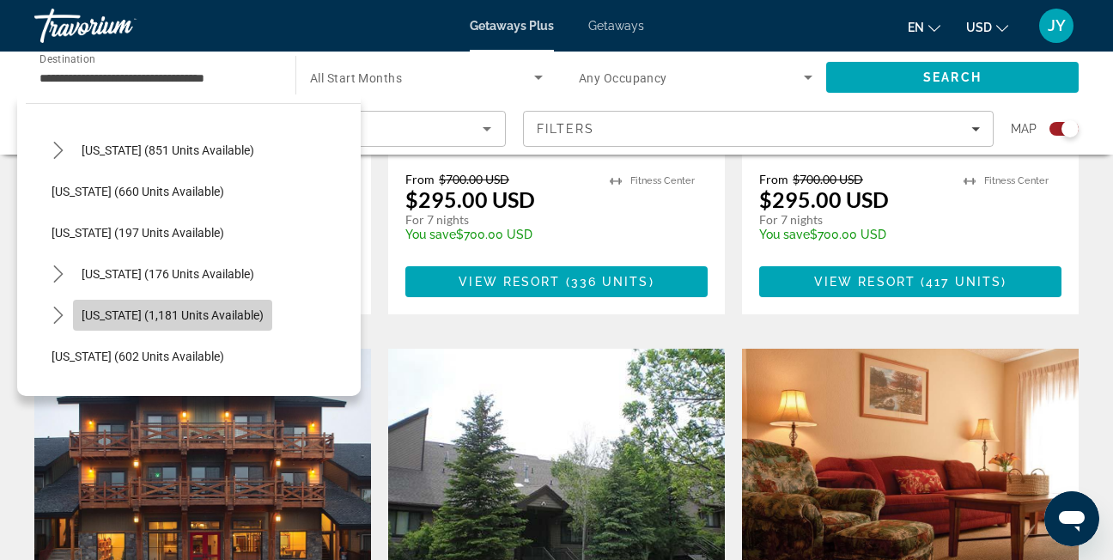
click at [165, 312] on span "[US_STATE] (1,181 units available)" at bounding box center [173, 315] width 182 height 14
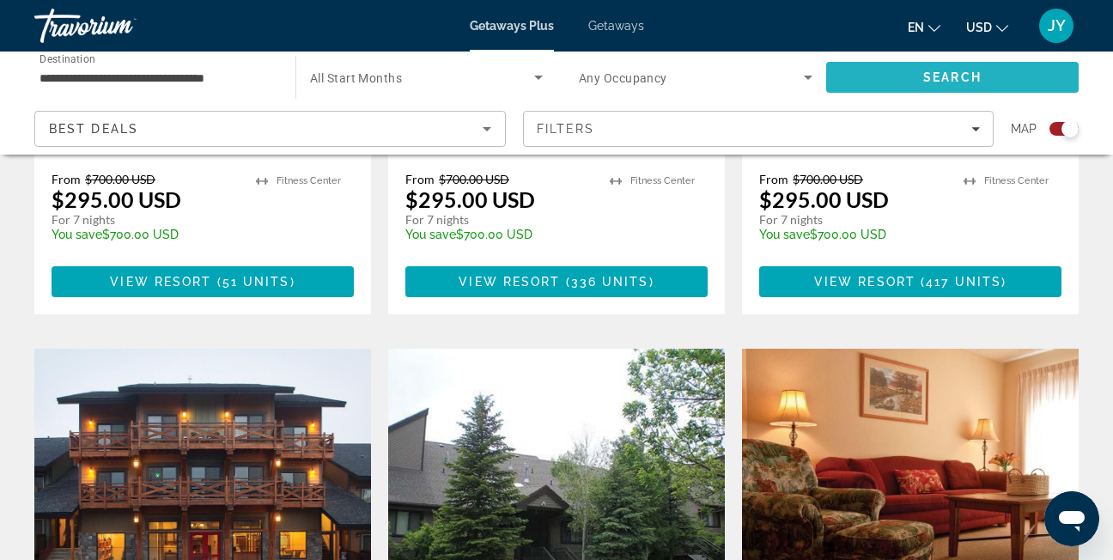
click at [967, 69] on span "Search" at bounding box center [952, 77] width 252 height 41
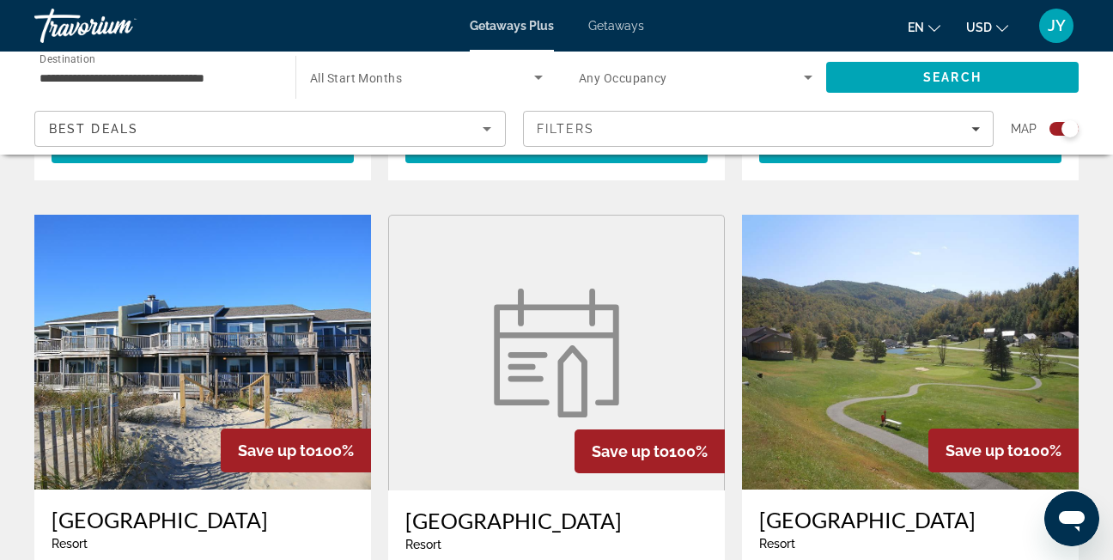
scroll to position [1717, 0]
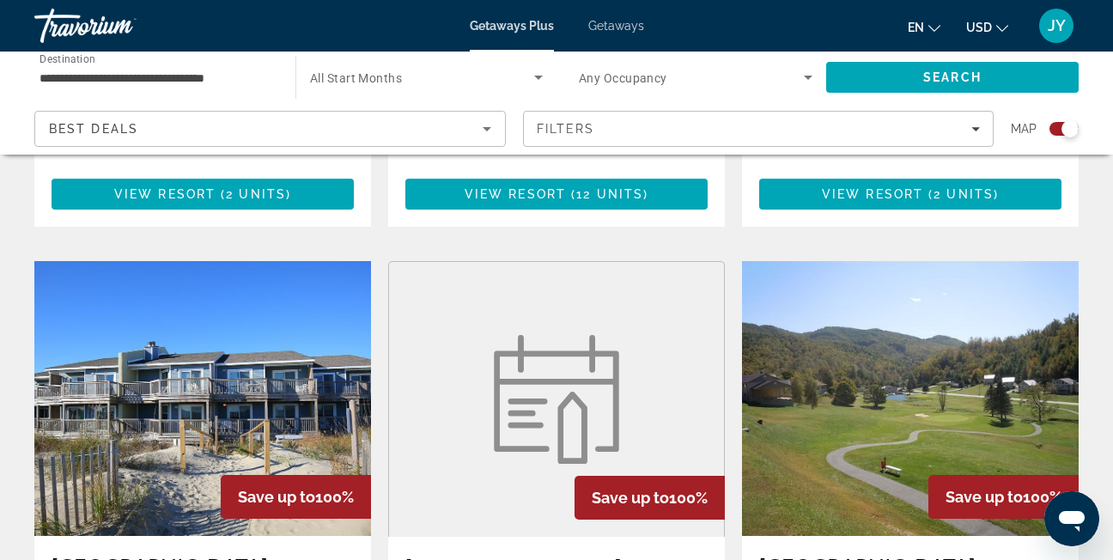
click at [142, 83] on input "**********" at bounding box center [155, 78] width 233 height 21
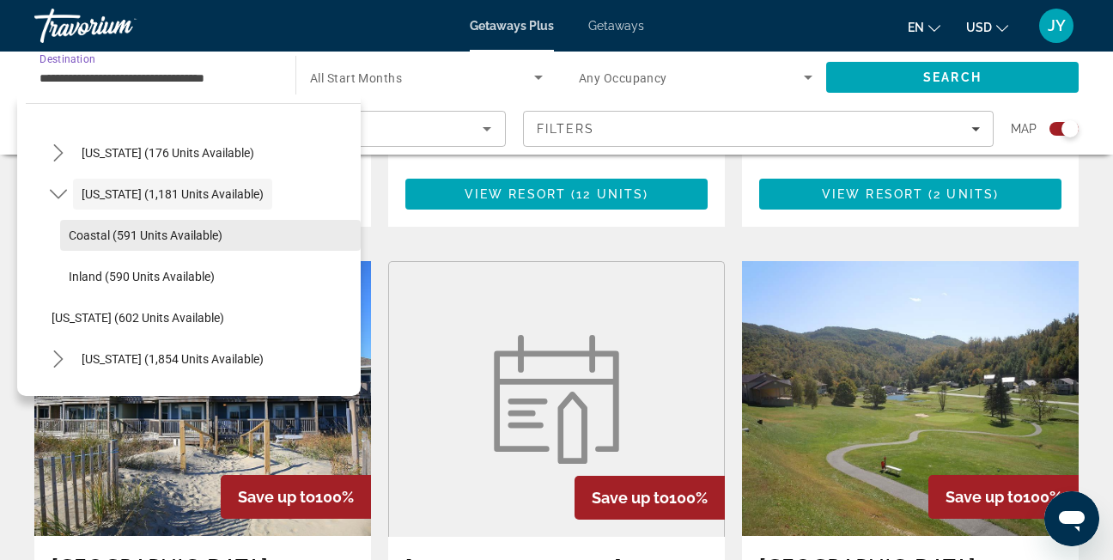
scroll to position [1177, 0]
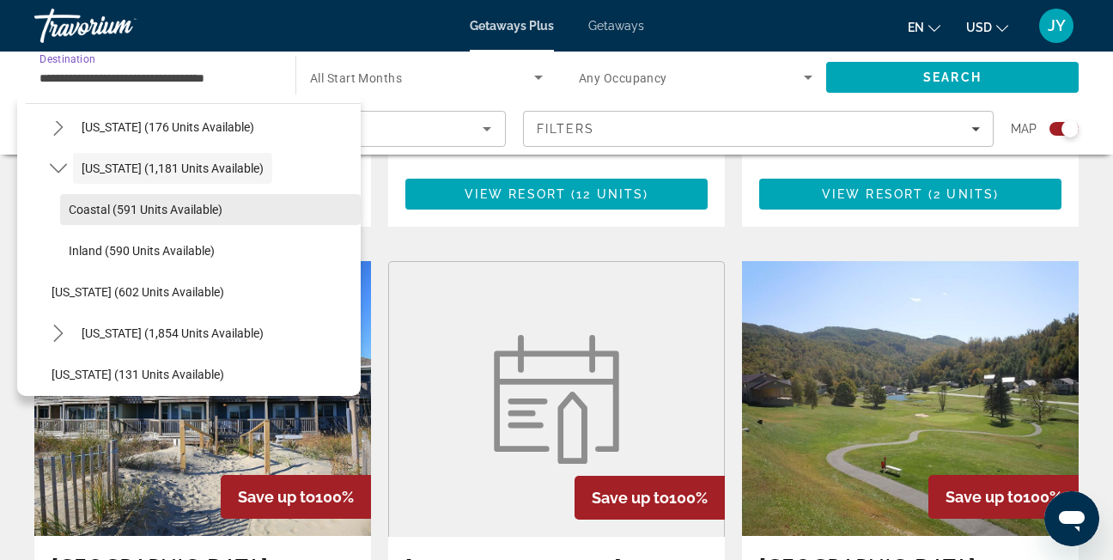
click at [152, 215] on span "Coastal (591 units available)" at bounding box center [146, 210] width 154 height 14
type input "**********"
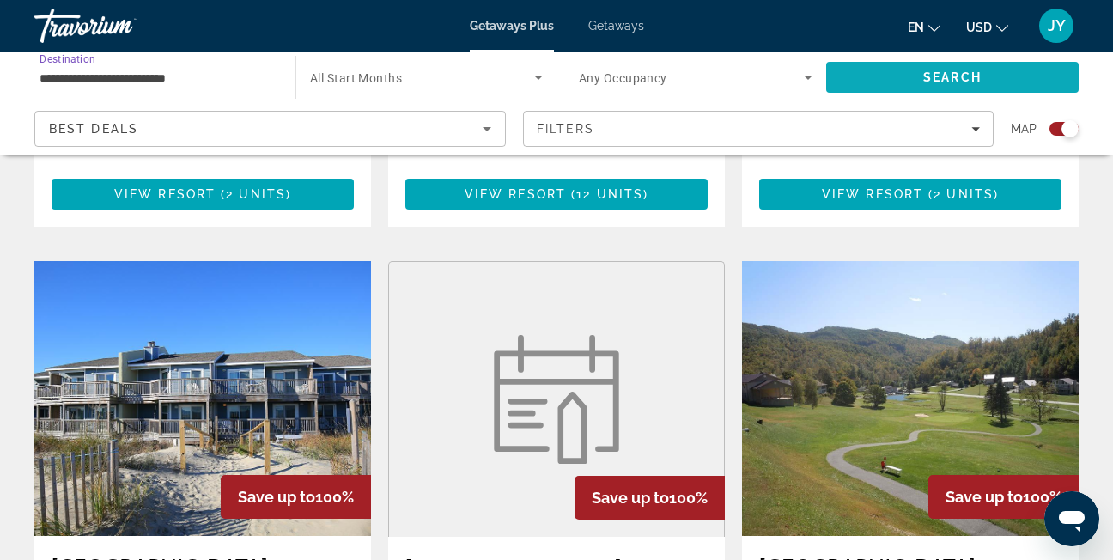
click at [861, 81] on span "Search" at bounding box center [952, 77] width 252 height 41
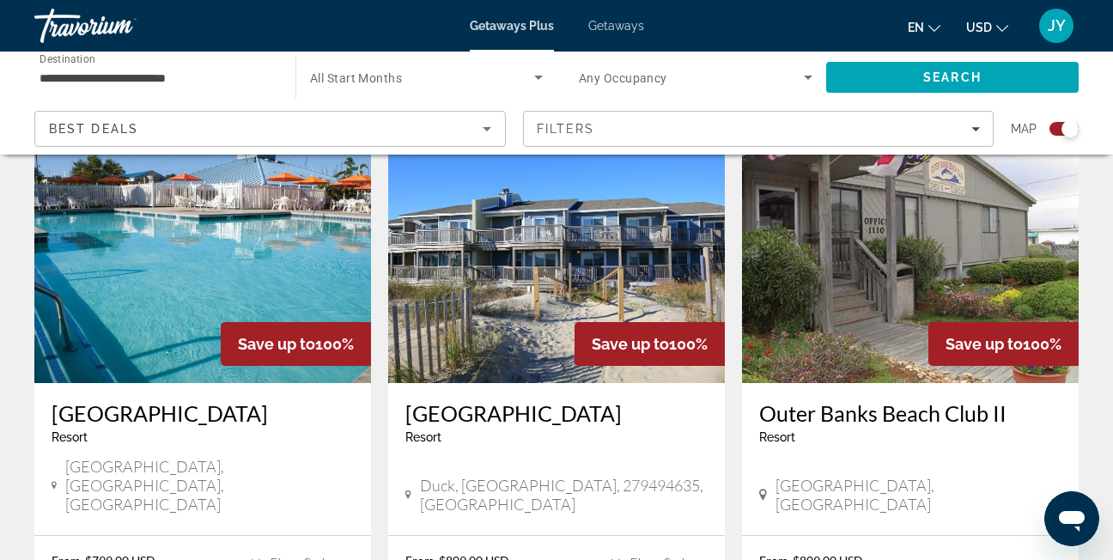
scroll to position [1803, 0]
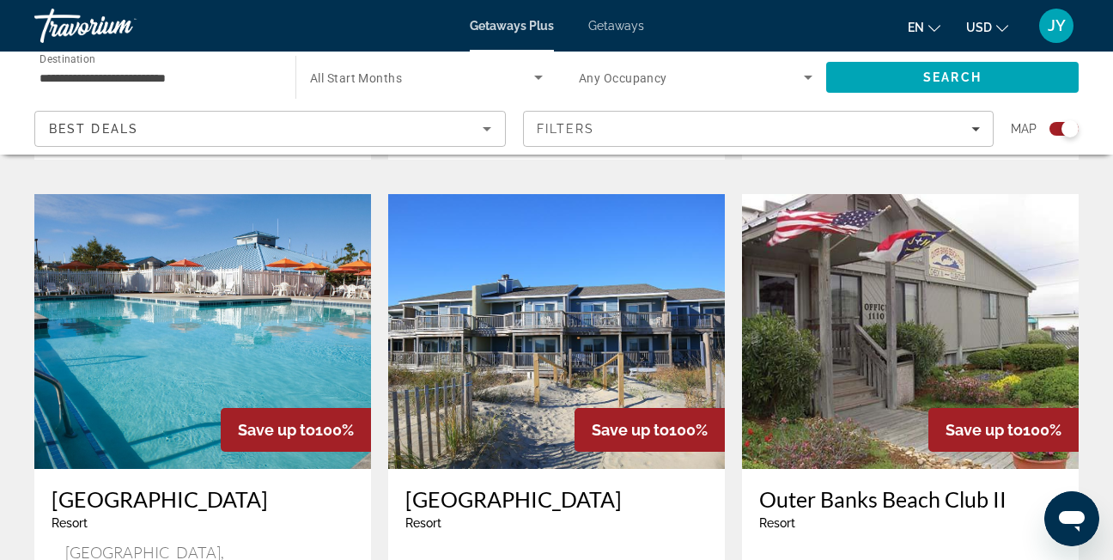
click at [122, 291] on img "Main content" at bounding box center [202, 331] width 337 height 275
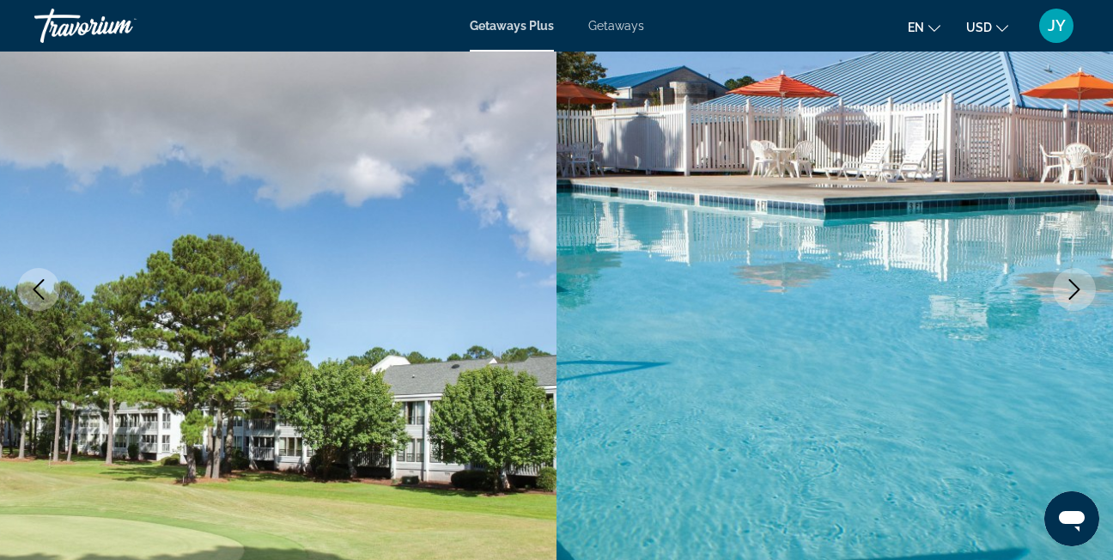
scroll to position [172, 0]
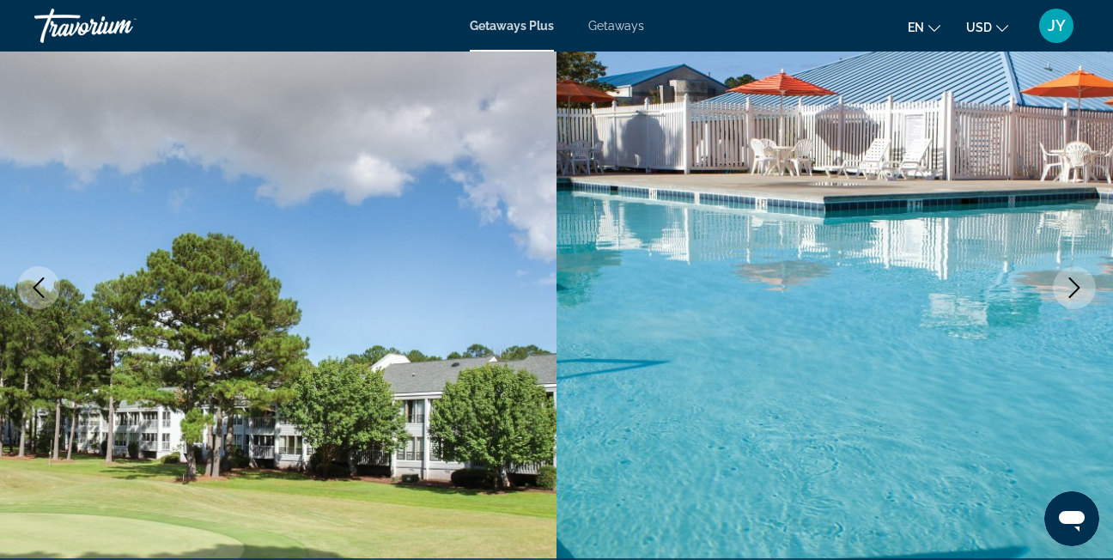
click at [1067, 282] on icon "Next image" at bounding box center [1074, 287] width 21 height 21
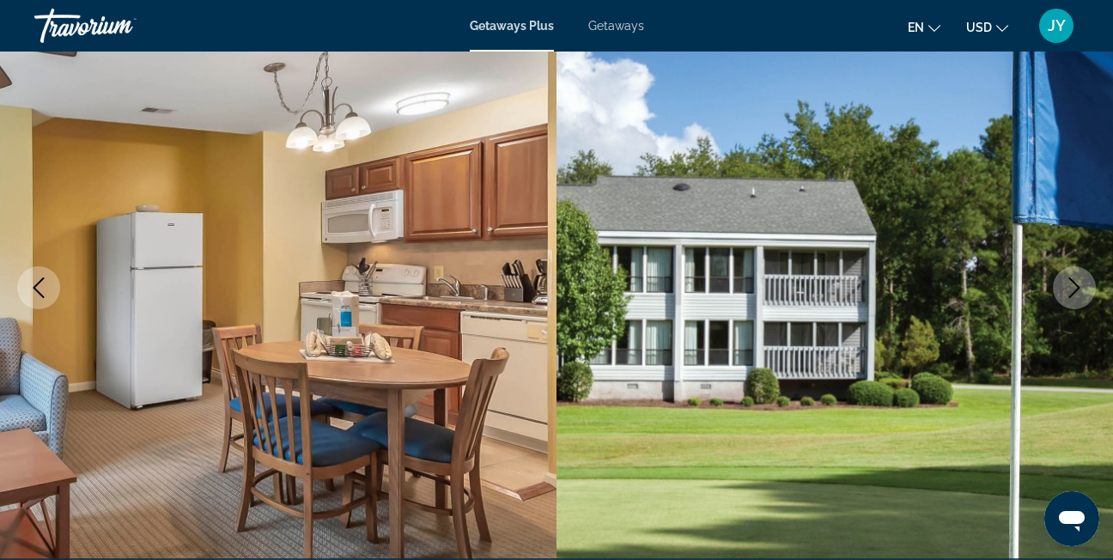
click at [1067, 282] on icon "Next image" at bounding box center [1074, 287] width 21 height 21
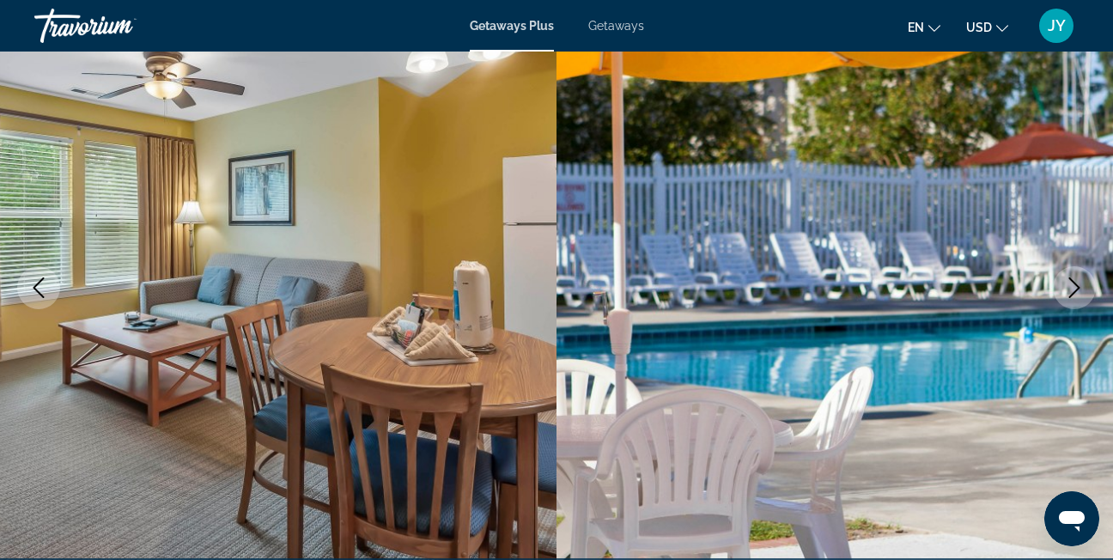
click at [1067, 282] on icon "Next image" at bounding box center [1074, 287] width 21 height 21
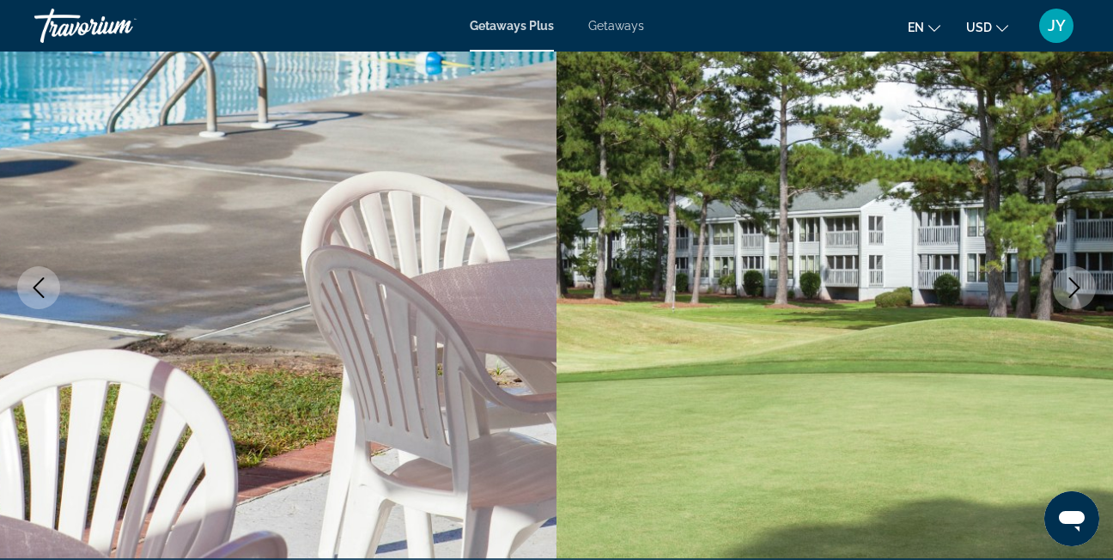
click at [1067, 282] on icon "Next image" at bounding box center [1074, 287] width 21 height 21
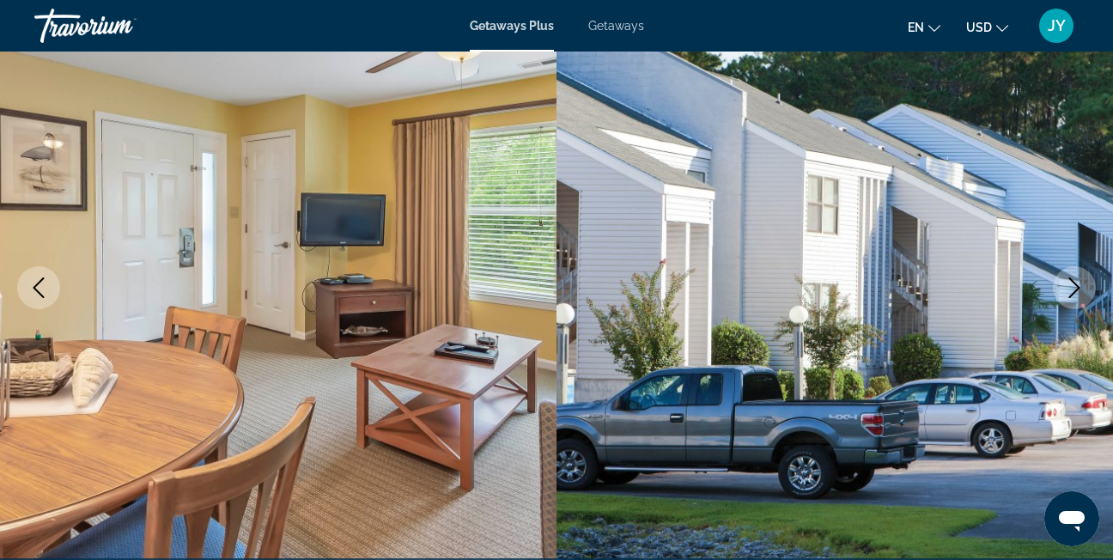
click at [1067, 282] on icon "Next image" at bounding box center [1074, 287] width 21 height 21
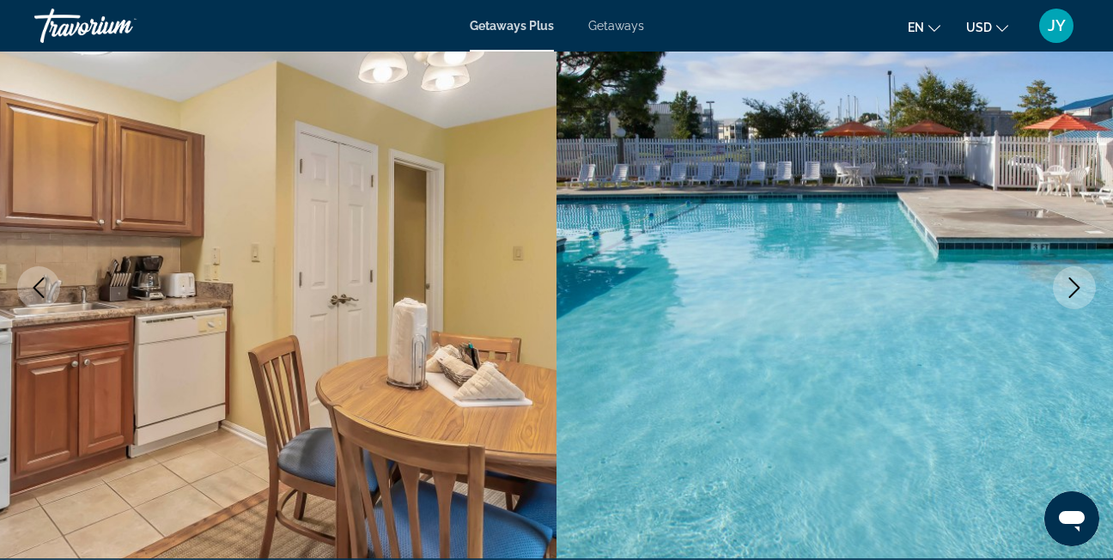
click at [1067, 282] on icon "Next image" at bounding box center [1074, 287] width 21 height 21
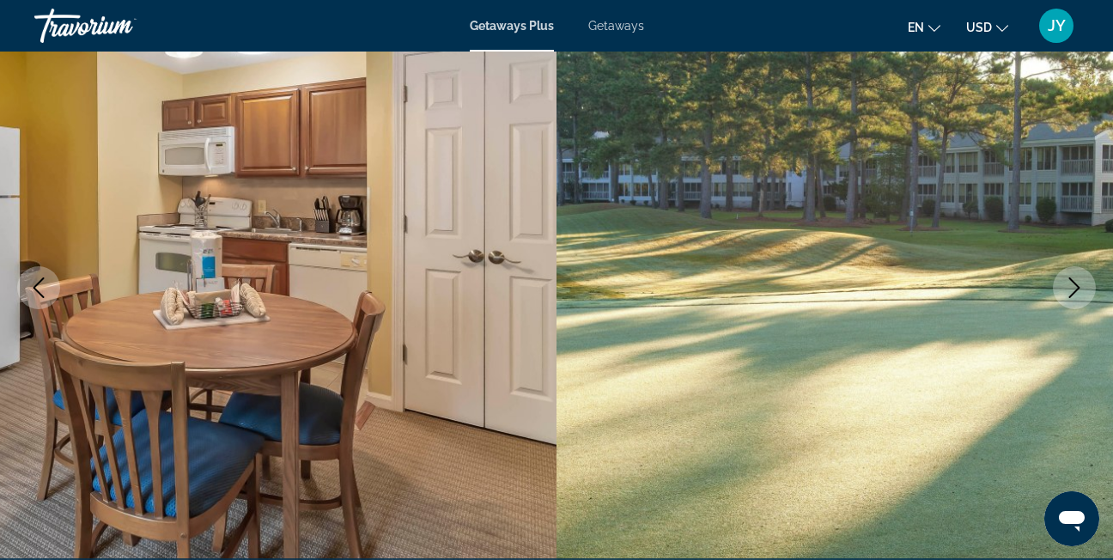
click at [1067, 282] on icon "Next image" at bounding box center [1074, 287] width 21 height 21
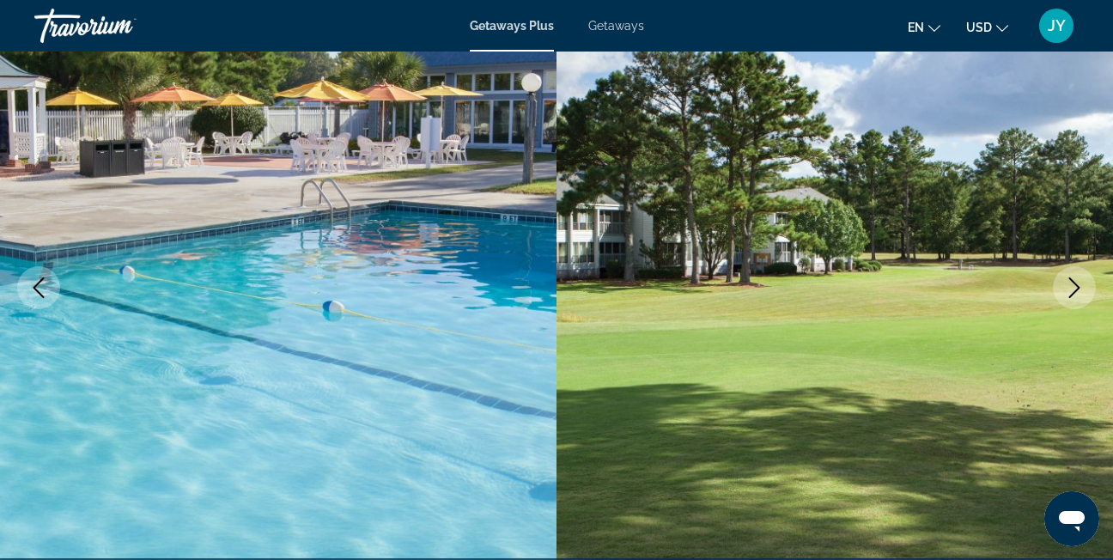
click at [1067, 282] on icon "Next image" at bounding box center [1074, 287] width 21 height 21
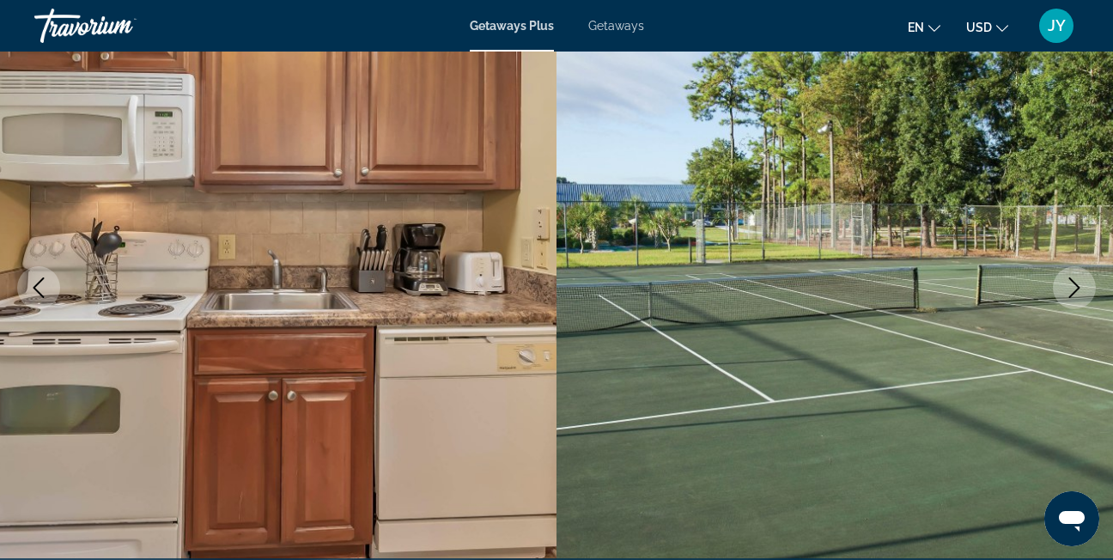
click at [1067, 282] on icon "Next image" at bounding box center [1074, 287] width 21 height 21
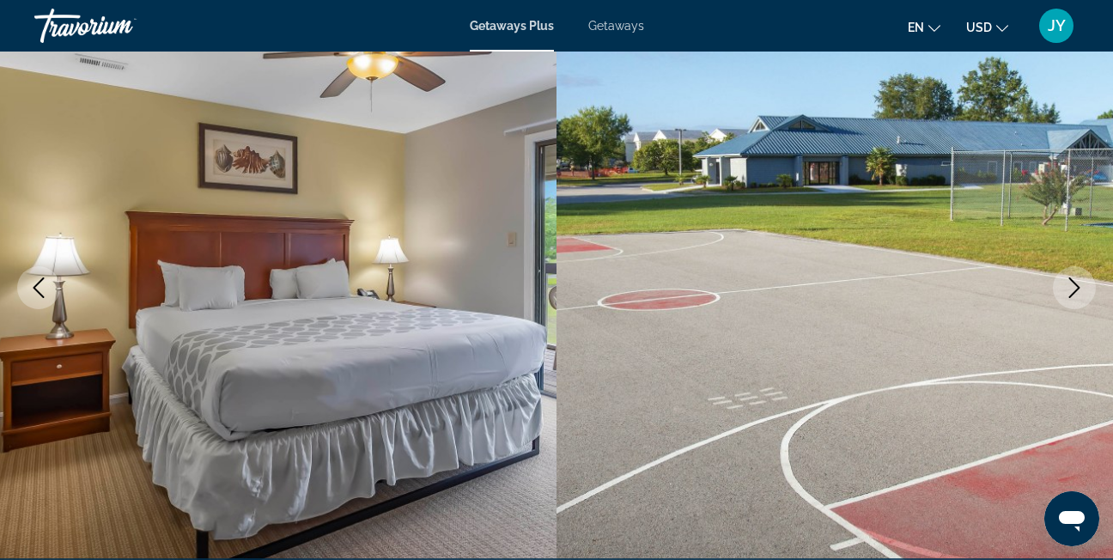
click at [1084, 271] on button "Next image" at bounding box center [1073, 287] width 43 height 43
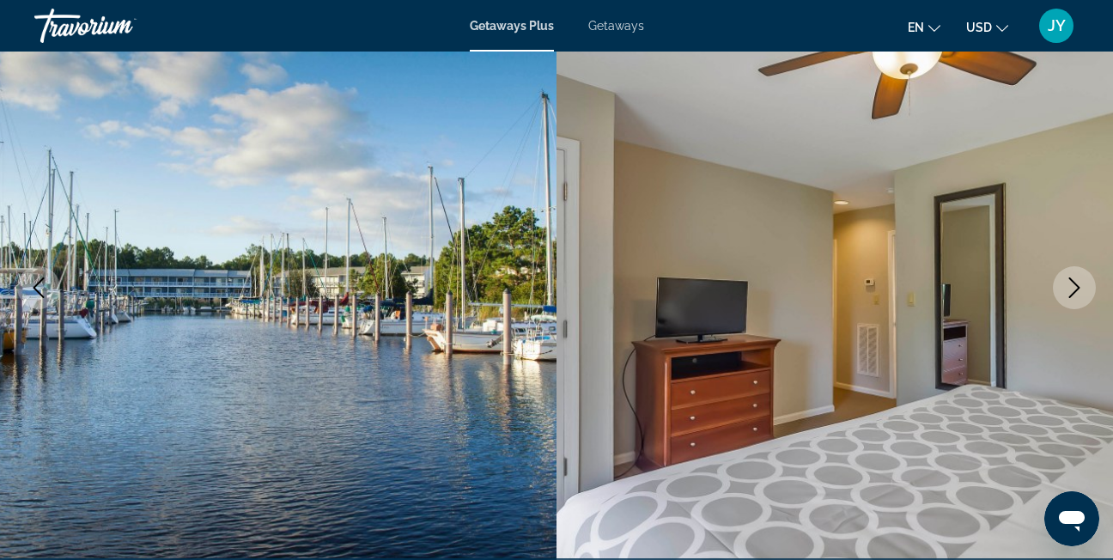
click at [1077, 278] on icon "Next image" at bounding box center [1074, 287] width 21 height 21
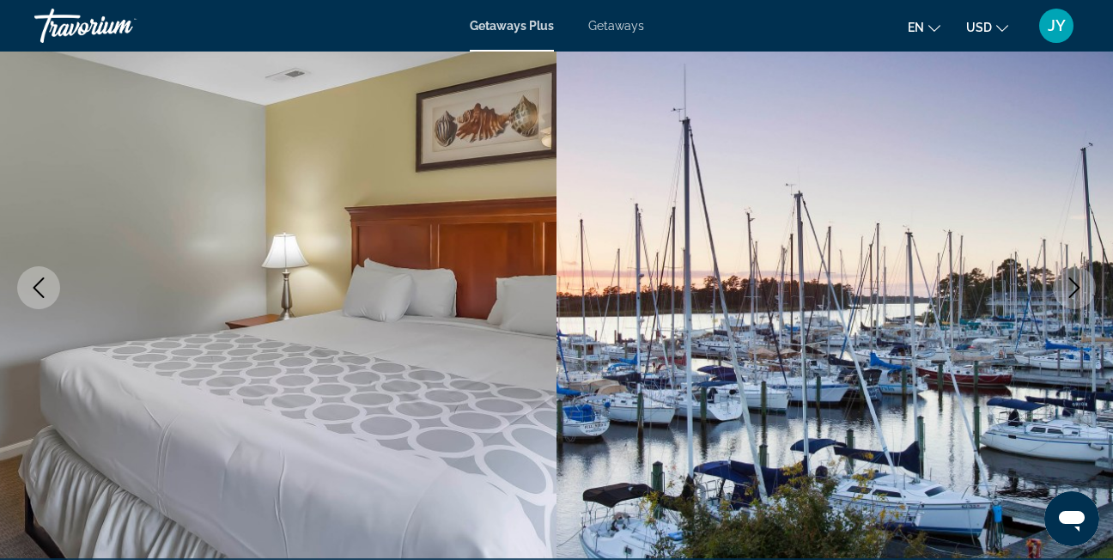
click at [1077, 278] on icon "Next image" at bounding box center [1074, 287] width 21 height 21
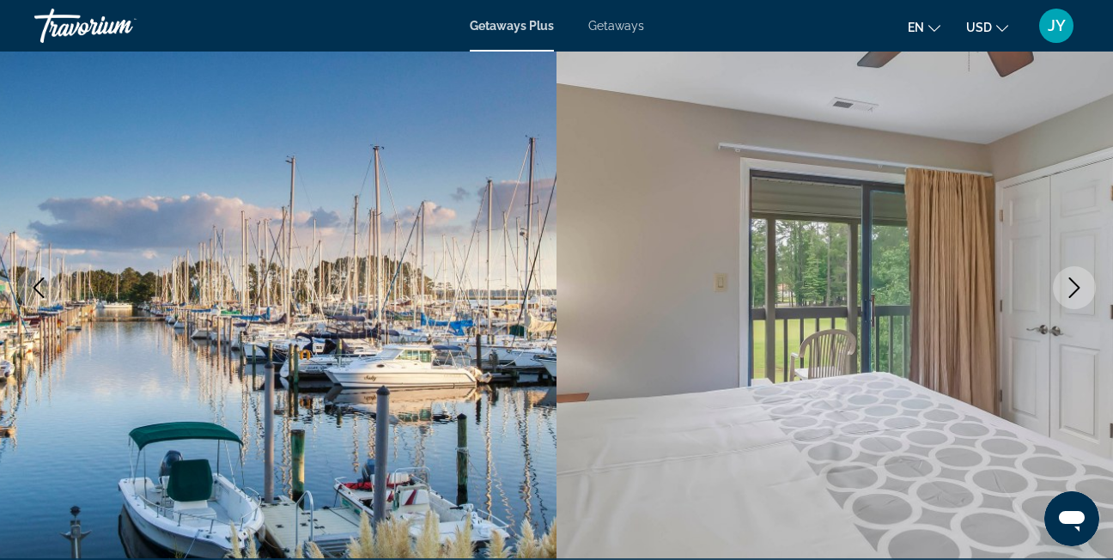
click at [1077, 278] on icon "Next image" at bounding box center [1074, 287] width 21 height 21
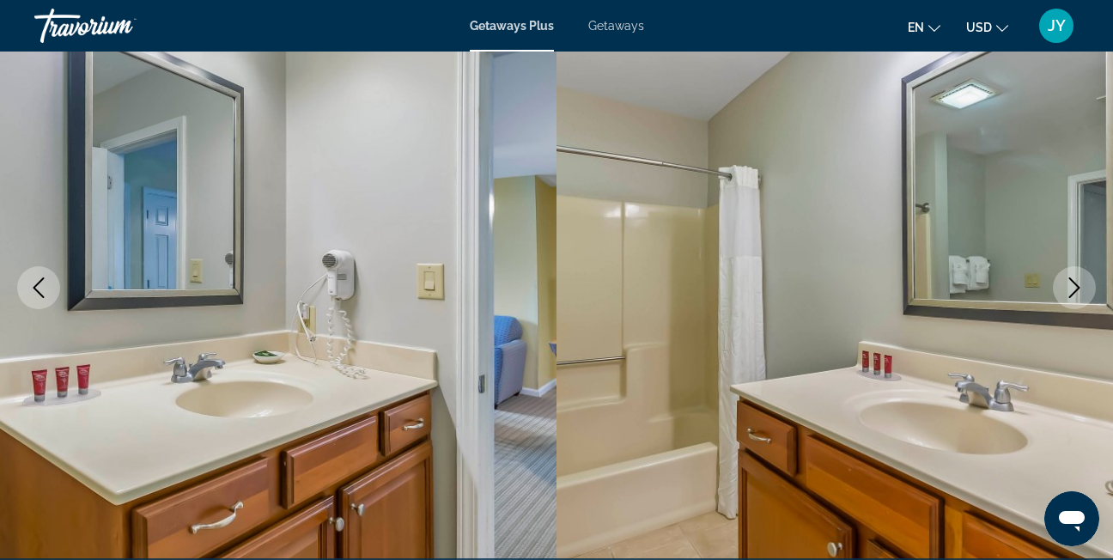
click at [1077, 278] on icon "Next image" at bounding box center [1074, 287] width 21 height 21
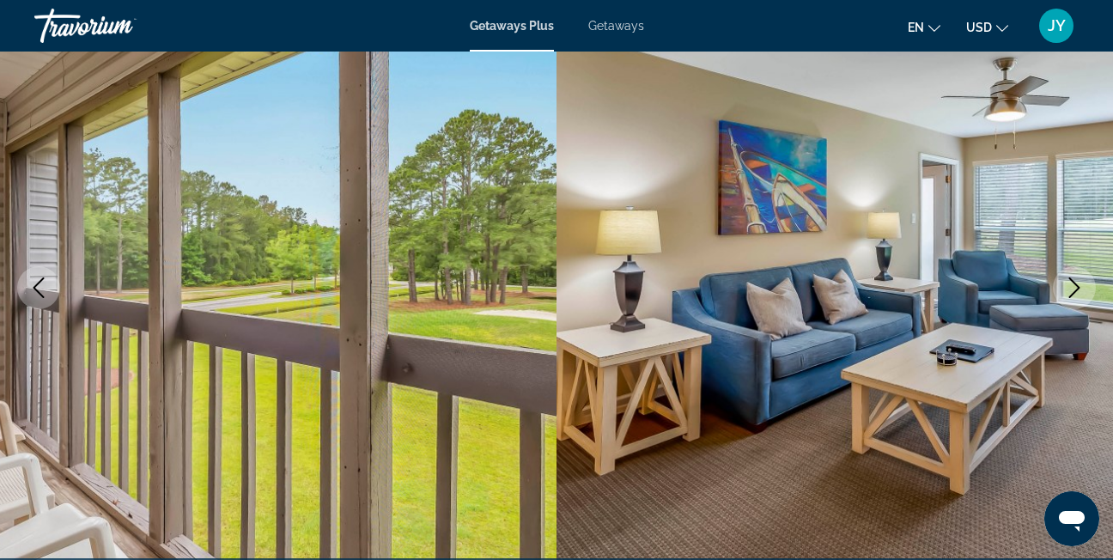
click at [1077, 278] on icon "Next image" at bounding box center [1074, 287] width 21 height 21
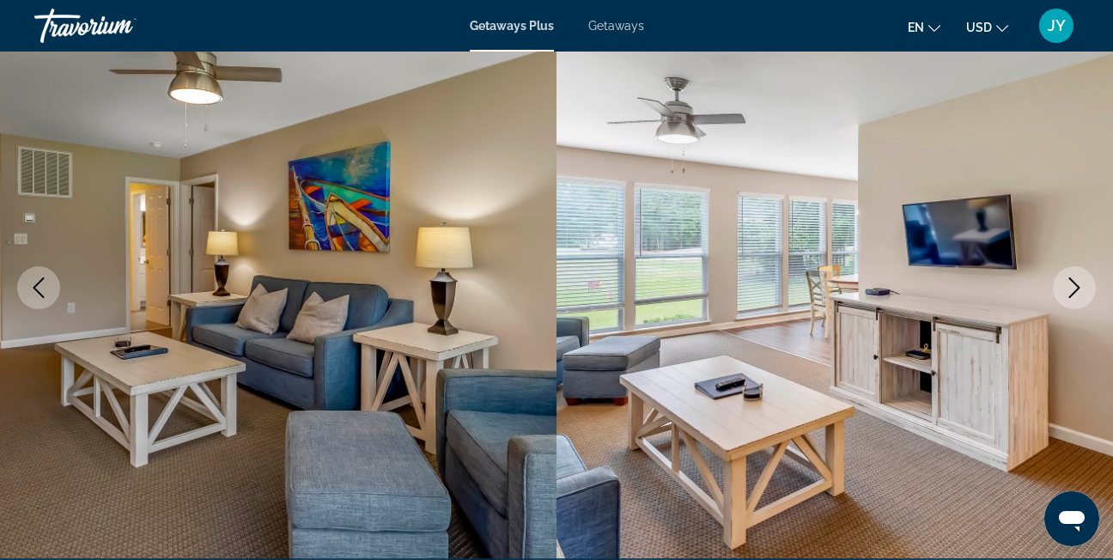
click at [1077, 278] on icon "Next image" at bounding box center [1074, 287] width 21 height 21
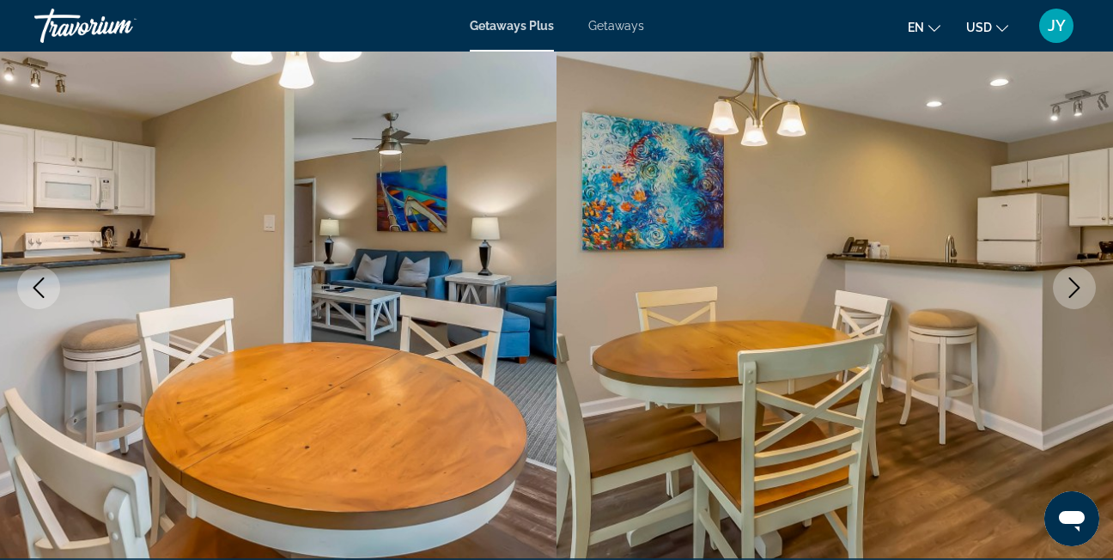
click at [1077, 278] on icon "Next image" at bounding box center [1074, 287] width 21 height 21
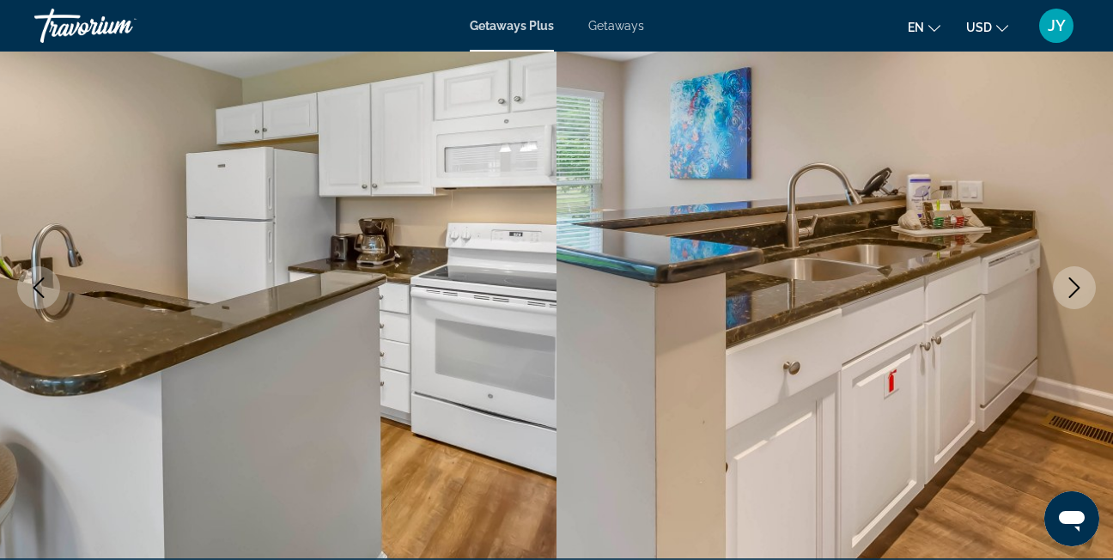
click at [1077, 278] on icon "Next image" at bounding box center [1074, 287] width 21 height 21
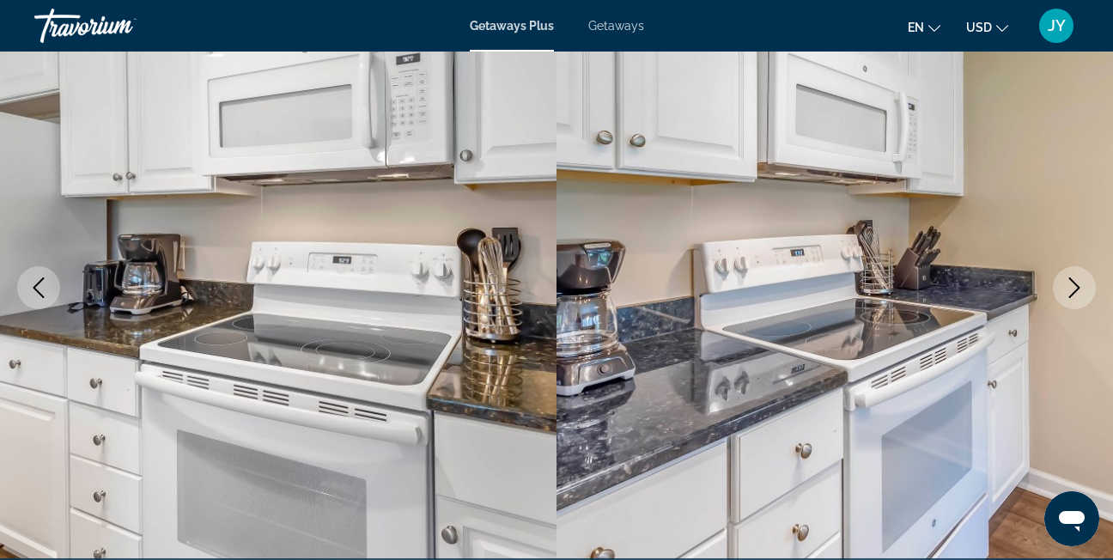
click at [1077, 278] on icon "Next image" at bounding box center [1074, 287] width 21 height 21
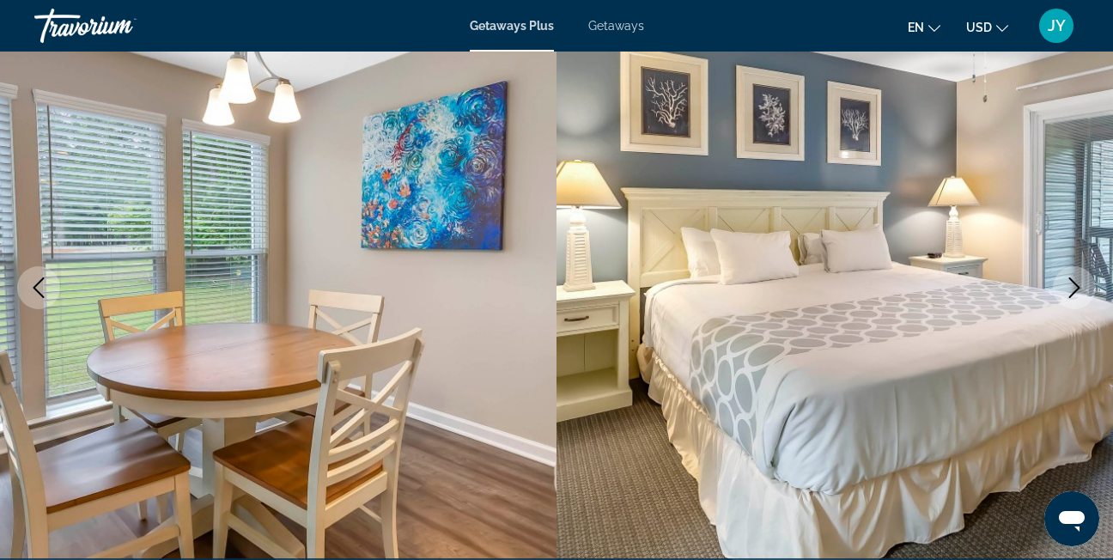
click at [1077, 278] on icon "Next image" at bounding box center [1074, 287] width 21 height 21
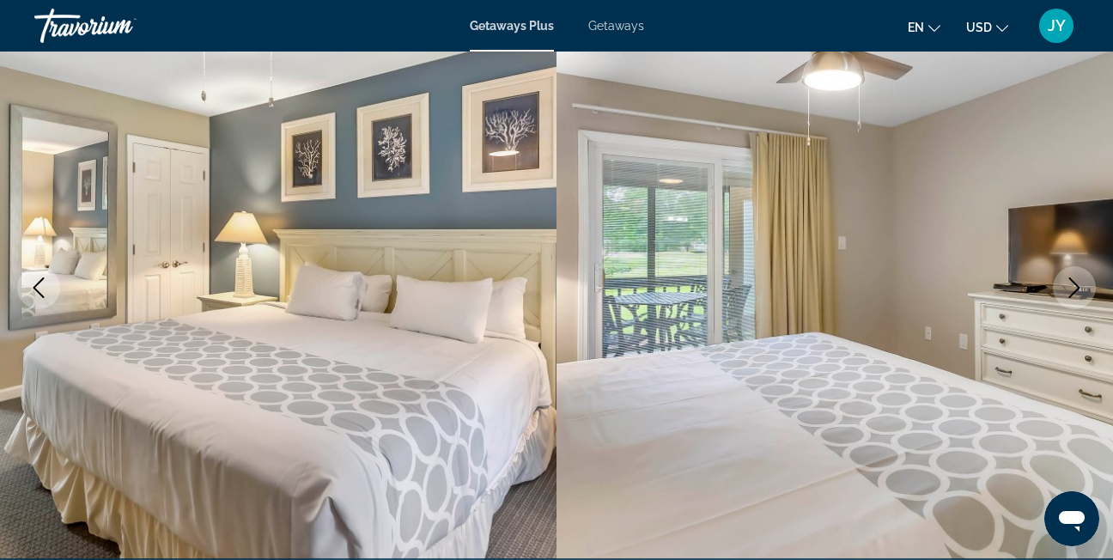
click at [1077, 278] on icon "Next image" at bounding box center [1074, 287] width 21 height 21
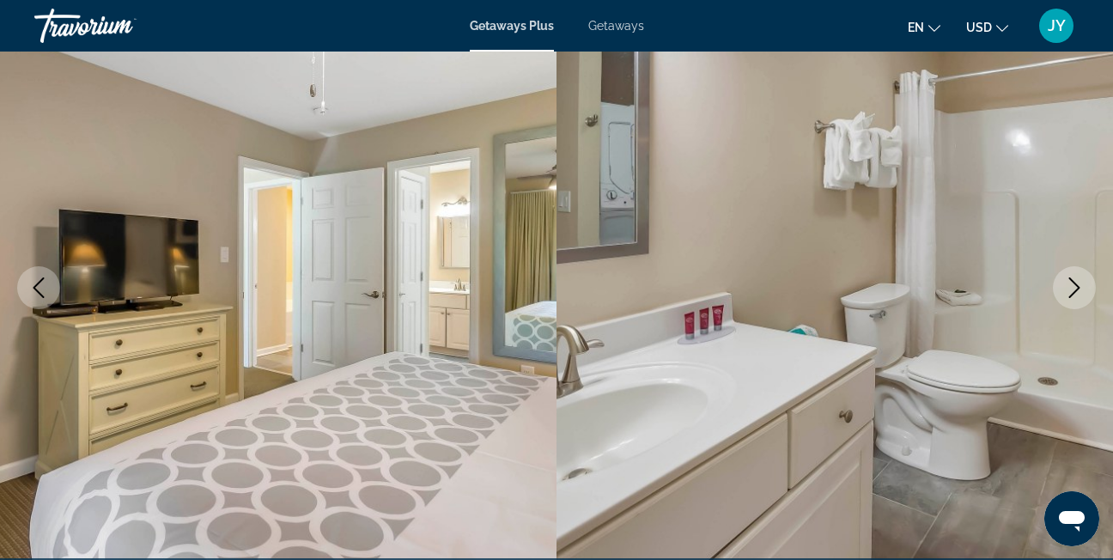
click at [1077, 278] on icon "Next image" at bounding box center [1074, 287] width 21 height 21
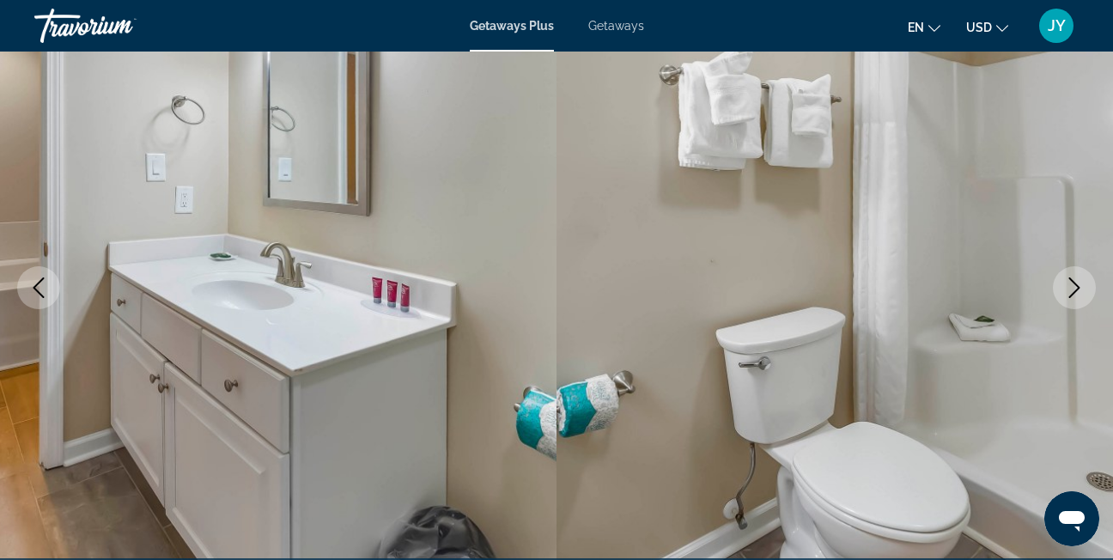
click at [1077, 278] on icon "Next image" at bounding box center [1074, 287] width 21 height 21
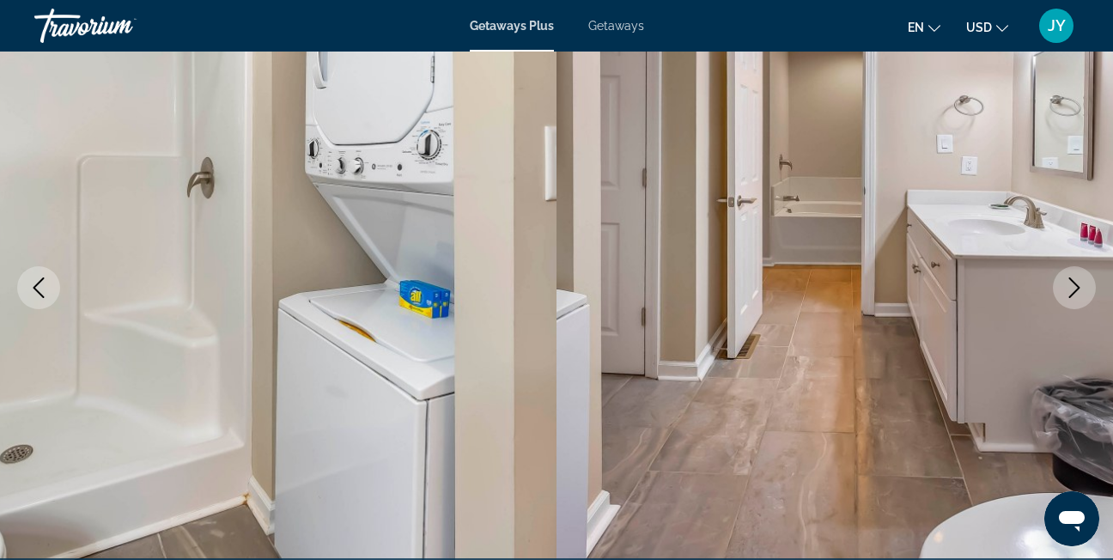
click at [1077, 278] on icon "Next image" at bounding box center [1074, 287] width 21 height 21
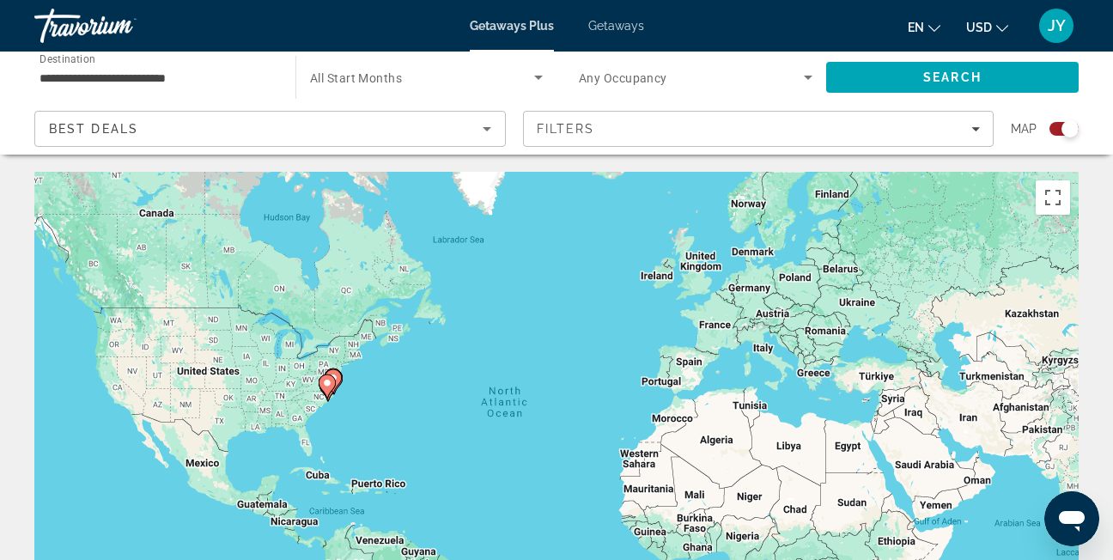
click at [195, 73] on input "**********" at bounding box center [155, 78] width 233 height 21
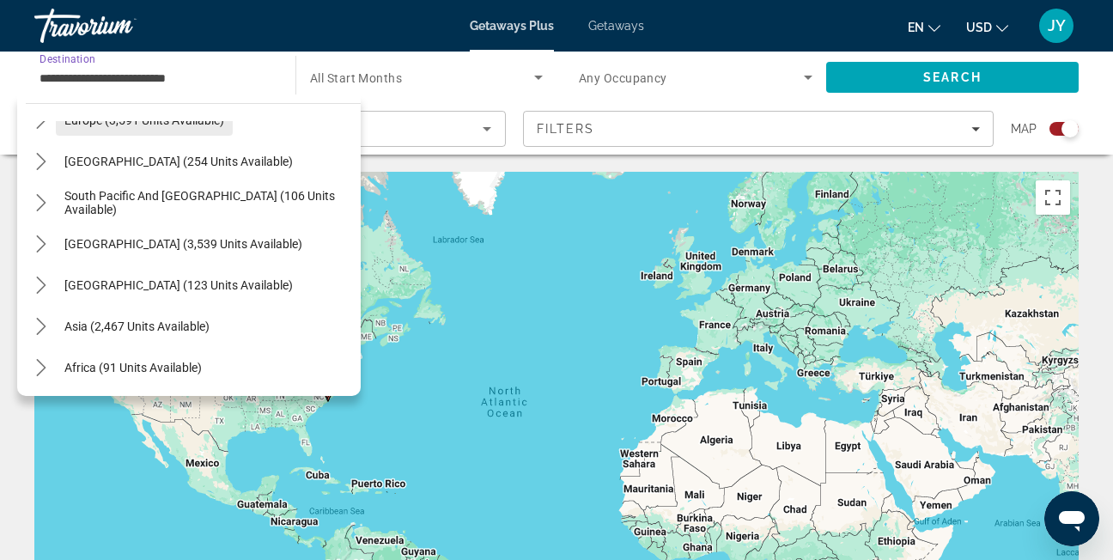
scroll to position [1991, 0]
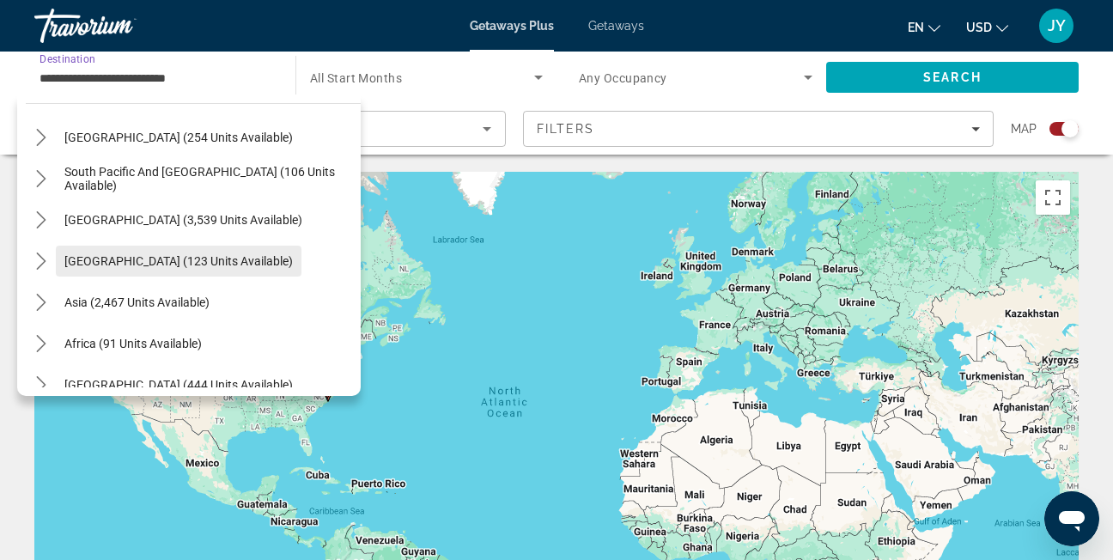
click at [168, 268] on span "Select destination: Central America (123 units available)" at bounding box center [179, 260] width 246 height 41
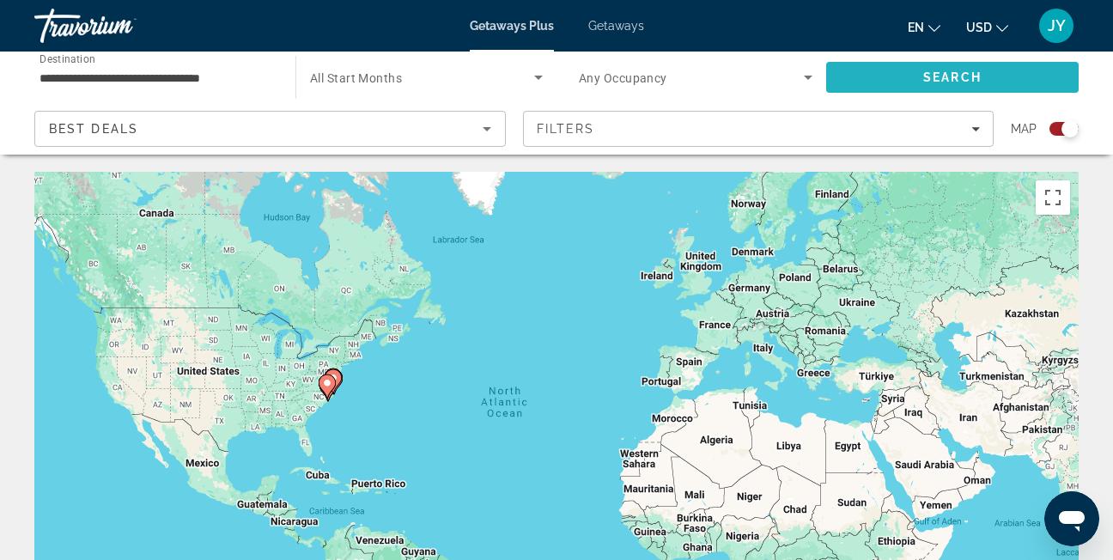
click at [1004, 75] on span "Search" at bounding box center [952, 77] width 252 height 41
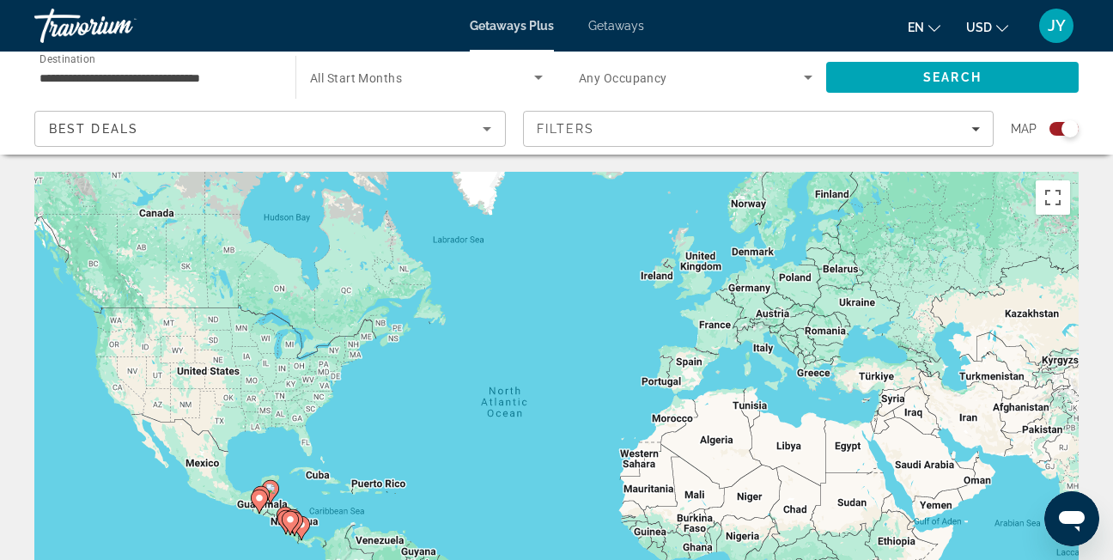
click at [241, 83] on input "**********" at bounding box center [155, 78] width 233 height 21
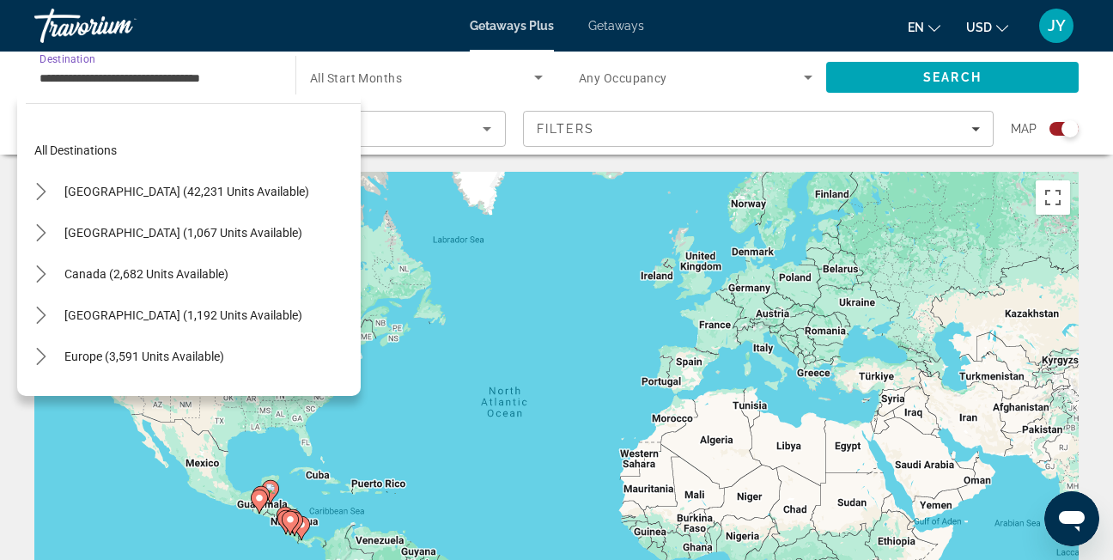
scroll to position [267, 0]
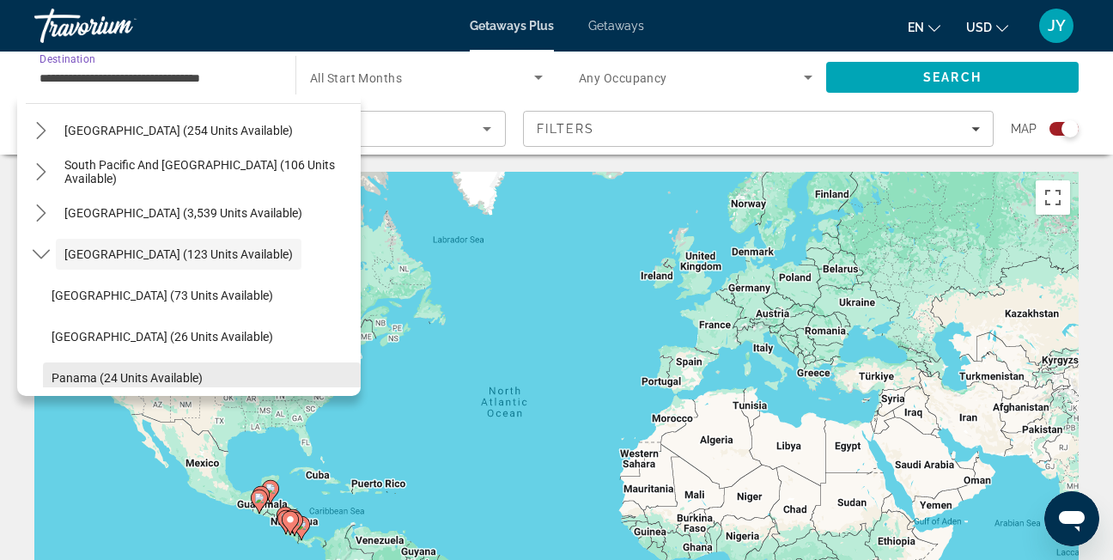
click at [188, 376] on span "Panama (24 units available)" at bounding box center [127, 378] width 151 height 14
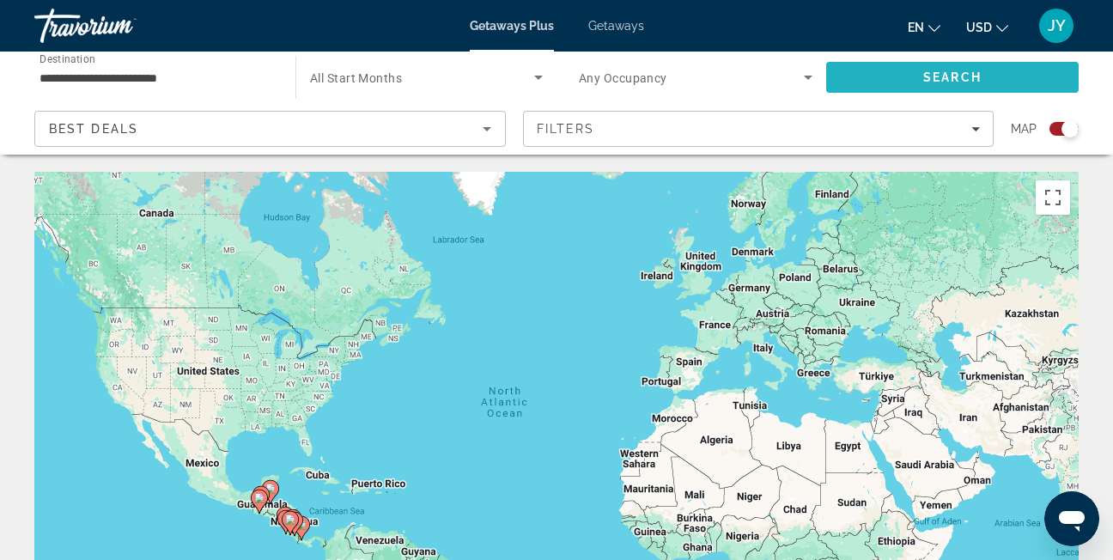
click at [951, 76] on span "Search" at bounding box center [952, 77] width 58 height 14
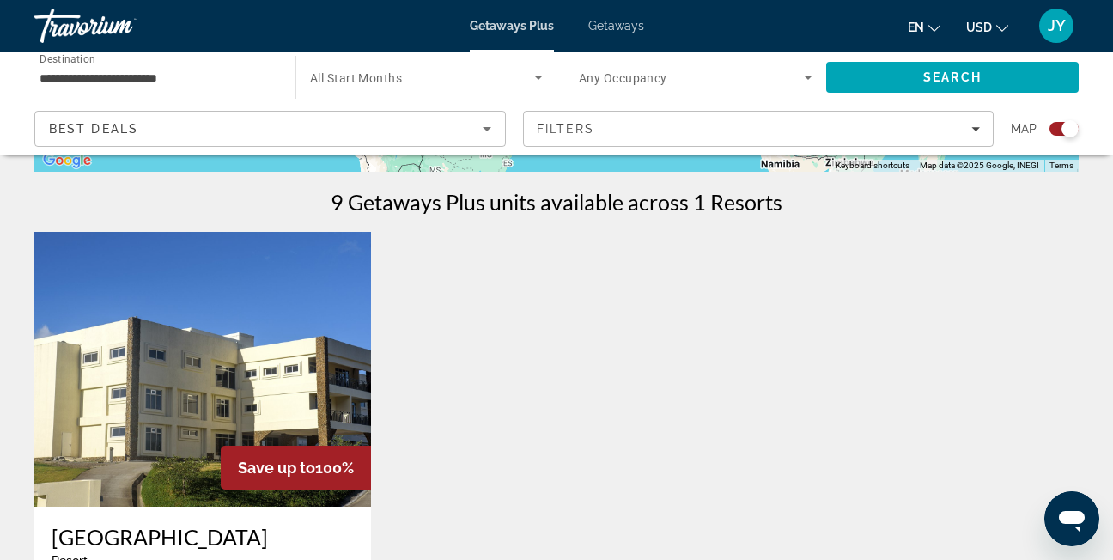
scroll to position [601, 0]
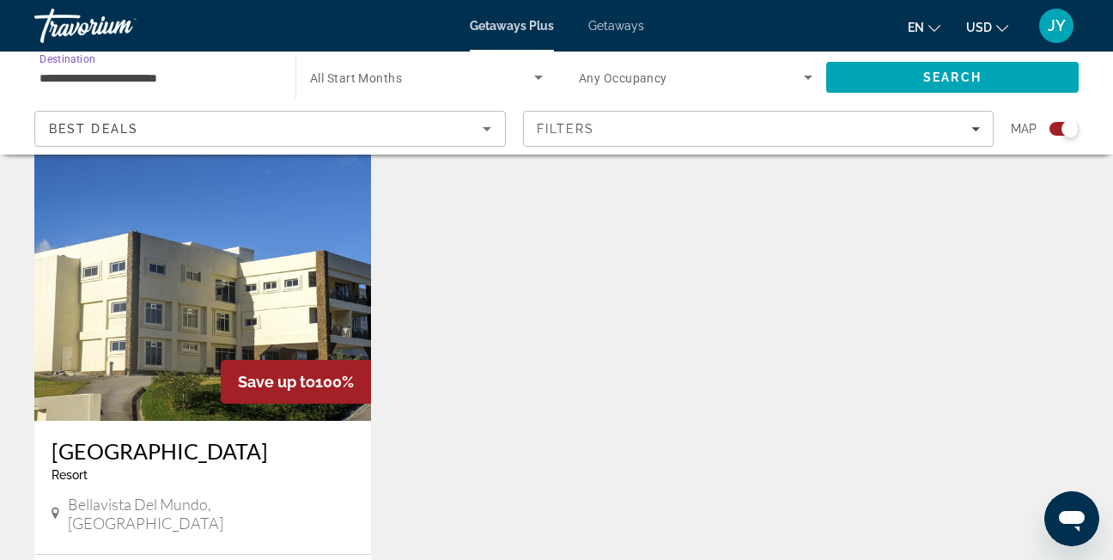
click at [173, 76] on input "**********" at bounding box center [155, 78] width 233 height 21
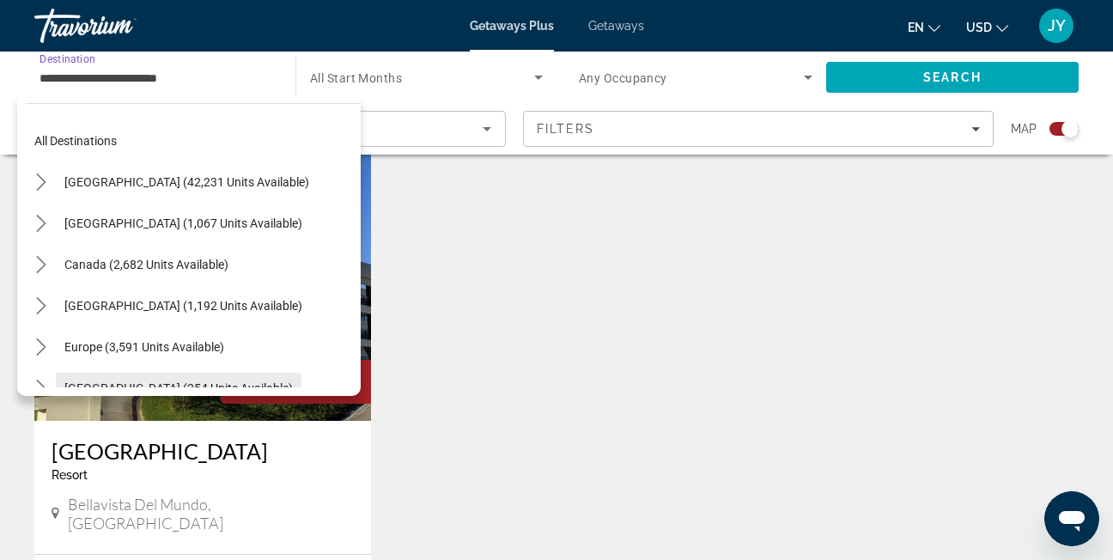
scroll to position [0, 0]
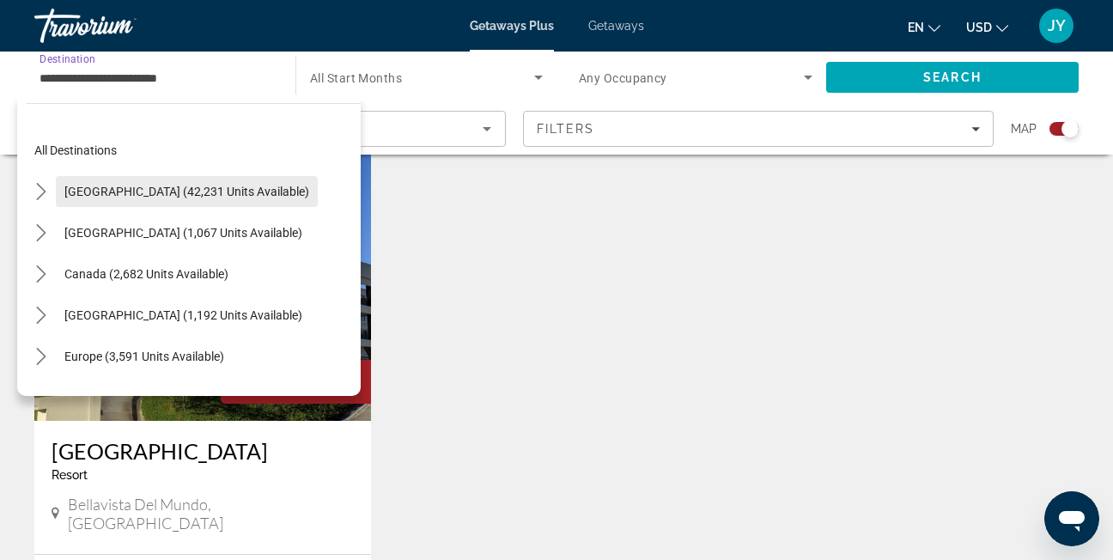
click at [205, 195] on span "[GEOGRAPHIC_DATA] (42,231 units available)" at bounding box center [186, 192] width 245 height 14
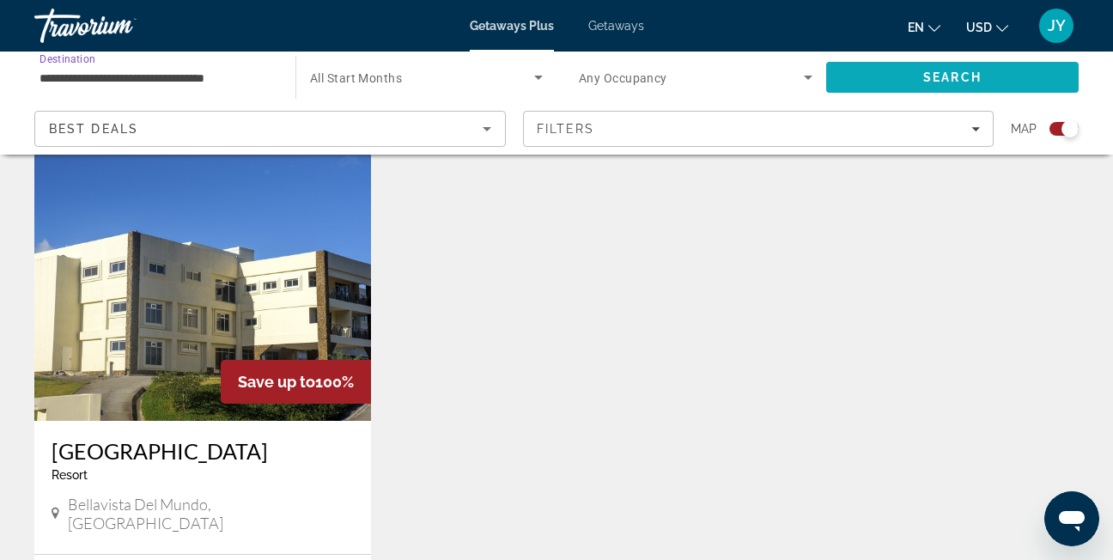
click at [874, 82] on span "Search" at bounding box center [952, 77] width 252 height 41
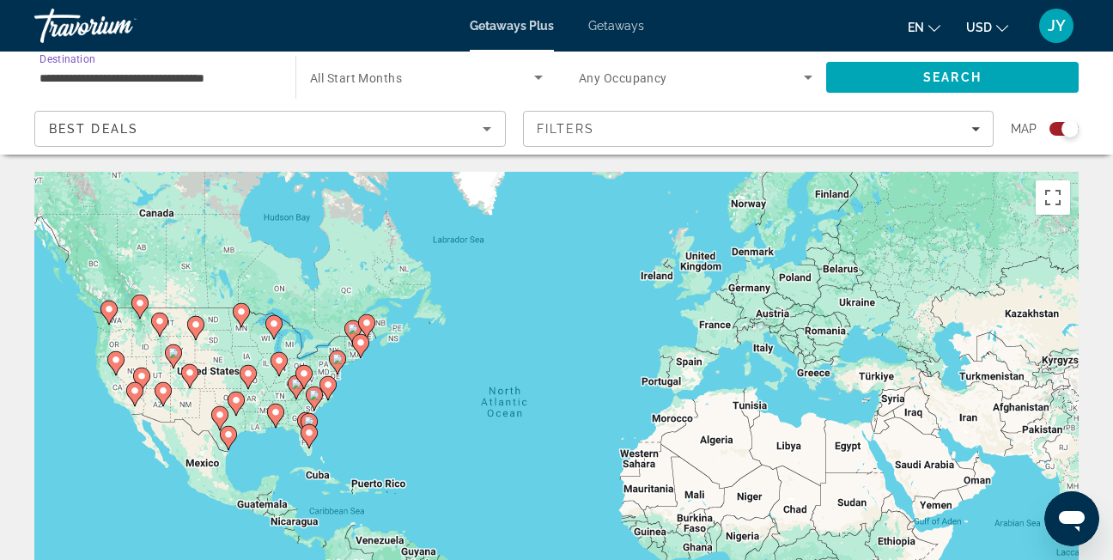
click at [65, 82] on input "**********" at bounding box center [155, 78] width 233 height 21
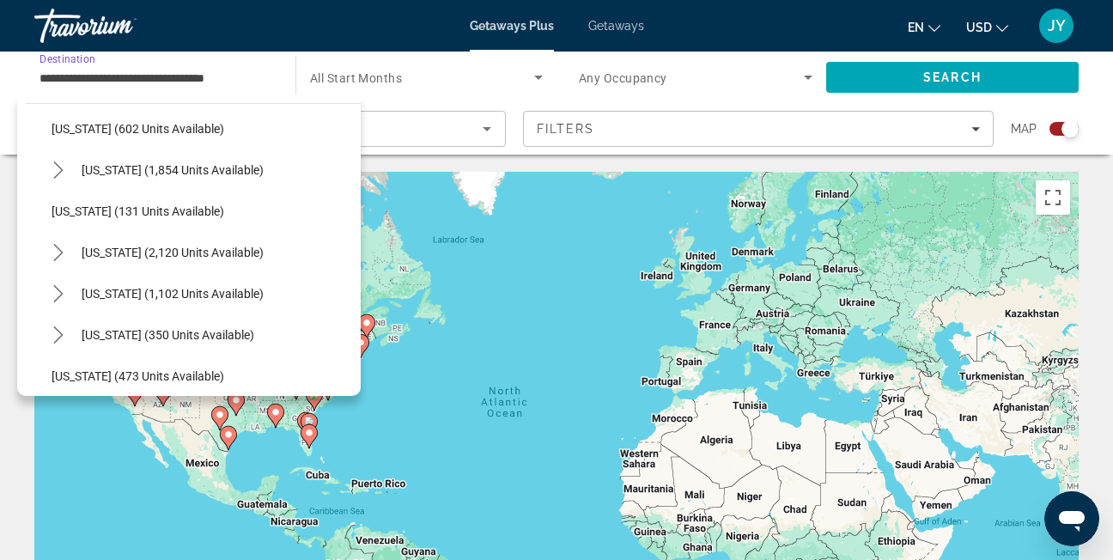
scroll to position [1288, 0]
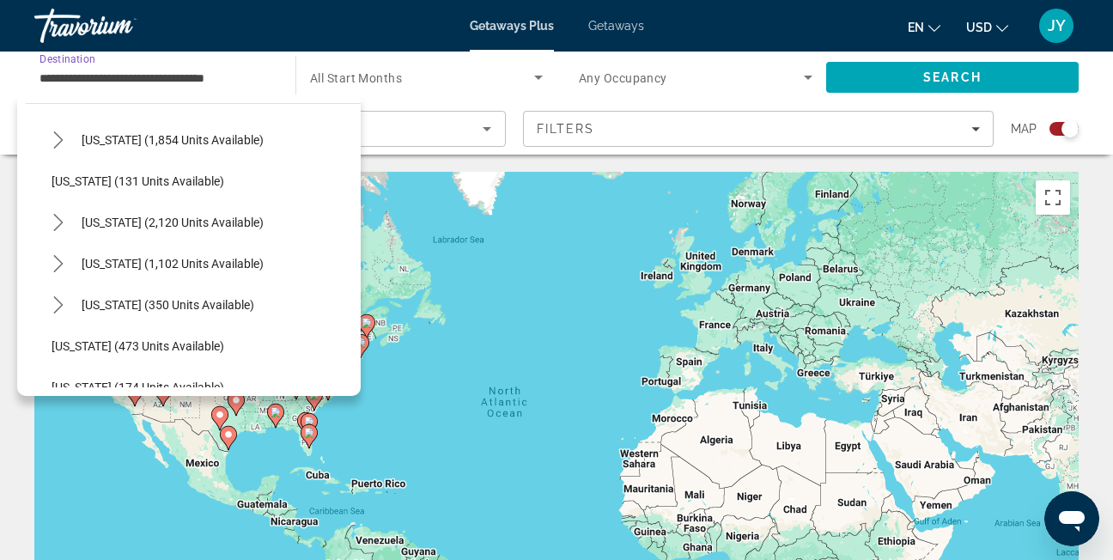
click at [235, 215] on span "[US_STATE] (2,120 units available)" at bounding box center [173, 222] width 182 height 14
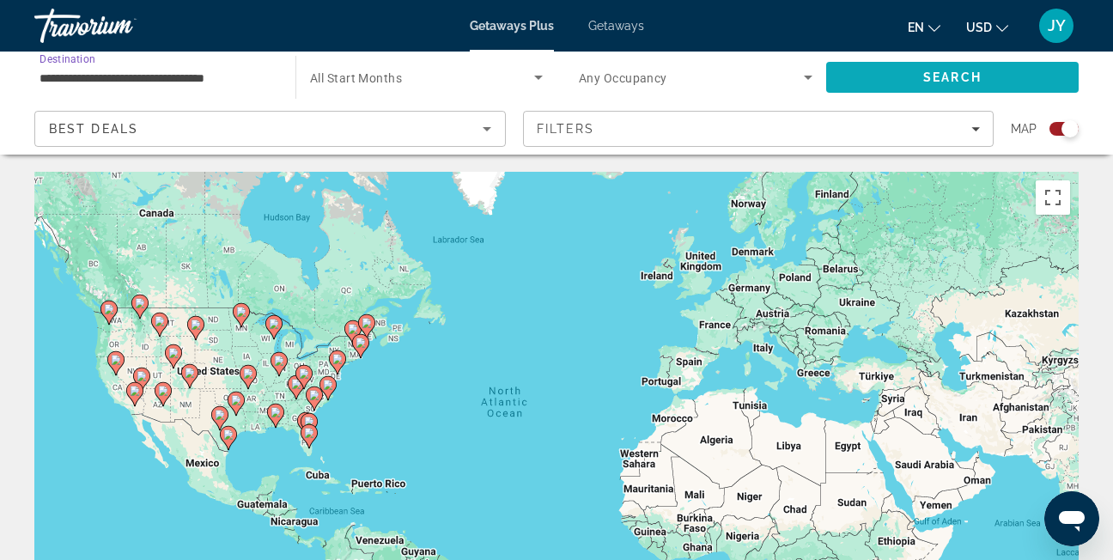
click at [895, 77] on span "Search" at bounding box center [952, 77] width 252 height 41
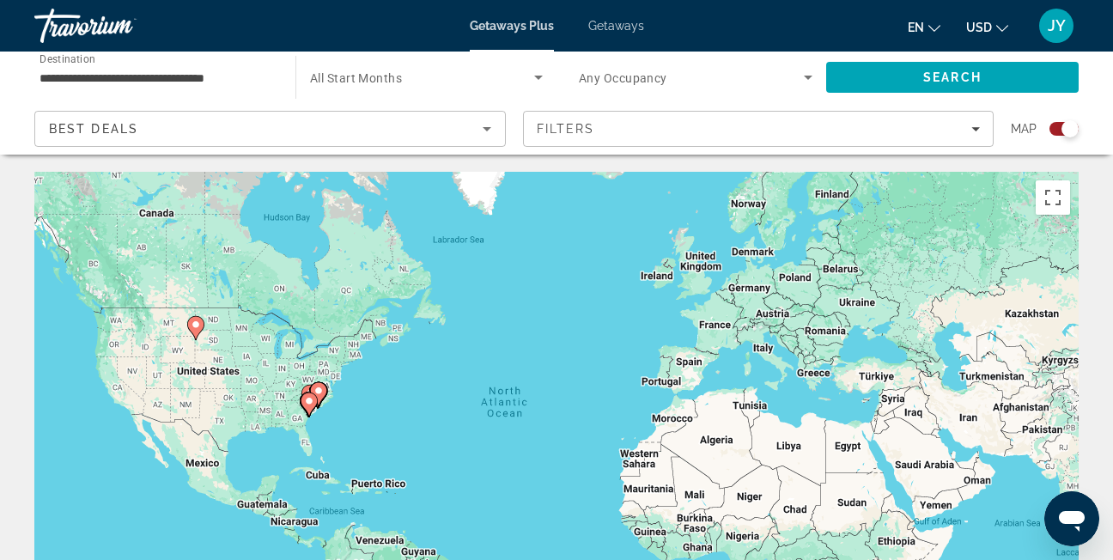
click at [252, 79] on input "**********" at bounding box center [155, 78] width 233 height 21
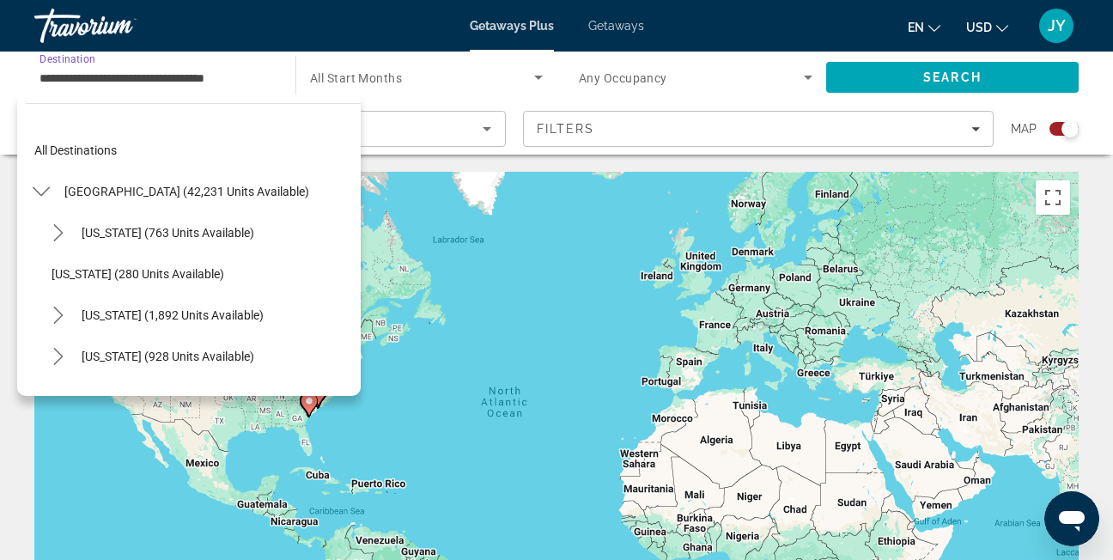
scroll to position [1256, 0]
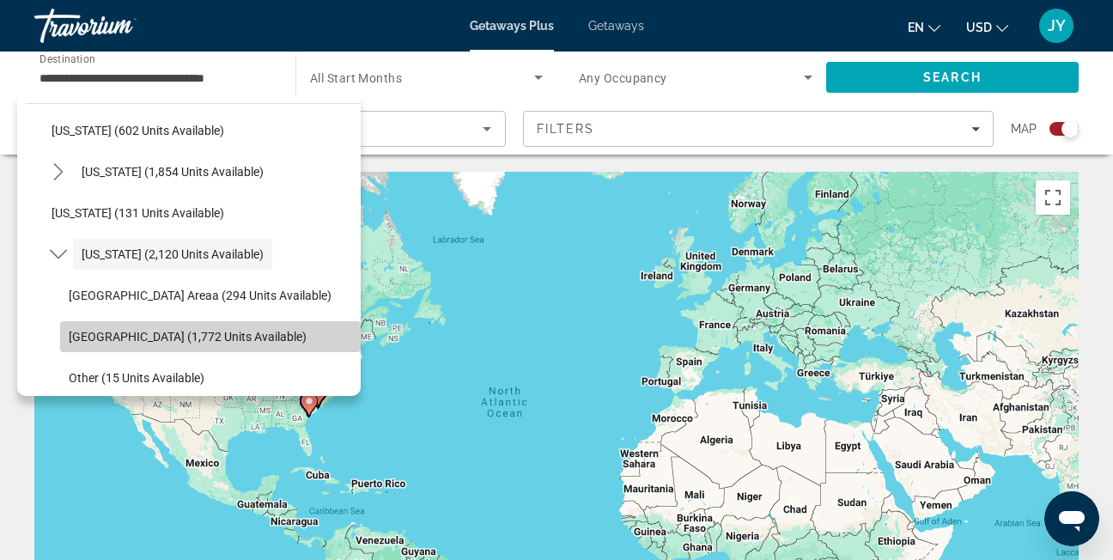
click at [225, 336] on span "[GEOGRAPHIC_DATA] (1,772 units available)" at bounding box center [188, 337] width 238 height 14
type input "**********"
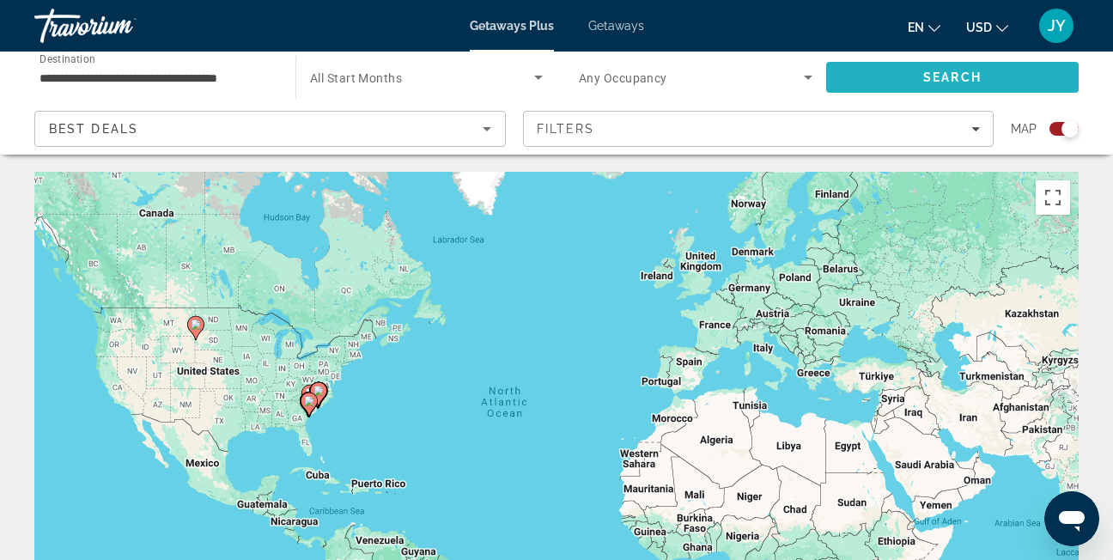
click at [937, 70] on span "Search" at bounding box center [952, 77] width 252 height 41
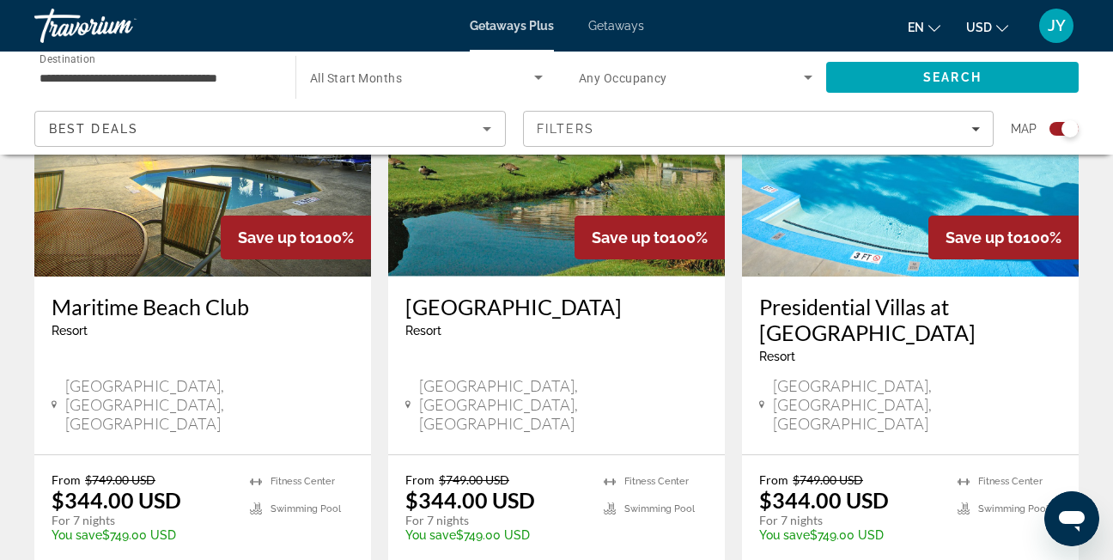
scroll to position [773, 0]
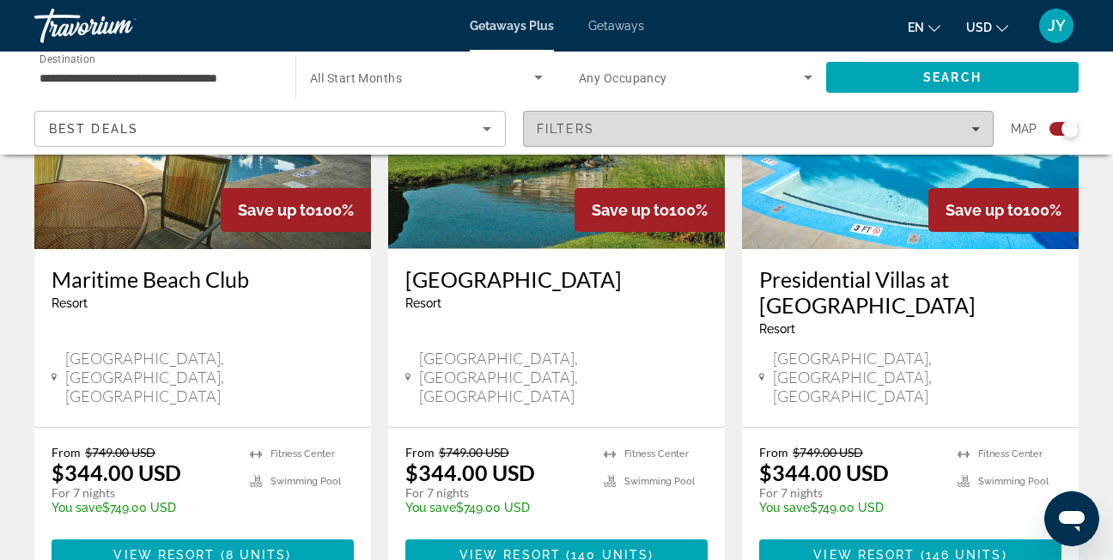
click at [654, 130] on div "Filters" at bounding box center [759, 129] width 444 height 14
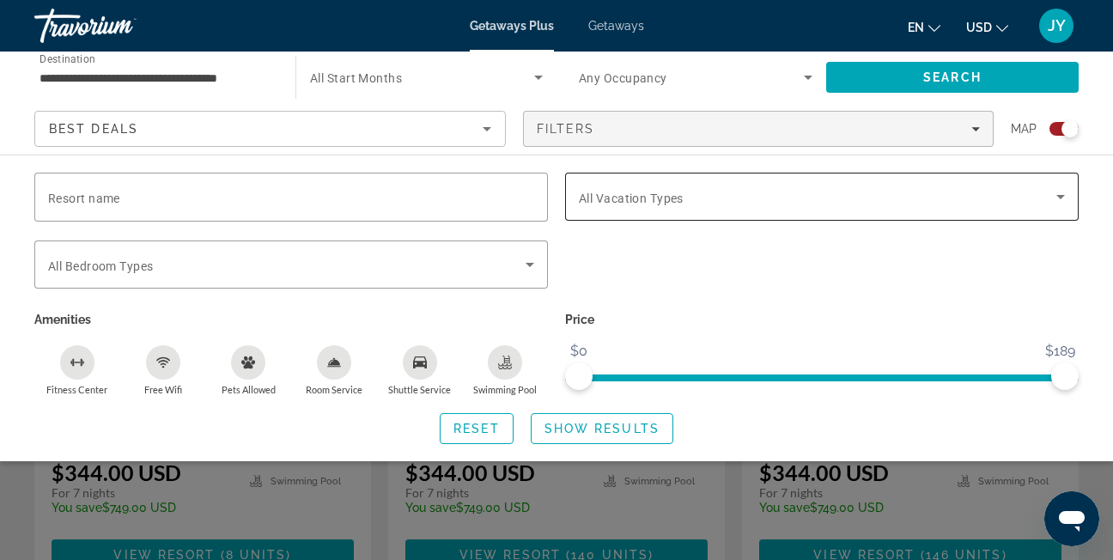
click at [668, 194] on span "All Vacation Types" at bounding box center [631, 198] width 105 height 14
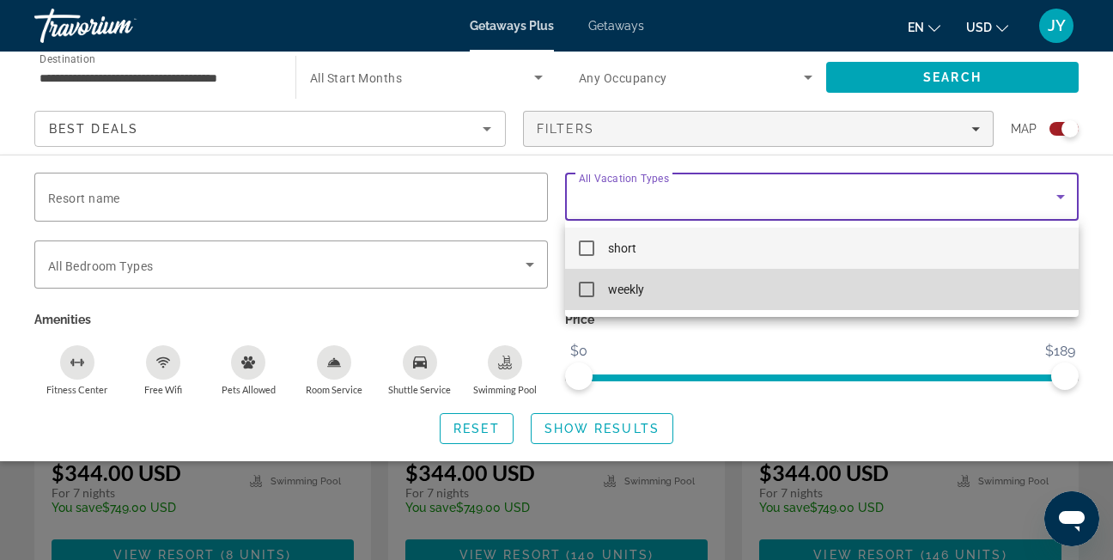
click at [646, 296] on mat-option "weekly" at bounding box center [821, 289] width 513 height 41
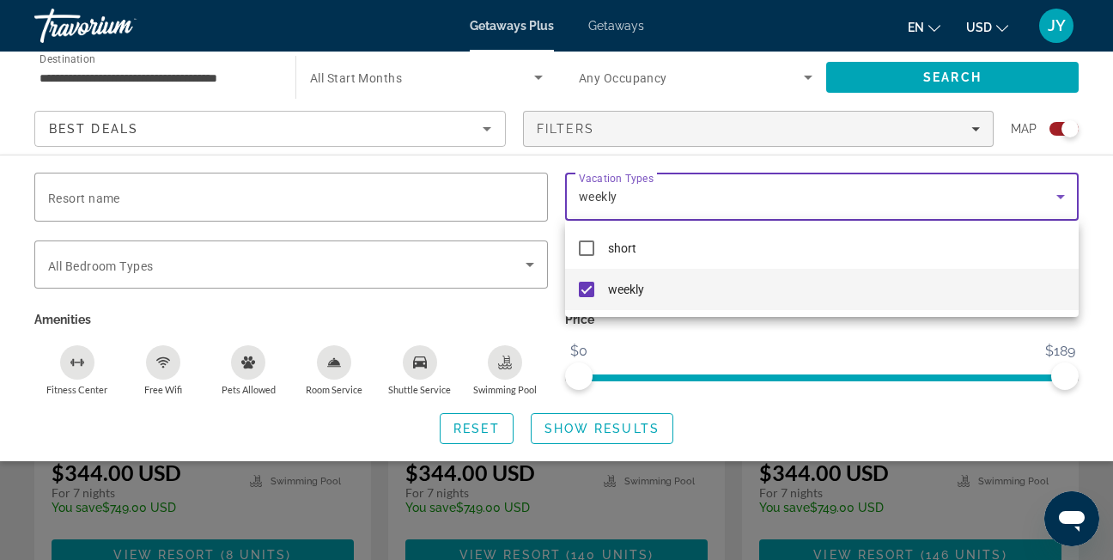
click at [609, 427] on div at bounding box center [556, 280] width 1113 height 560
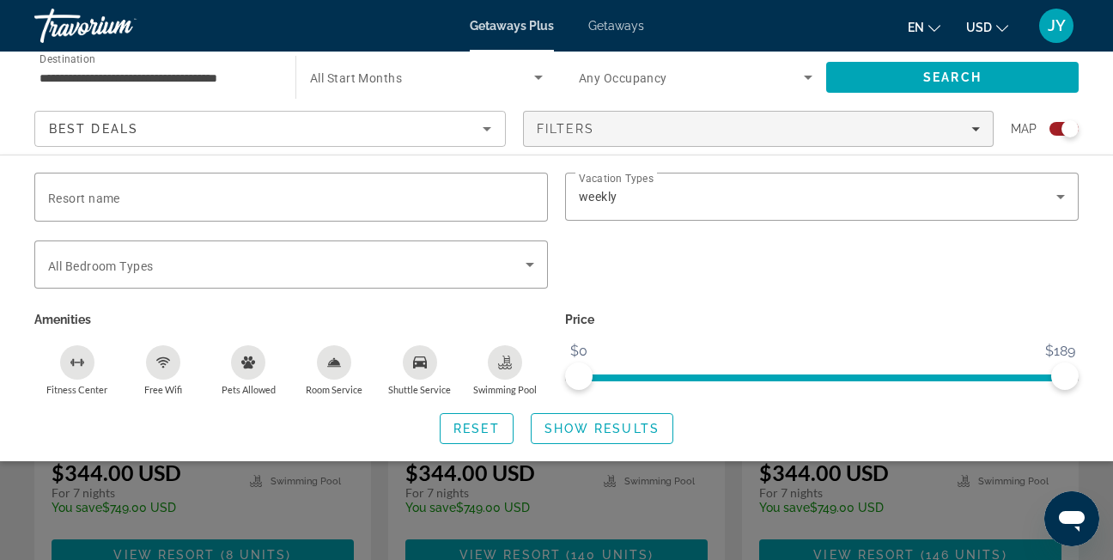
click at [606, 431] on span "Show Results" at bounding box center [601, 428] width 115 height 14
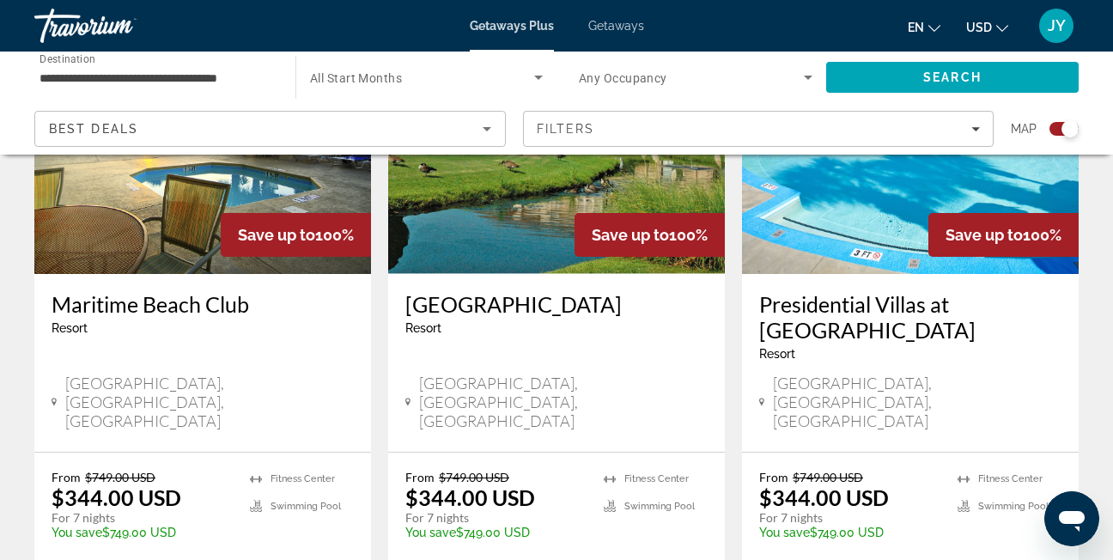
scroll to position [773, 0]
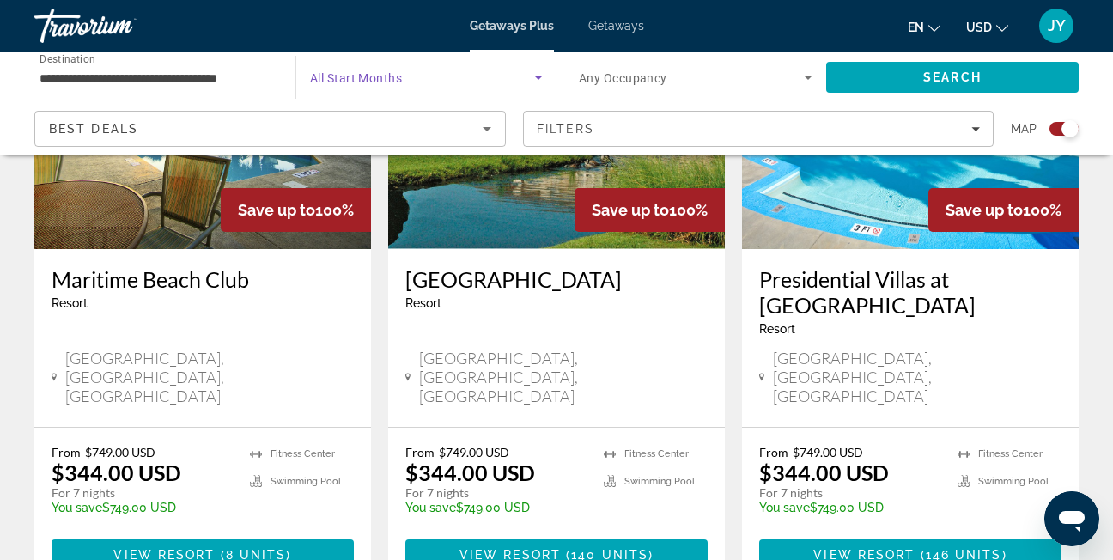
click at [542, 70] on icon "Search widget" at bounding box center [538, 77] width 21 height 21
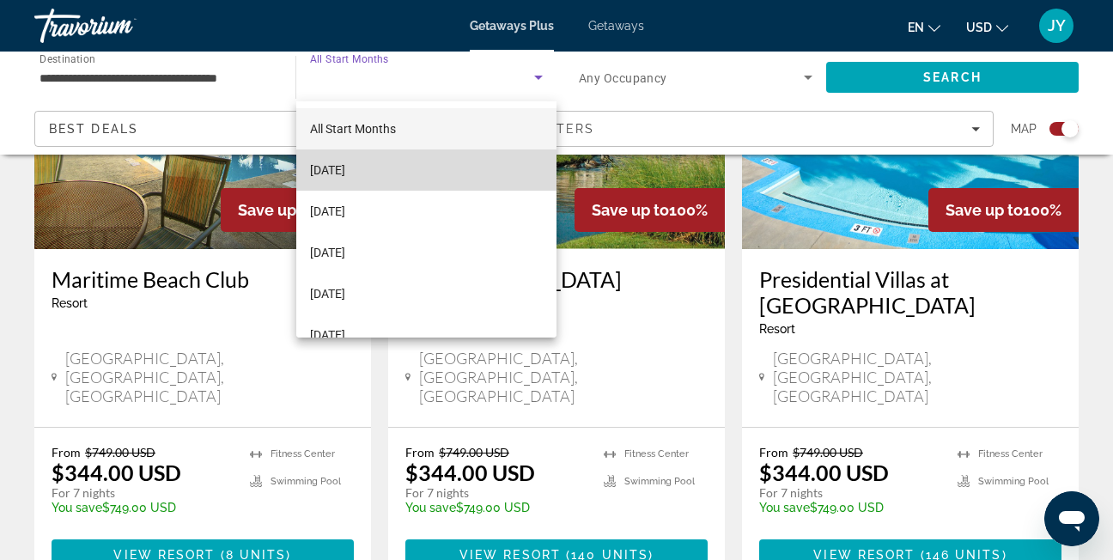
click at [473, 155] on mat-option "[DATE]" at bounding box center [426, 169] width 260 height 41
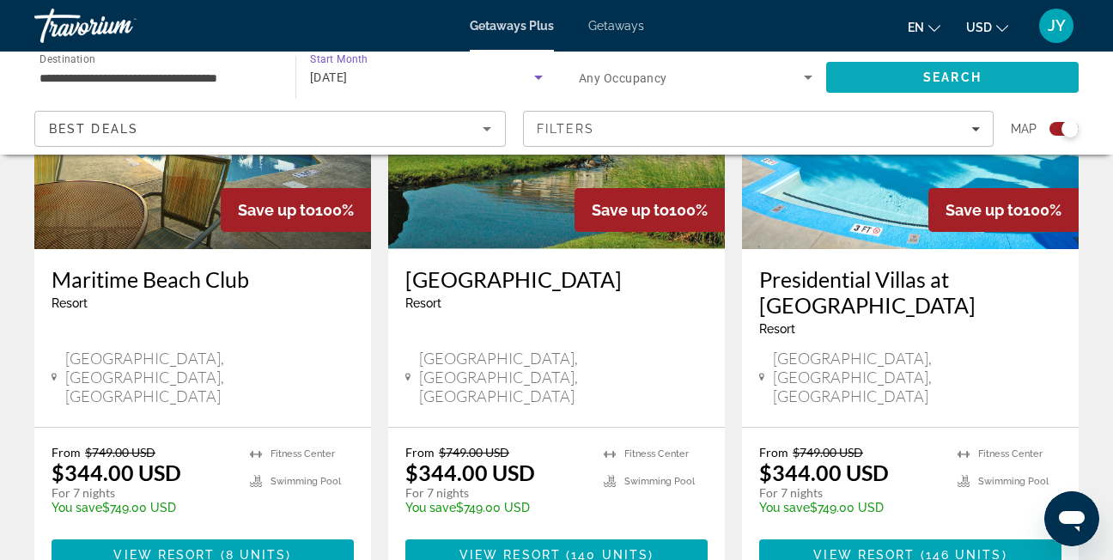
click at [863, 76] on span "Search" at bounding box center [952, 77] width 252 height 41
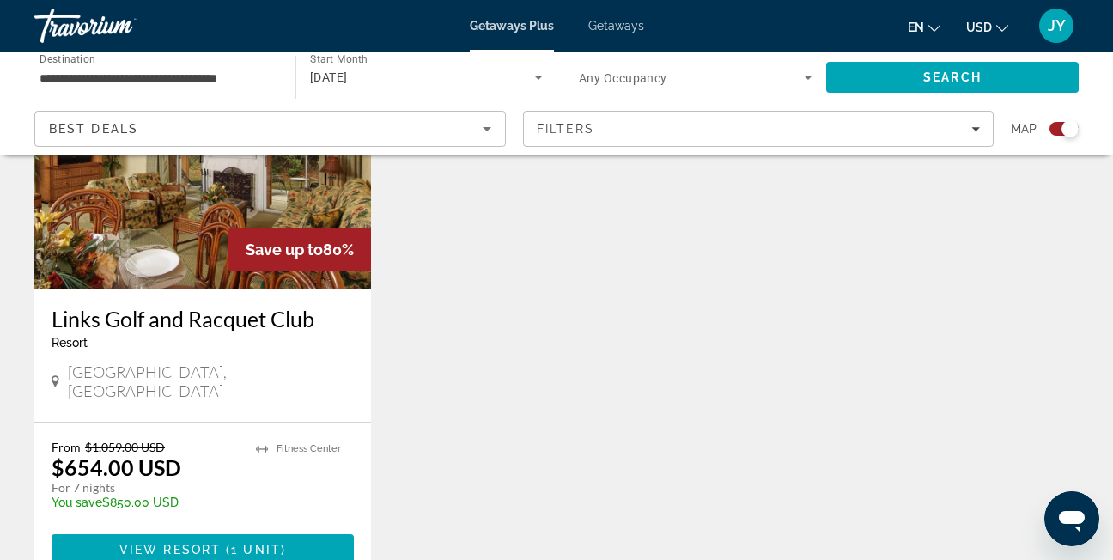
scroll to position [773, 0]
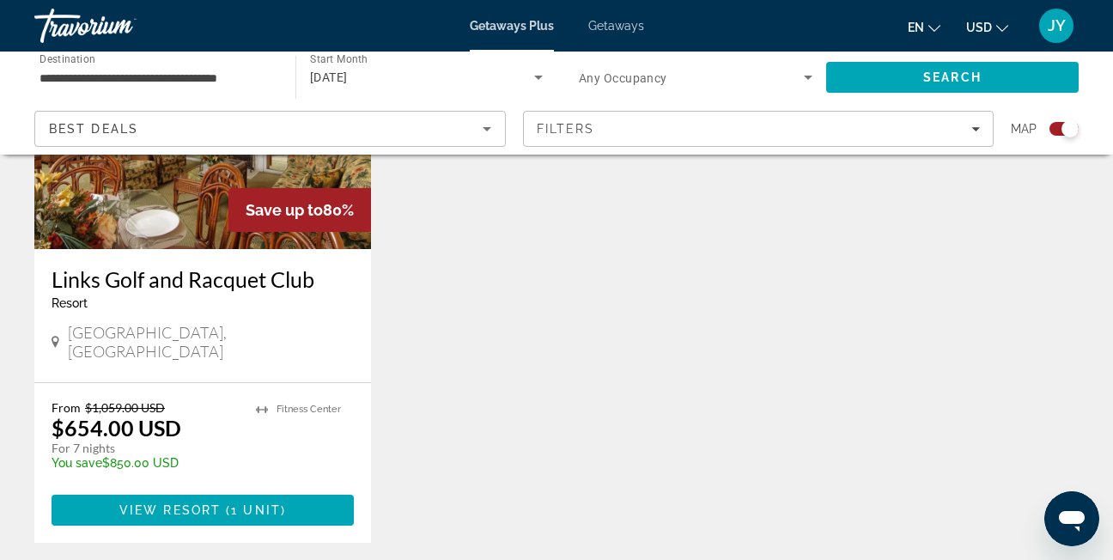
click at [271, 212] on span "Save up to" at bounding box center [284, 210] width 77 height 18
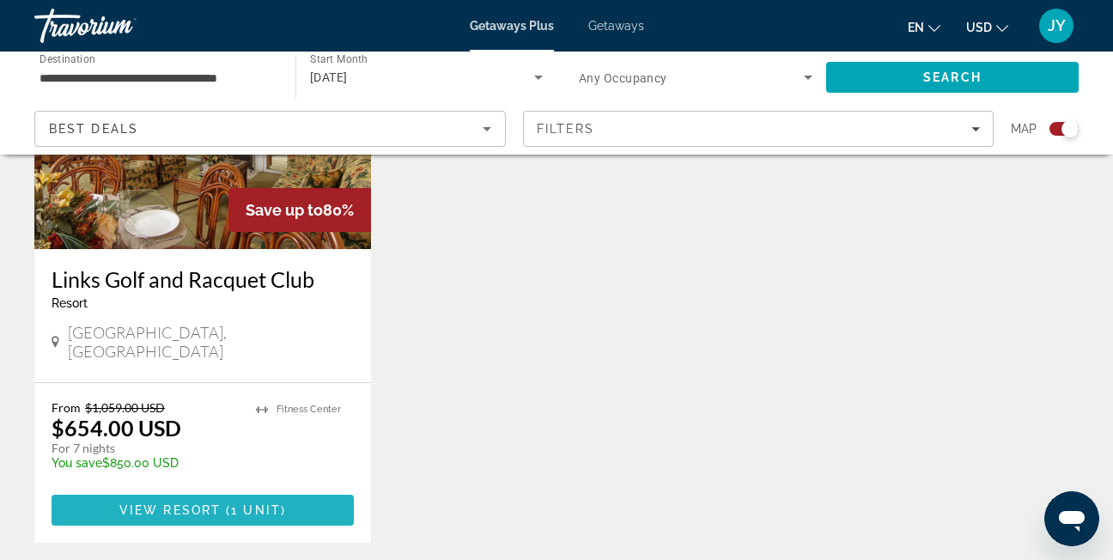
click at [225, 503] on span "Main content" at bounding box center [223, 510] width 5 height 14
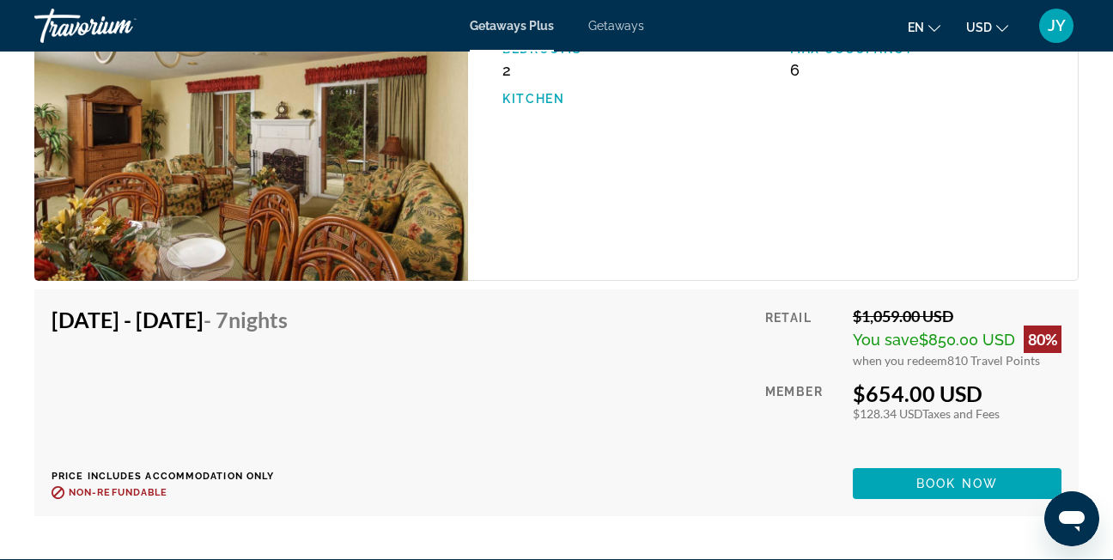
scroll to position [3262, 0]
